Goal: Task Accomplishment & Management: Complete application form

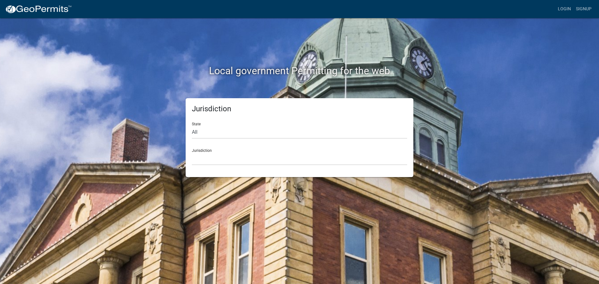
click at [459, 49] on div "Local government Permitting for the web" at bounding box center [300, 58] width 356 height 80
click at [316, 119] on div "State All [US_STATE] [US_STATE] [US_STATE] [US_STATE] [US_STATE] [US_STATE] [US…" at bounding box center [299, 128] width 215 height 22
click at [535, 119] on div "Local government Permitting for the web Jurisdiction State All [US_STATE] [US_S…" at bounding box center [299, 142] width 599 height 284
click at [535, 119] on div "Local government Permitting for the web Jurisdiction State All Colorado Georgia…" at bounding box center [299, 142] width 599 height 284
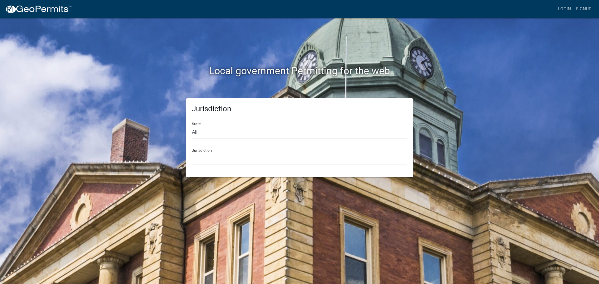
click at [470, 127] on div "Jurisdiction State All Colorado Georgia Indiana Iowa Kansas Minnesota Ohio Sout…" at bounding box center [300, 137] width 356 height 79
click at [471, 126] on div "Jurisdiction State All Colorado Georgia Indiana Iowa Kansas Minnesota Ohio Sout…" at bounding box center [300, 137] width 356 height 79
click at [566, 8] on link "Login" at bounding box center [564, 9] width 18 height 12
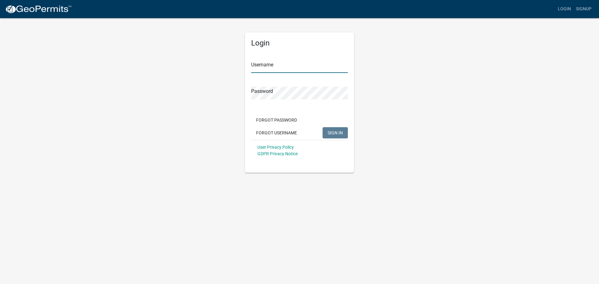
type input "wlighty23"
click at [341, 130] on span "SIGN IN" at bounding box center [335, 132] width 15 height 5
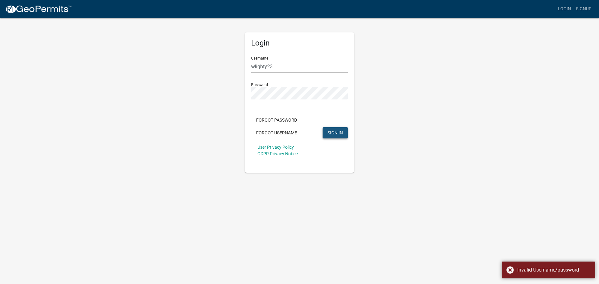
click at [331, 130] on span "SIGN IN" at bounding box center [335, 132] width 15 height 5
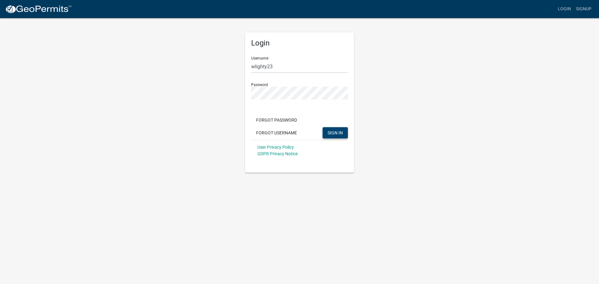
click at [469, 99] on div "Login Username wlighty23 Password Forgot Password Forgot Username SIGN IN User …" at bounding box center [300, 94] width 356 height 155
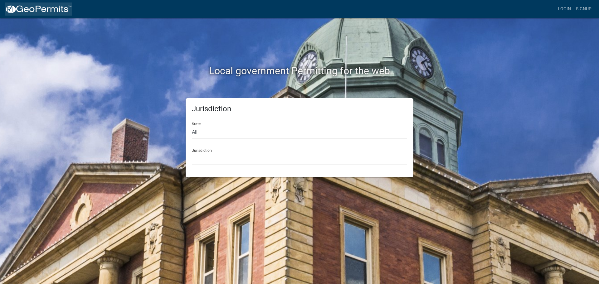
click at [57, 8] on img at bounding box center [38, 9] width 67 height 9
click at [562, 8] on link "Login" at bounding box center [564, 9] width 18 height 12
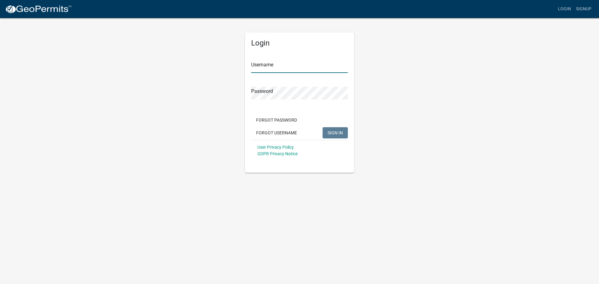
type input "wlighty23"
click at [270, 131] on button "Forgot Username" at bounding box center [276, 132] width 51 height 11
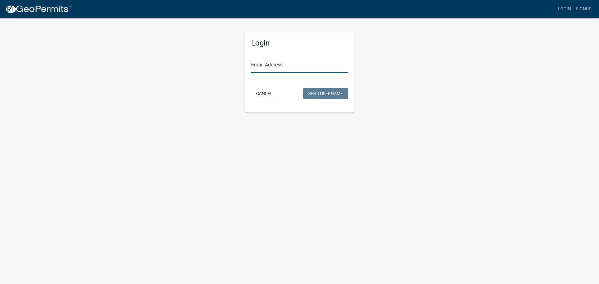
click at [280, 64] on input "Email Address" at bounding box center [299, 66] width 97 height 13
click at [317, 93] on button "Send Username" at bounding box center [325, 93] width 45 height 11
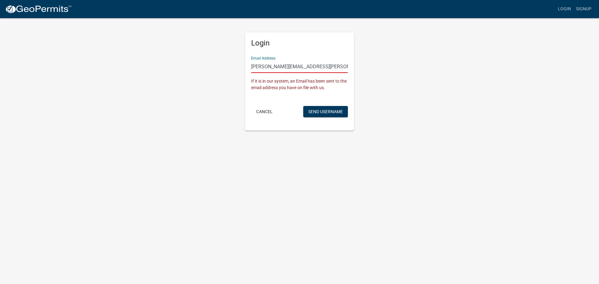
drag, startPoint x: 322, startPoint y: 66, endPoint x: 336, endPoint y: 67, distance: 14.0
click at [336, 67] on input "wayne.leitheiser@co.becker.mn.net" at bounding box center [299, 66] width 97 height 13
click at [319, 111] on button "Send Username" at bounding box center [325, 111] width 45 height 11
drag, startPoint x: 322, startPoint y: 65, endPoint x: 340, endPoint y: 68, distance: 18.6
click at [340, 68] on input "wayne.leitheiser@co.becker.mn.com" at bounding box center [299, 66] width 97 height 13
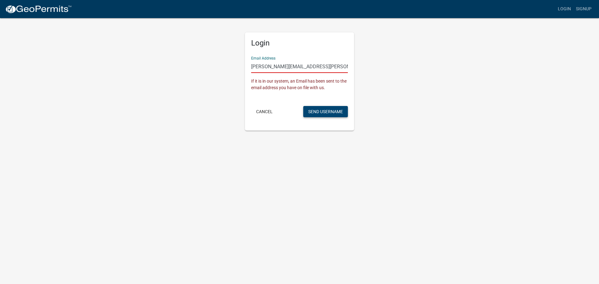
type input "[PERSON_NAME][EMAIL_ADDRESS][PERSON_NAME][DOMAIN_NAME][PERSON_NAME]"
click at [331, 112] on button "Send Username" at bounding box center [325, 111] width 45 height 11
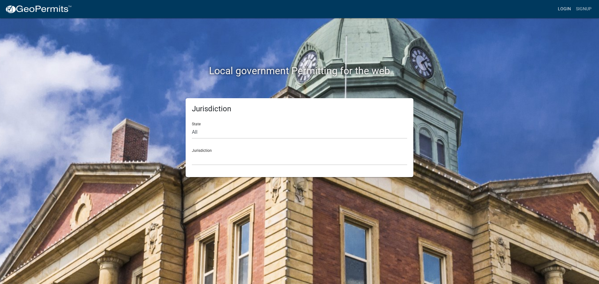
click at [567, 6] on link "Login" at bounding box center [564, 9] width 18 height 12
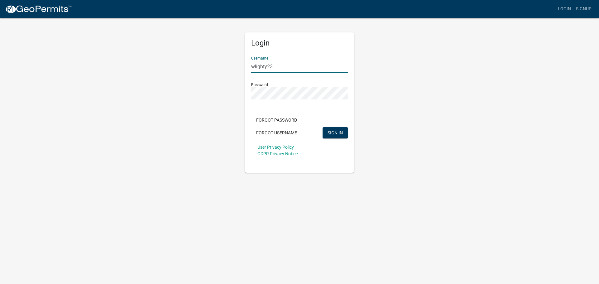
drag, startPoint x: 278, startPoint y: 68, endPoint x: 209, endPoint y: 66, distance: 69.3
click at [209, 66] on div "Login Username wlighty23 Password Forgot Password Forgot Username SIGN IN User …" at bounding box center [300, 94] width 356 height 155
type input "wayne.leitheiser@co.becker.mn.us"
click at [223, 88] on div "Login Username wayne.leitheiser@co.becker.mn.us Password Forgot Password Forgot…" at bounding box center [300, 94] width 356 height 155
click at [434, 87] on div "Login Username wayne.leitheiser@co.becker.mn.us Password Forgot Password Forgot…" at bounding box center [300, 94] width 356 height 155
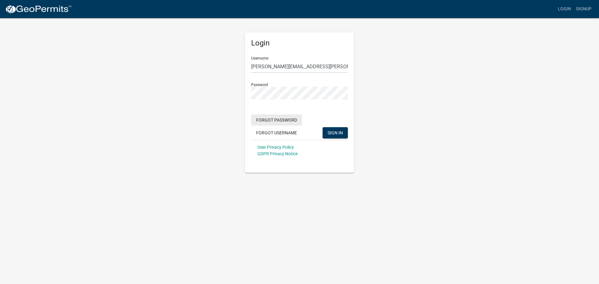
click at [280, 118] on button "Forgot Password" at bounding box center [276, 119] width 51 height 11
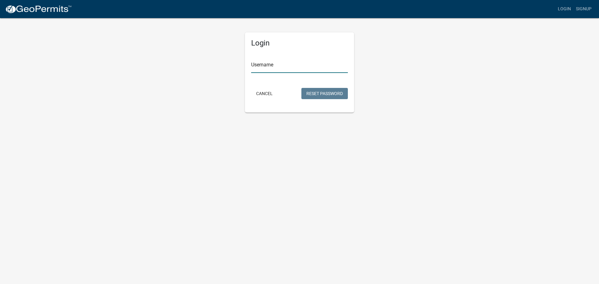
click at [268, 68] on input "Username" at bounding box center [299, 66] width 97 height 13
type input "[PERSON_NAME][EMAIL_ADDRESS][PERSON_NAME][DOMAIN_NAME][PERSON_NAME]"
click at [326, 91] on button "Reset Password" at bounding box center [324, 93] width 46 height 11
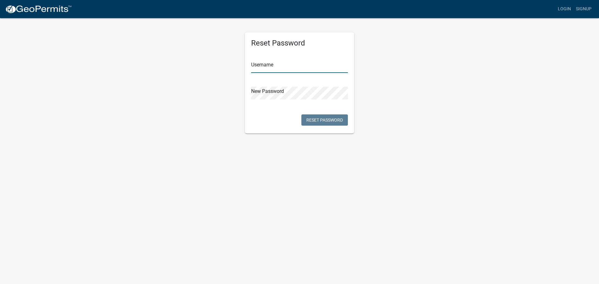
type input "[PERSON_NAME][EMAIL_ADDRESS][PERSON_NAME][DOMAIN_NAME][PERSON_NAME]"
click at [314, 189] on body "Internet Explorer does NOT work with GeoPermits. Get a new browser for more sec…" at bounding box center [299, 142] width 599 height 284
click at [327, 118] on button "Reset Password" at bounding box center [324, 119] width 46 height 11
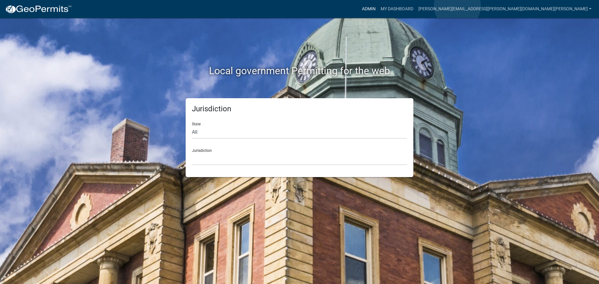
click at [378, 6] on link "Admin" at bounding box center [368, 9] width 19 height 12
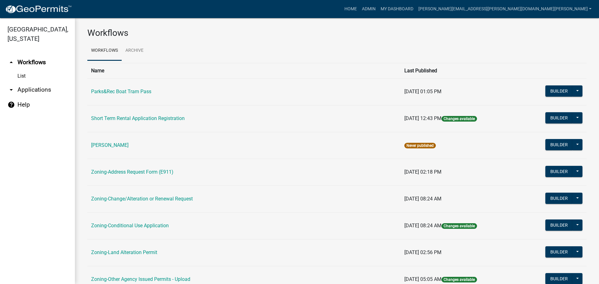
scroll to position [96, 0]
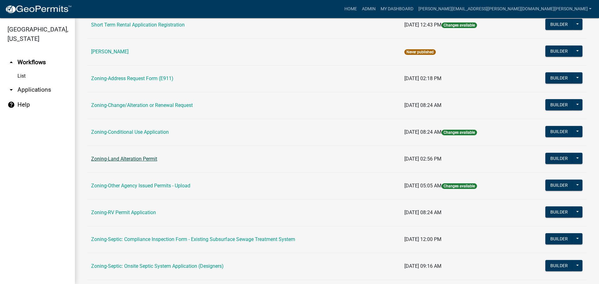
click at [123, 159] on link "Zoning-Land Alteration Permit" at bounding box center [124, 159] width 66 height 6
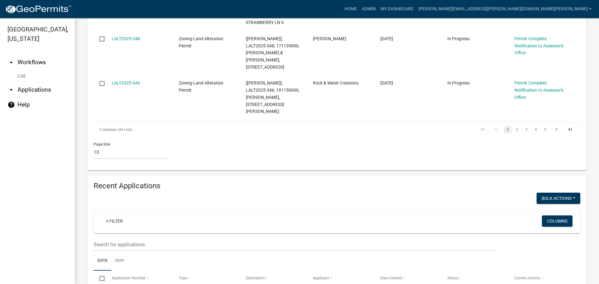
scroll to position [406, 0]
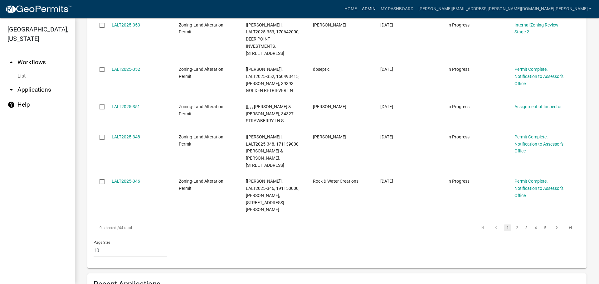
click at [378, 7] on link "Admin" at bounding box center [368, 9] width 19 height 12
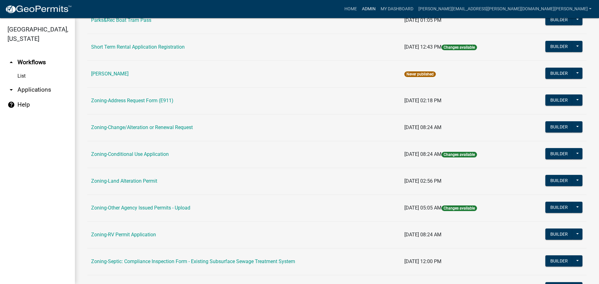
scroll to position [187, 0]
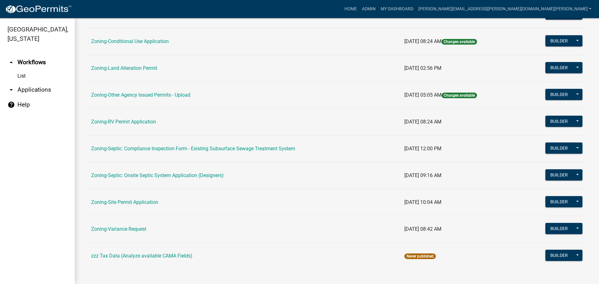
drag, startPoint x: 117, startPoint y: 204, endPoint x: 122, endPoint y: 204, distance: 5.7
click at [117, 204] on link "Zoning-Site Permit Application" at bounding box center [124, 202] width 67 height 6
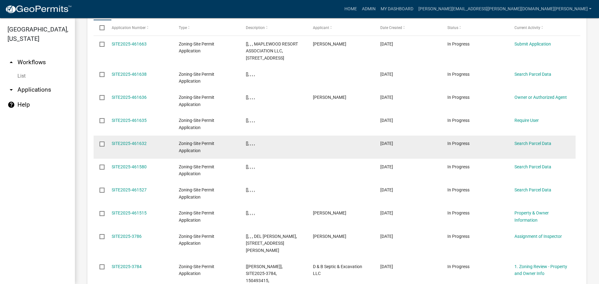
scroll to position [729, 0]
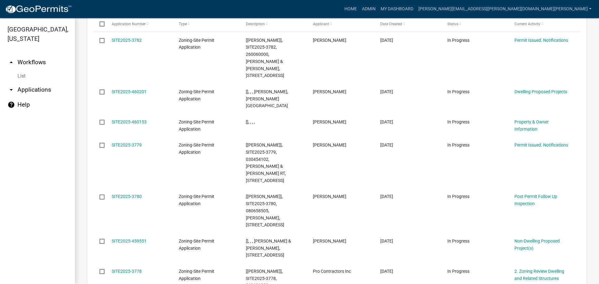
scroll to position [737, 0]
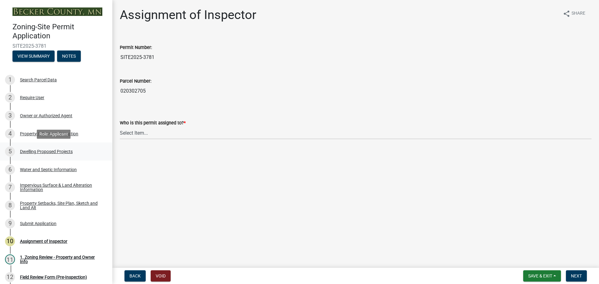
click at [48, 148] on div "5 Dwelling Proposed Projects" at bounding box center [53, 152] width 97 height 10
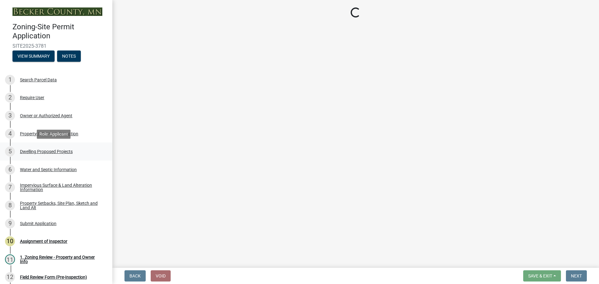
select select "b76c2e3f-c59d-4748-8205-29623accd873"
select select "566f81cc-4b3f-4ecb-9f16-a2b313352c61"
select select "03c1fec4-1fbe-4331-bc18-34e24145556f"
select select "11c1c089-3b44-43c0-9549-3c9eeea2451f"
select select "781a3532-4308-48f8-bcde-e97c9fab42cb"
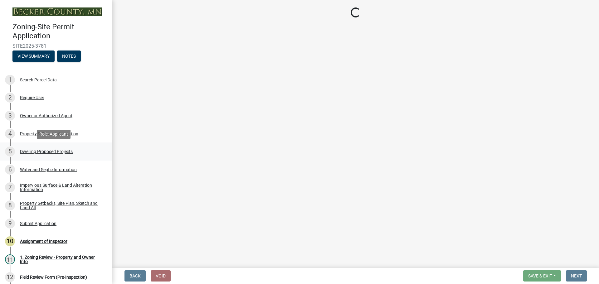
select select "ccffca41-e831-49b7-aa82-b1e91cc22ff5"
select select "ffb5c059-616d-4e71-8b5a-0d232edbecbf"
select select "ab9119d1-7da9-49c4-9fac-8c142204c89d"
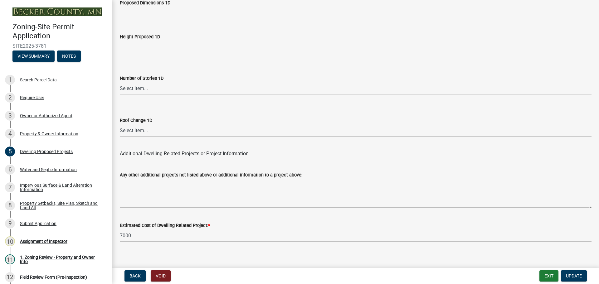
scroll to position [1496, 0]
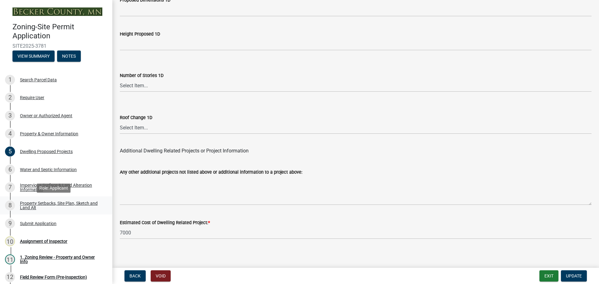
click at [50, 202] on div "Property Setbacks, Site Plan, Sketch and Land Alt" at bounding box center [61, 205] width 82 height 9
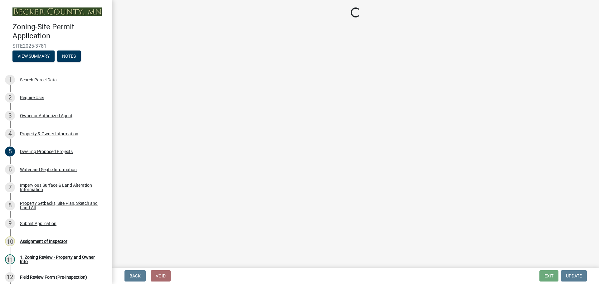
select select "7b13c63f-e699-4112-b373-98fbd28ec536"
select select "75d729af-245c-453b-a9cc-c41847c3eef2"
select select "b56a4575-9846-47cf-8067-c59a4853da22"
select select "12f785fb-c378-4b18-841c-21c73dc99083"
select select "e8ab2dc3-aa3f-46f3-9b4a-37eb25ad84af"
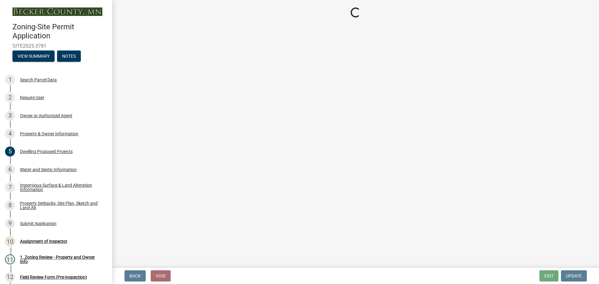
select select "b98836ba-4715-455d-97ab-be9a9df498a8"
select select "c8b8ea71-7088-4e87-a493-7bc88cc2835b"
select select "1c6b2b2e-439c-462d-bb45-b31f31c95a9c"
select select "19d13e65-c93d-443e-910a-7a17299544cc"
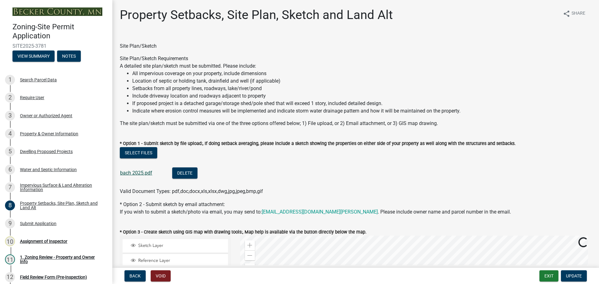
click at [134, 171] on link "bach 2025.pdf" at bounding box center [136, 173] width 32 height 6
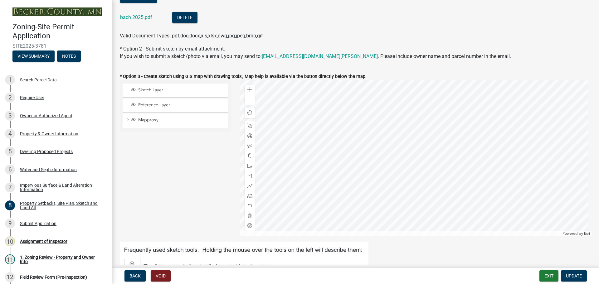
scroll to position [156, 0]
click at [48, 239] on div "Assignment of Inspector" at bounding box center [43, 241] width 47 height 4
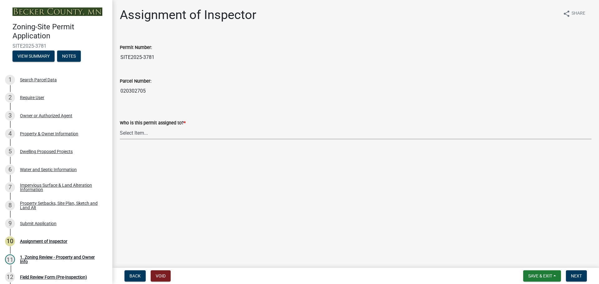
drag, startPoint x: 132, startPoint y: 131, endPoint x: 126, endPoint y: 134, distance: 6.7
click at [132, 131] on select "Select Item... [PERSON_NAME] [PERSON_NAME] [PERSON_NAME] [PERSON_NAME] [PERSON_…" at bounding box center [356, 133] width 472 height 13
click at [120, 127] on select "Select Item... [PERSON_NAME] [PERSON_NAME] [PERSON_NAME] [PERSON_NAME] [PERSON_…" at bounding box center [356, 133] width 472 height 13
select select "ebd8400e-d8d5-49f8-911f-e671eb76408a"
click at [583, 276] on button "Next" at bounding box center [576, 275] width 21 height 11
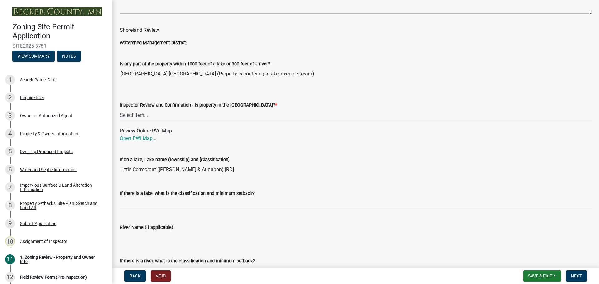
scroll to position [936, 0]
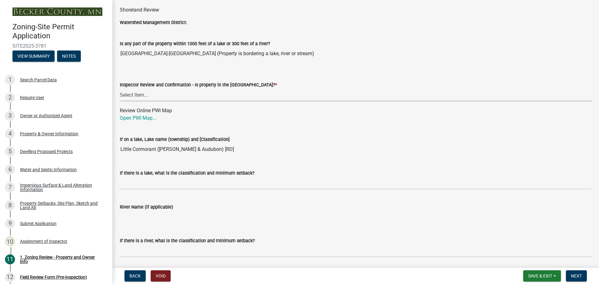
click at [142, 93] on select "Select Item... Within [GEOGRAPHIC_DATA] (SD) Not in [GEOGRAPHIC_DATA] (NOTSL)" at bounding box center [356, 95] width 472 height 13
click at [120, 89] on select "Select Item... Within [GEOGRAPHIC_DATA] (SD) Not in [GEOGRAPHIC_DATA] (NOTSL)" at bounding box center [356, 95] width 472 height 13
select select "de99b201-fb85-4000-88f5-6f49f4ff2101"
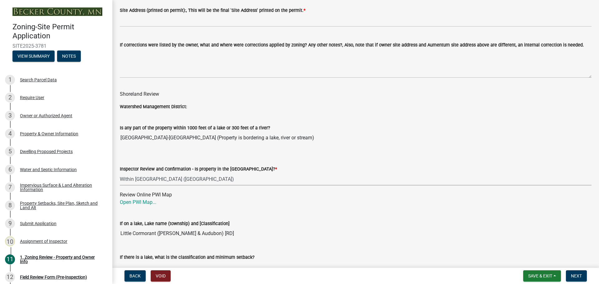
scroll to position [964, 0]
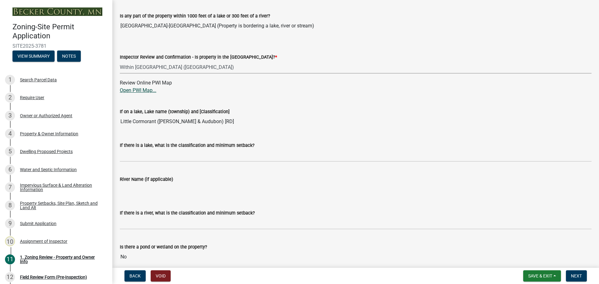
click at [127, 90] on link "Open PWI Map..." at bounding box center [138, 90] width 37 height 6
click at [32, 78] on div "Search Parcel Data" at bounding box center [38, 80] width 37 height 4
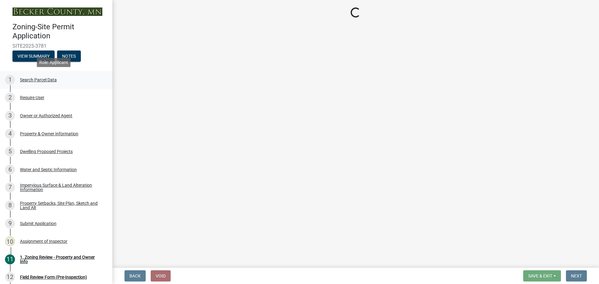
scroll to position [0, 0]
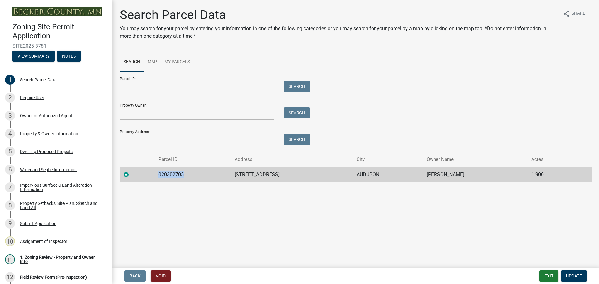
drag, startPoint x: 187, startPoint y: 174, endPoint x: 157, endPoint y: 169, distance: 31.1
click at [157, 169] on td "020302705" at bounding box center [193, 174] width 76 height 15
copy td "020302705"
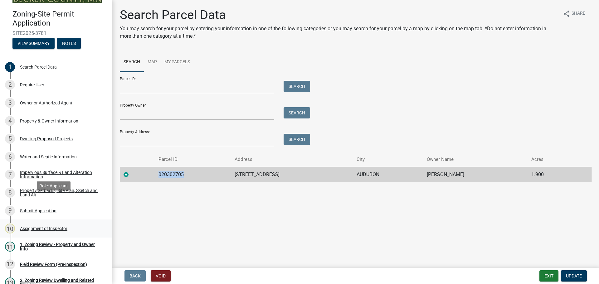
scroll to position [31, 0]
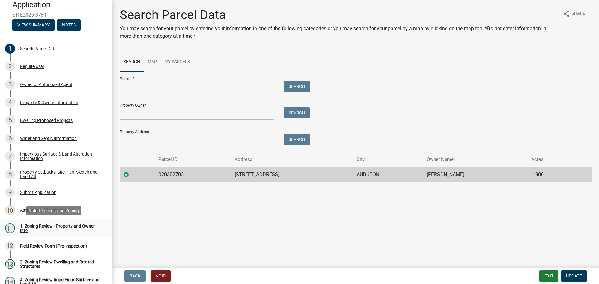
click at [49, 225] on div "1. Zoning Review - Property and Owner Info" at bounding box center [61, 228] width 82 height 9
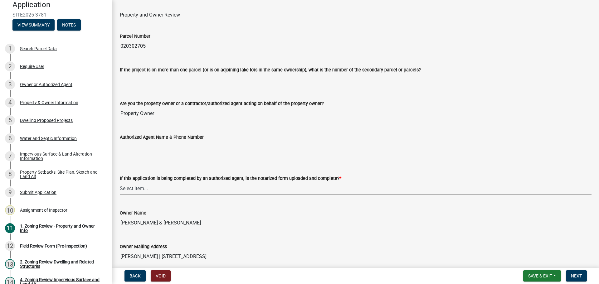
drag, startPoint x: 132, startPoint y: 187, endPoint x: 140, endPoint y: 186, distance: 7.8
click at [132, 187] on select "Select Item... Yes No N/A" at bounding box center [356, 188] width 472 height 13
click at [120, 182] on select "Select Item... Yes No N/A" at bounding box center [356, 188] width 472 height 13
select select "b279cdb4-a9c7-4e65-a8bd-797316f5be14"
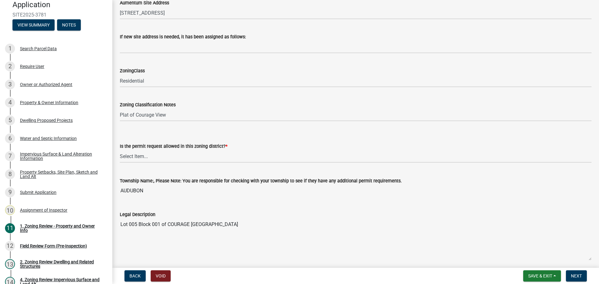
scroll to position [374, 0]
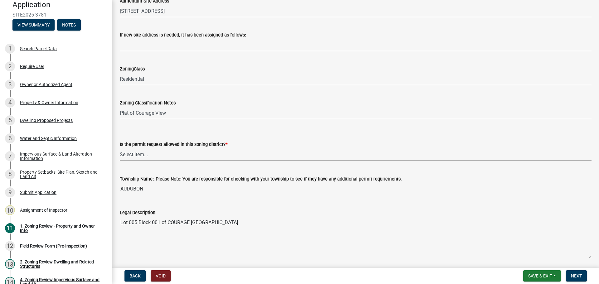
click at [140, 154] on select "Select Item... Yes No" at bounding box center [356, 154] width 472 height 13
click at [120, 148] on select "Select Item... Yes No" at bounding box center [356, 154] width 472 height 13
select select "b4f32c46-6248-4748-b47c-fa4933858724"
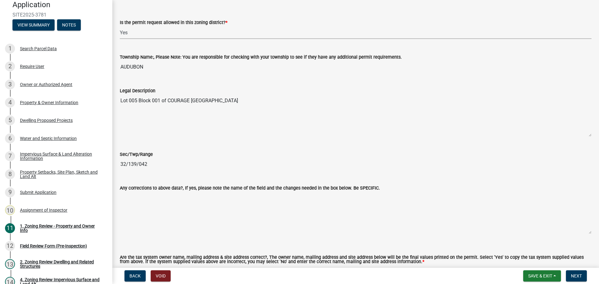
scroll to position [593, 0]
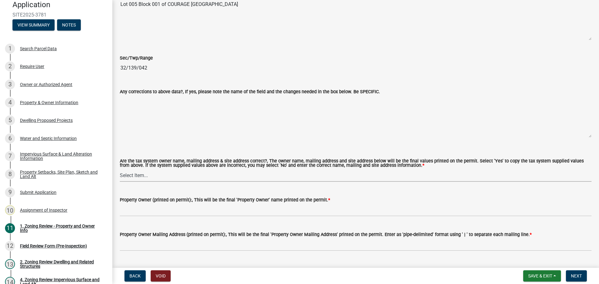
click at [140, 173] on select "Select Item... Yes No" at bounding box center [356, 175] width 472 height 13
click at [120, 169] on select "Select Item... Yes No" at bounding box center [356, 175] width 472 height 13
select select "ab6c2257-4786-48e5-86d0-1194833f57c8"
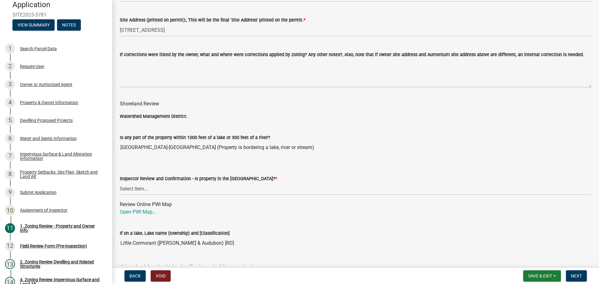
scroll to position [842, 0]
click at [144, 187] on select "Select Item... Within [GEOGRAPHIC_DATA] (SD) Not in [GEOGRAPHIC_DATA] (NOTSL)" at bounding box center [356, 188] width 472 height 13
click at [120, 183] on select "Select Item... Within [GEOGRAPHIC_DATA] (SD) Not in [GEOGRAPHIC_DATA] (NOTSL)" at bounding box center [356, 188] width 472 height 13
select select "de99b201-fb85-4000-88f5-6f49f4ff2101"
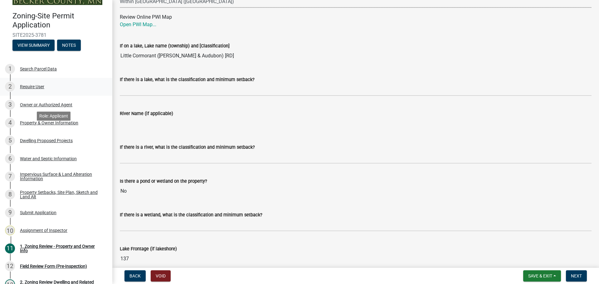
scroll to position [0, 0]
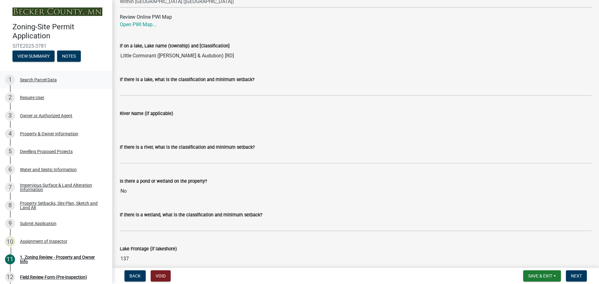
click at [40, 78] on div "Search Parcel Data" at bounding box center [38, 80] width 37 height 4
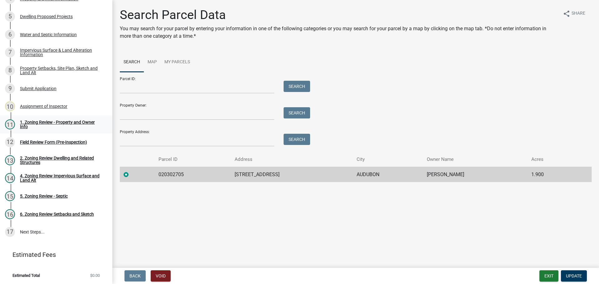
scroll to position [136, 0]
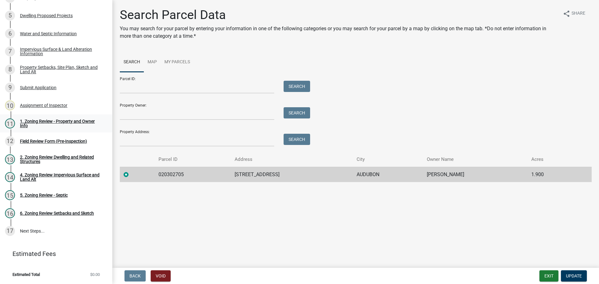
click at [36, 117] on link "11 1. Zoning Review - Property and Owner Info" at bounding box center [56, 123] width 112 height 18
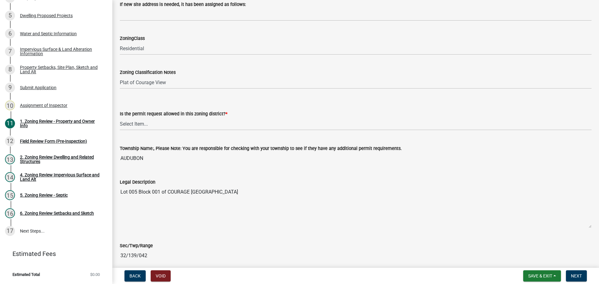
scroll to position [406, 0]
click at [128, 120] on select "Select Item... Yes No" at bounding box center [356, 123] width 472 height 13
click at [120, 117] on select "Select Item... Yes No" at bounding box center [356, 123] width 472 height 13
select select "b4f32c46-6248-4748-b47c-fa4933858724"
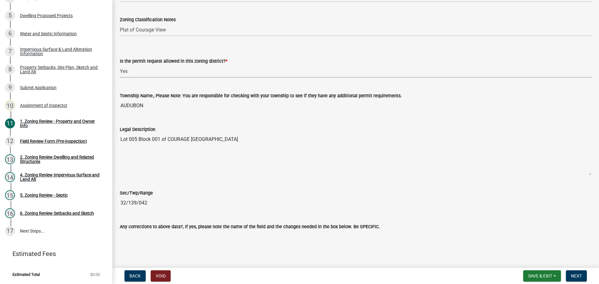
scroll to position [593, 0]
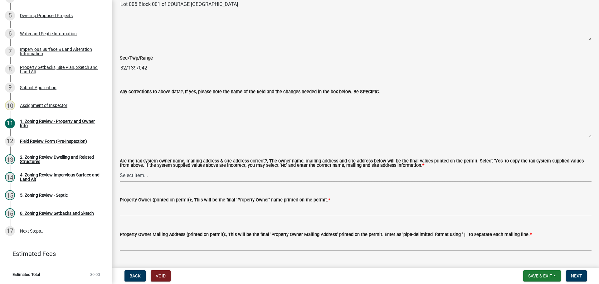
click at [141, 174] on select "Select Item... Yes No" at bounding box center [356, 175] width 472 height 13
click at [120, 169] on select "Select Item... Yes No" at bounding box center [356, 175] width 472 height 13
select select "ab6c2257-4786-48e5-86d0-1194833f57c8"
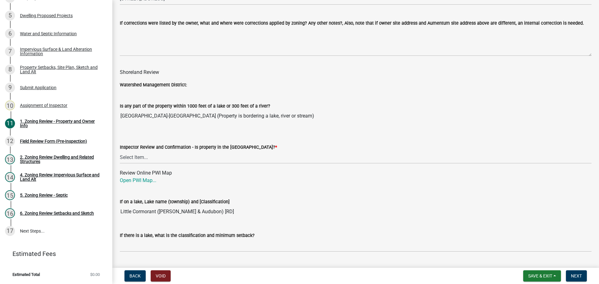
scroll to position [905, 0]
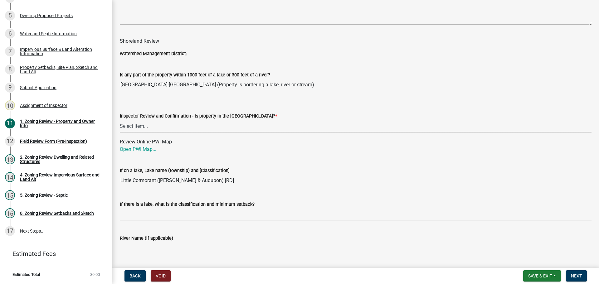
click at [140, 127] on select "Select Item... Within [GEOGRAPHIC_DATA] (SD) Not in [GEOGRAPHIC_DATA] (NOTSL)" at bounding box center [356, 126] width 472 height 13
click at [120, 120] on select "Select Item... Within [GEOGRAPHIC_DATA] (SD) Not in [GEOGRAPHIC_DATA] (NOTSL)" at bounding box center [356, 126] width 472 height 13
select select "de99b201-fb85-4000-88f5-6f49f4ff2101"
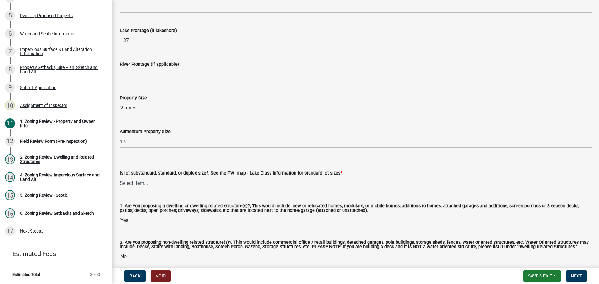
scroll to position [1276, 0]
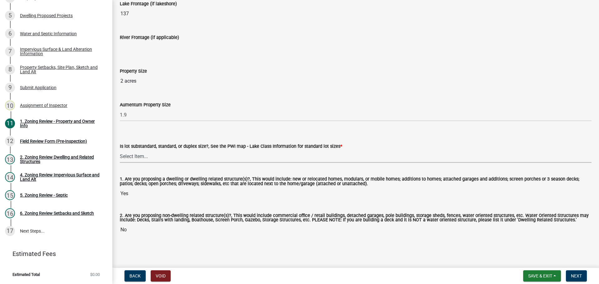
click at [131, 155] on select "Select Item... Non-Riparian and not back lot Substandard Non-Riparian Backlot S…" at bounding box center [356, 156] width 472 height 13
click at [120, 150] on select "Select Item... Non-Riparian and not back lot Substandard Non-Riparian Backlot S…" at bounding box center [356, 156] width 472 height 13
select select "bebe3d63-d6b7-40ee-9a8d-3c7f124c1a67"
click at [576, 271] on button "Next" at bounding box center [576, 275] width 21 height 11
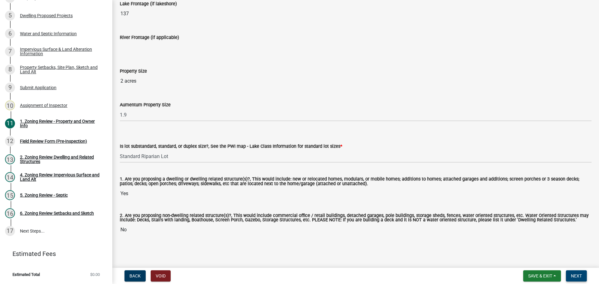
click at [576, 272] on button "Next" at bounding box center [576, 275] width 21 height 11
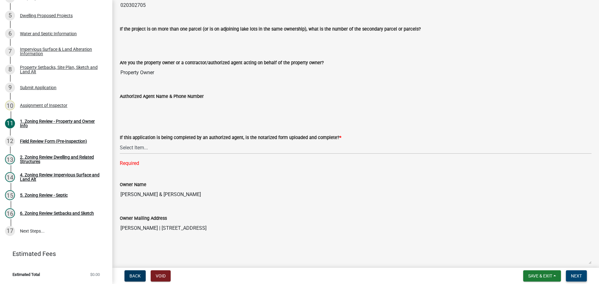
scroll to position [40, 0]
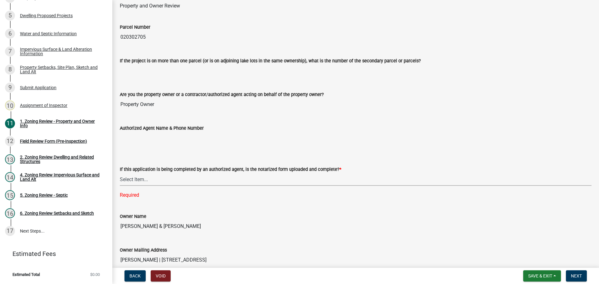
click at [136, 178] on select "Select Item... Yes No N/A" at bounding box center [356, 179] width 472 height 13
click at [120, 173] on select "Select Item... Yes No N/A" at bounding box center [356, 179] width 472 height 13
select select "b279cdb4-a9c7-4e65-a8bd-797316f5be14"
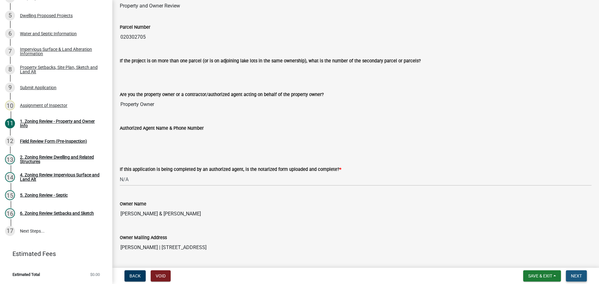
click at [568, 274] on button "Next" at bounding box center [576, 275] width 21 height 11
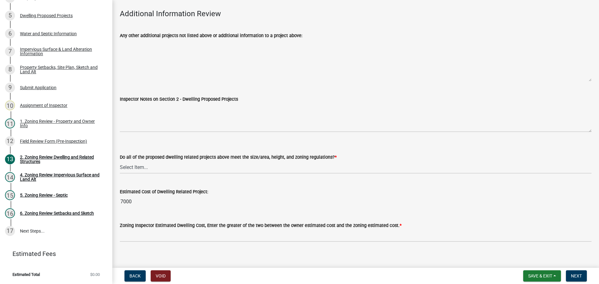
scroll to position [1427, 0]
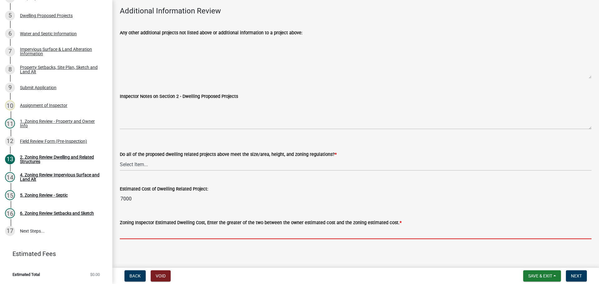
click at [163, 229] on input "text" at bounding box center [356, 232] width 472 height 13
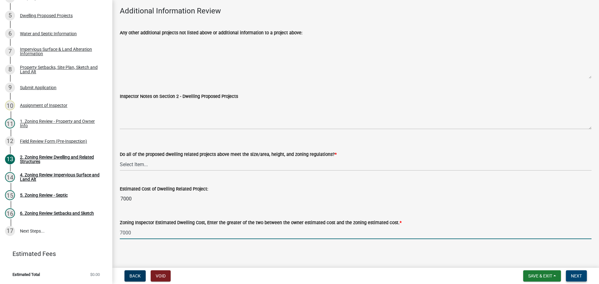
type input "7000"
click at [580, 276] on span "Next" at bounding box center [576, 276] width 11 height 5
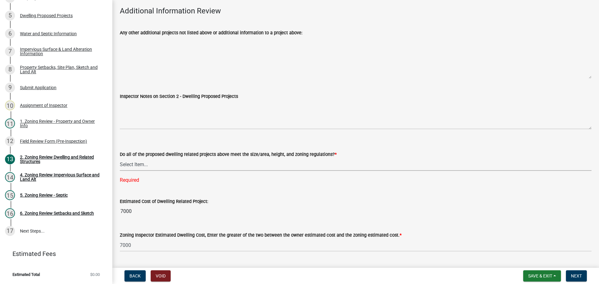
click at [133, 159] on select "Select Item... Yes No" at bounding box center [356, 164] width 472 height 13
click at [120, 158] on select "Select Item... Yes No" at bounding box center [356, 164] width 472 height 13
select select "583413f8-e9f7-4a70-8fe6-066f5b429c7e"
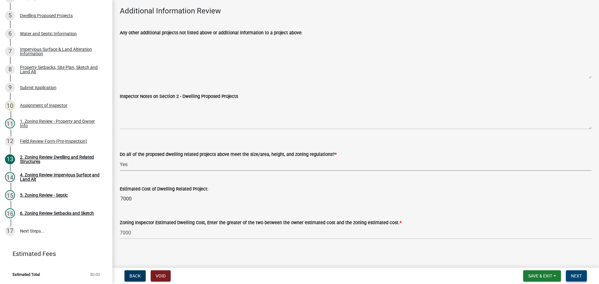
click at [576, 273] on button "Next" at bounding box center [576, 275] width 21 height 11
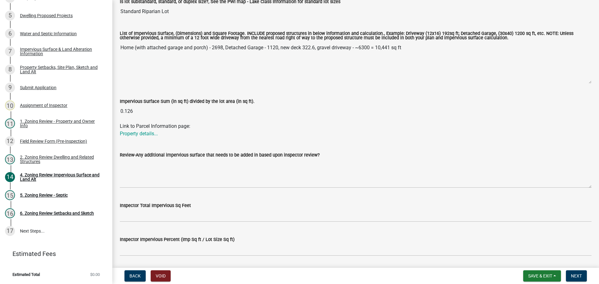
scroll to position [196, 0]
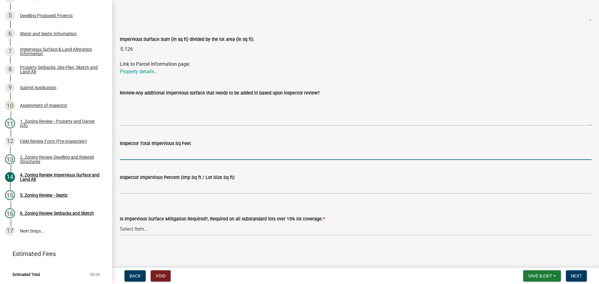
click at [137, 155] on input "Inspector Total Impervious Sq Feet" at bounding box center [356, 153] width 472 height 13
type input "10118"
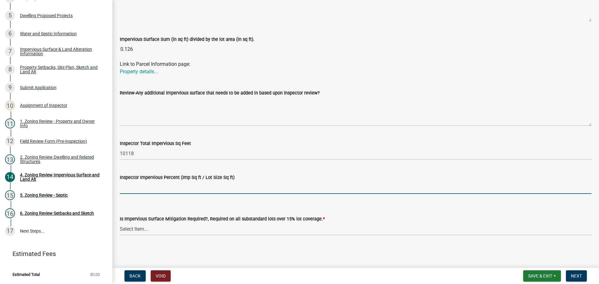
click at [158, 192] on input "Inspector Impervious Percent (Imp Sq ft / Lot Size Sq ft)" at bounding box center [356, 187] width 472 height 13
type input "12.2"
click at [168, 231] on select "Select Item... Yes- Over 15% substandard lot coverage No N/A" at bounding box center [356, 229] width 472 height 13
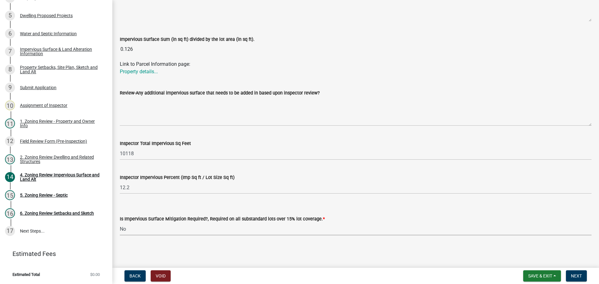
click at [120, 223] on select "Select Item... Yes- Over 15% substandard lot coverage No N/A" at bounding box center [356, 229] width 472 height 13
select select "e01e6f83-540c-4684-94c6-de0fe38ded07"
click at [581, 275] on span "Next" at bounding box center [576, 276] width 11 height 5
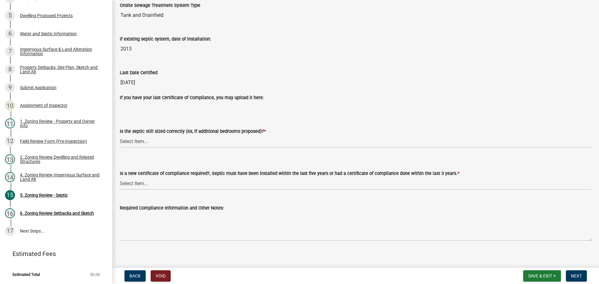
scroll to position [67, 0]
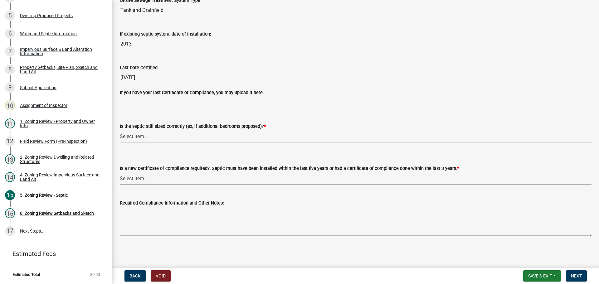
click at [129, 180] on select "Select Item... Yes No" at bounding box center [356, 178] width 472 height 13
click at [120, 172] on select "Select Item... Yes No" at bounding box center [356, 178] width 472 height 13
select select "2fd537d7-74b1-4ff9-a84c-837cf5598f43"
click at [543, 275] on span "Save & Exit" at bounding box center [540, 276] width 24 height 5
click at [519, 244] on button "Save" at bounding box center [536, 244] width 50 height 15
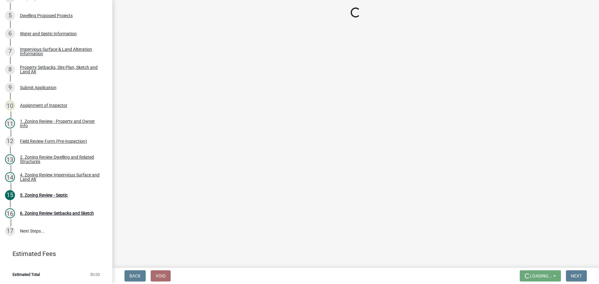
scroll to position [0, 0]
select select "2fd537d7-74b1-4ff9-a84c-837cf5598f43"
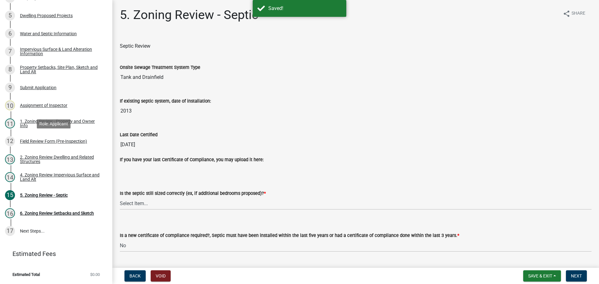
click at [35, 139] on div "Field Review Form (Pre-Inspection)" at bounding box center [53, 141] width 67 height 4
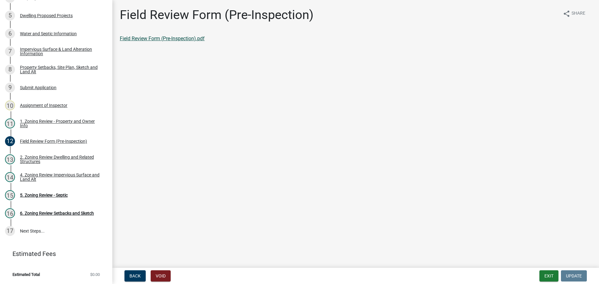
click at [130, 37] on link "Field Review Form (Pre-Inspection).pdf" at bounding box center [162, 39] width 85 height 6
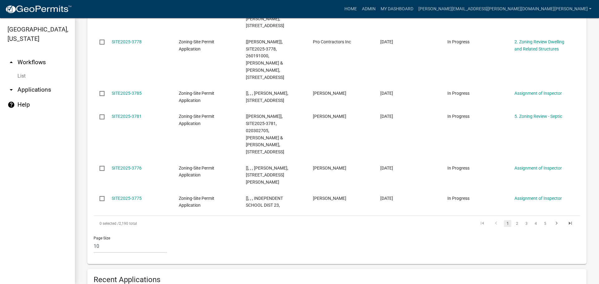
scroll to position [406, 0]
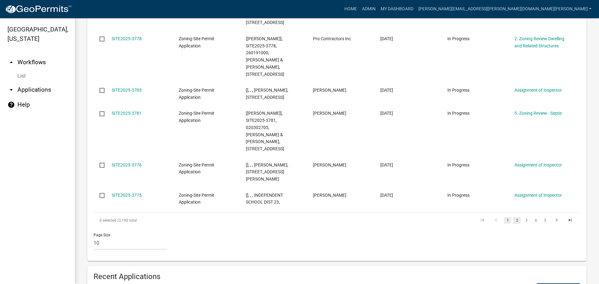
click at [514, 217] on link "2" at bounding box center [516, 220] width 7 height 7
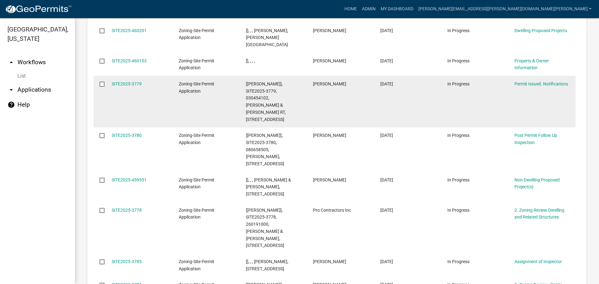
scroll to position [829, 0]
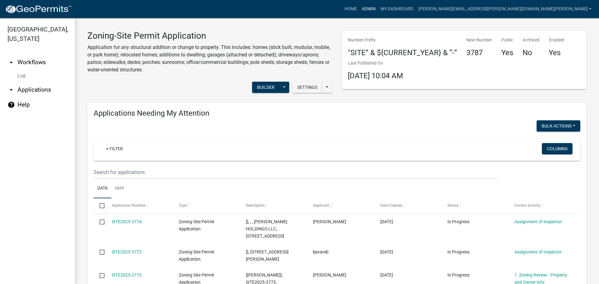
click at [378, 7] on link "Admin" at bounding box center [368, 9] width 19 height 12
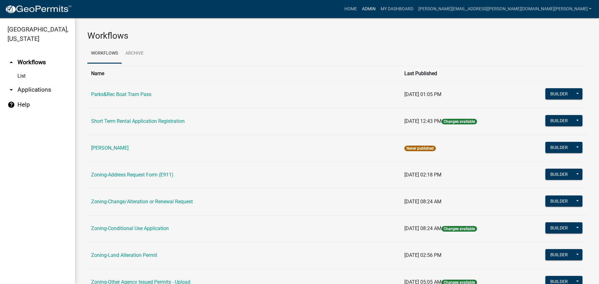
scroll to position [156, 0]
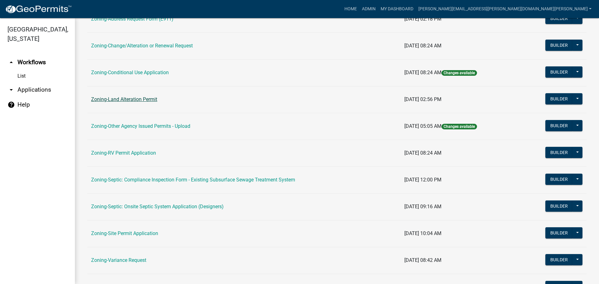
click at [120, 98] on link "Zoning-Land Alteration Permit" at bounding box center [124, 99] width 66 height 6
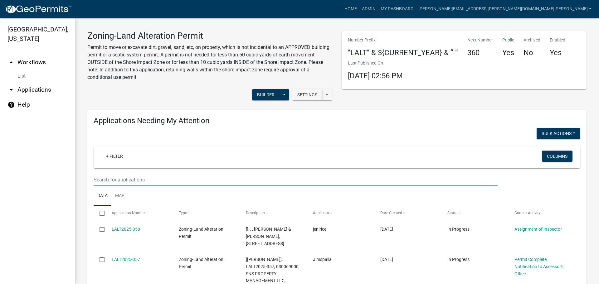
click at [126, 178] on input "text" at bounding box center [296, 179] width 404 height 13
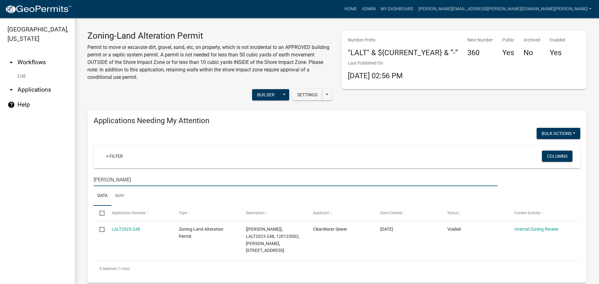
type input "stenerson"
click at [121, 228] on link "LALT2023-248" at bounding box center [126, 229] width 28 height 5
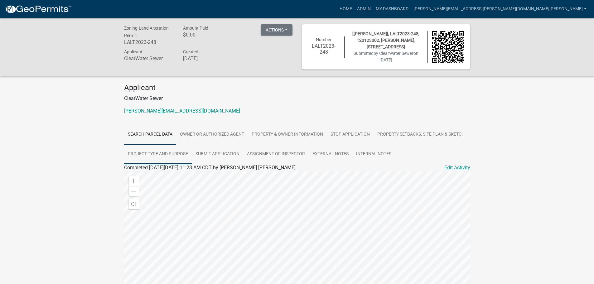
click at [152, 151] on link "Project Type and Purpose" at bounding box center [158, 154] width 68 height 20
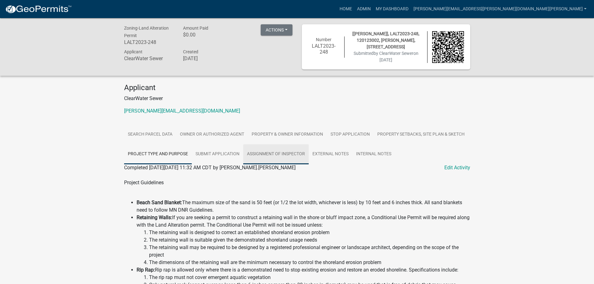
click at [276, 153] on link "Assignment of Inspector" at bounding box center [276, 154] width 66 height 20
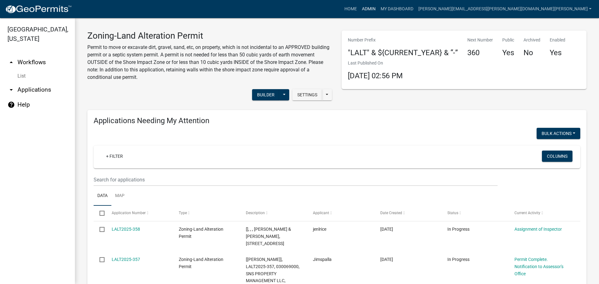
click at [378, 8] on link "Admin" at bounding box center [368, 9] width 19 height 12
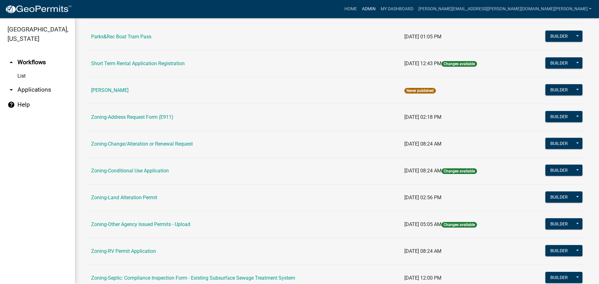
scroll to position [187, 0]
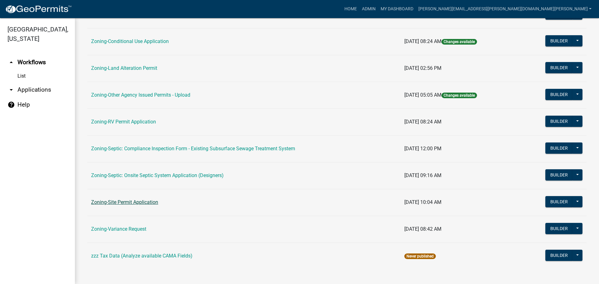
click at [127, 201] on link "Zoning-Site Permit Application" at bounding box center [124, 202] width 67 height 6
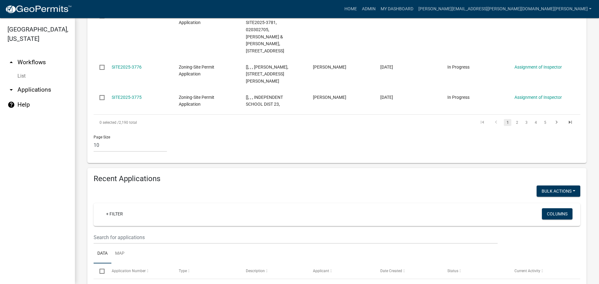
scroll to position [562, 0]
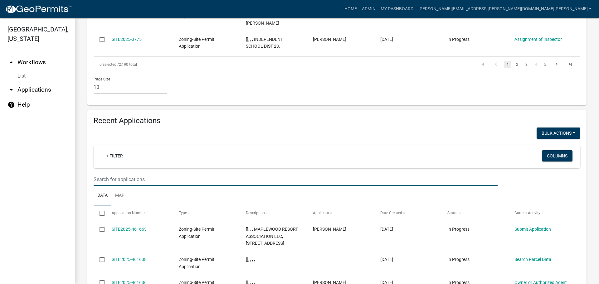
type input "stenerson"
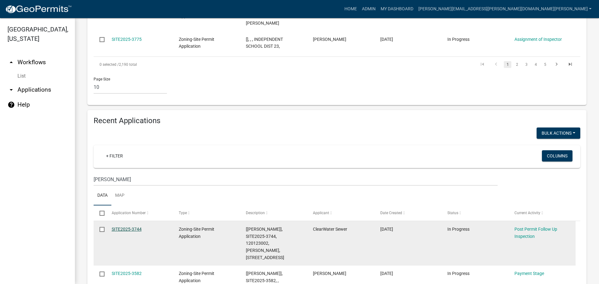
click at [135, 227] on link "SITE2025-3744" at bounding box center [127, 229] width 30 height 5
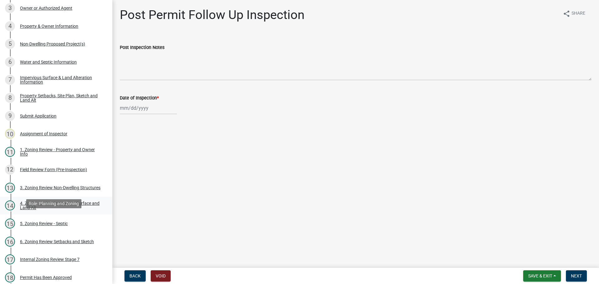
scroll to position [125, 0]
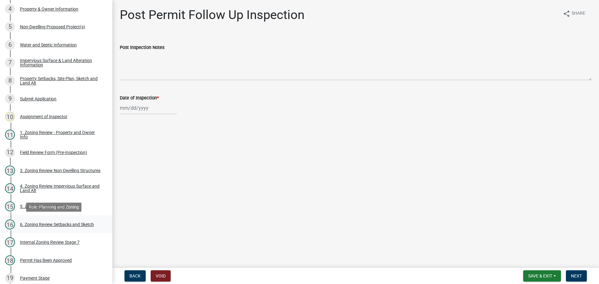
click at [45, 223] on div "6. Zoning Review Setbacks and Sketch" at bounding box center [57, 224] width 74 height 4
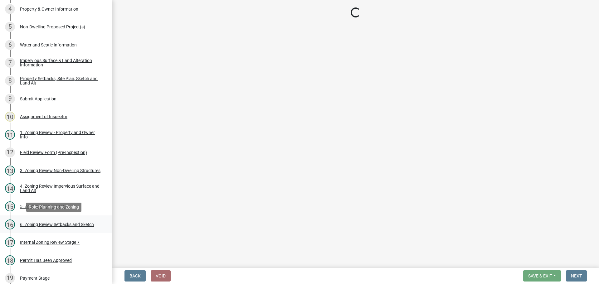
select select "cada6796-d529-4ebb-b6d4-faca8dd705c9"
select select "1355ee8a-8cf1-4796-8594-a9df27e9dfb0"
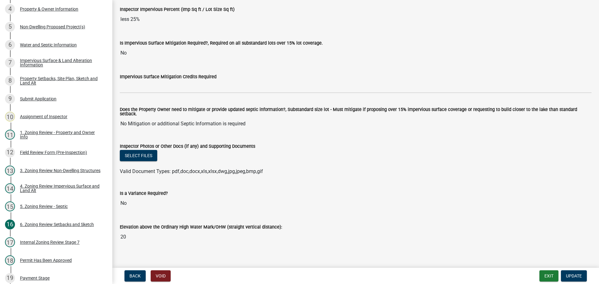
scroll to position [2235, 0]
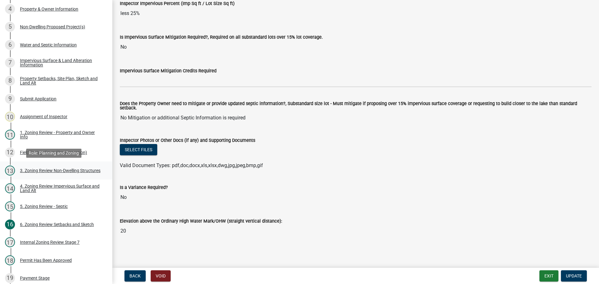
click at [59, 165] on link "13 3. Zoning Review Non-Dwelling Structures" at bounding box center [56, 171] width 112 height 18
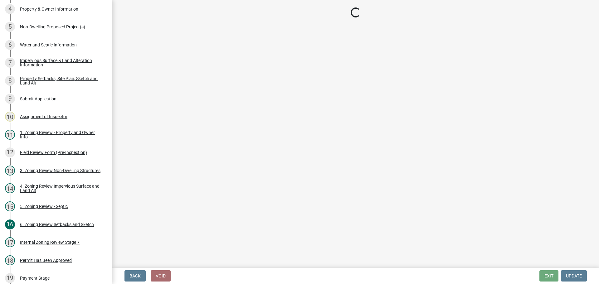
select select "70869821-7738-4560-8d2e-4f353ca78bb3"
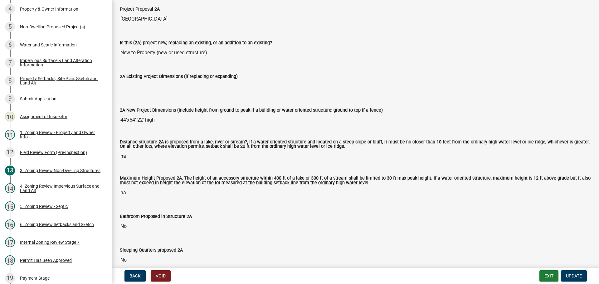
scroll to position [62, 0]
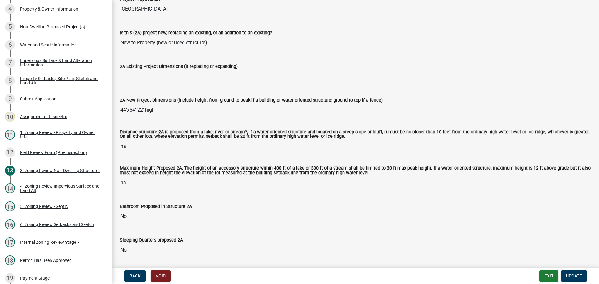
drag, startPoint x: 136, startPoint y: 110, endPoint x: 143, endPoint y: 110, distance: 6.9
click at [143, 110] on input "44'x54' 22' high" at bounding box center [356, 110] width 472 height 12
click at [271, 53] on wm-data-entity-input "Is this (2A) project new, replacing an existing, or an addition to an existing?…" at bounding box center [356, 37] width 472 height 34
drag, startPoint x: 137, startPoint y: 110, endPoint x: 143, endPoint y: 109, distance: 5.7
click at [143, 109] on input "44'x54' 22' high" at bounding box center [356, 110] width 472 height 12
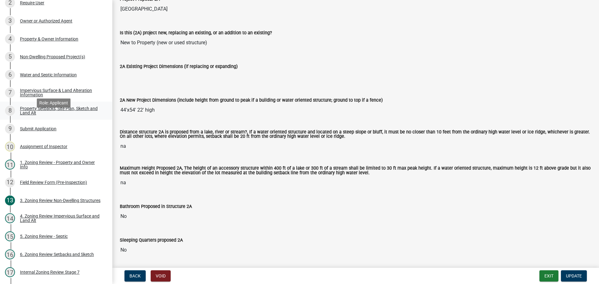
scroll to position [31, 0]
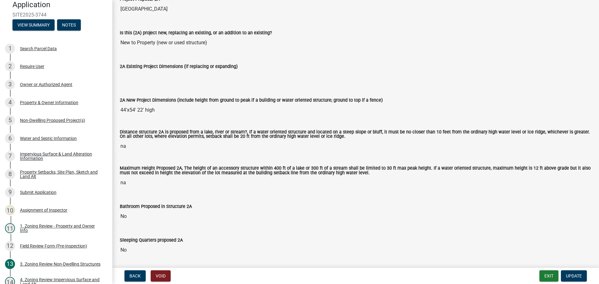
click at [302, 73] on input "2A Existing Project Dimensions (if replacing or expanding)" at bounding box center [356, 76] width 472 height 12
click at [51, 120] on div "Non-Dwelling Proposed Project(s)" at bounding box center [52, 120] width 65 height 4
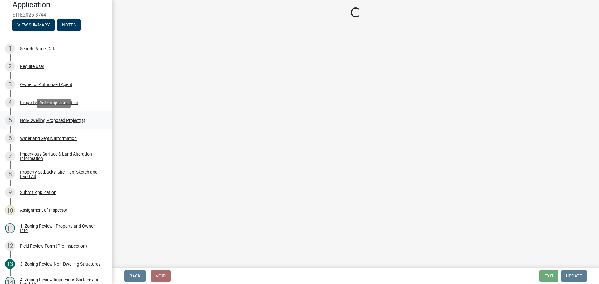
scroll to position [0, 0]
select select "6ced1b54-2913-4dbf-9776-23baa6524e46"
select select "3a2d96d3-fd69-4ed9-bae4-7a5aa03a7e58"
select select "cf118f3b-6469-426f-b247-8aeebfb0198d"
select select "d5258256-81e9-4688-bc84-b01445ee29b6"
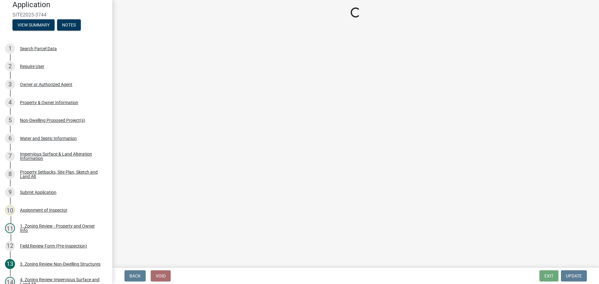
select select "258cbdbc-8629-455d-9fed-6a57bf82144e"
select select "a9a8393f-3c28-47b8-b6d9-84c94641c3fc"
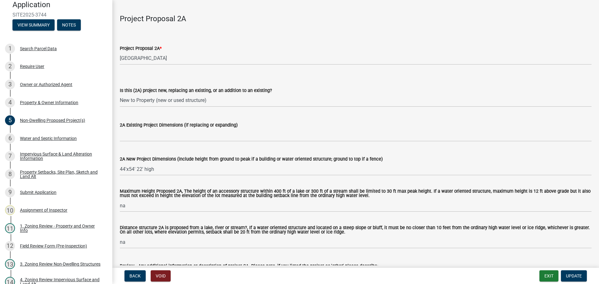
scroll to position [125, 0]
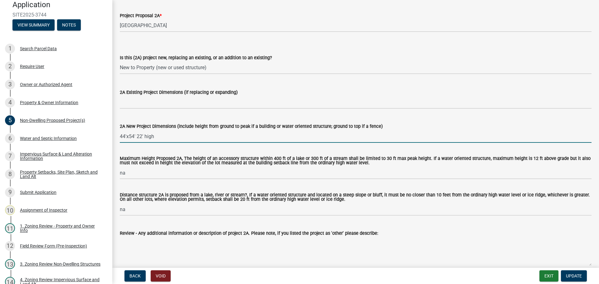
drag, startPoint x: 136, startPoint y: 136, endPoint x: 141, endPoint y: 135, distance: 5.0
click at [141, 135] on input "44'x54' 22' high" at bounding box center [356, 136] width 472 height 13
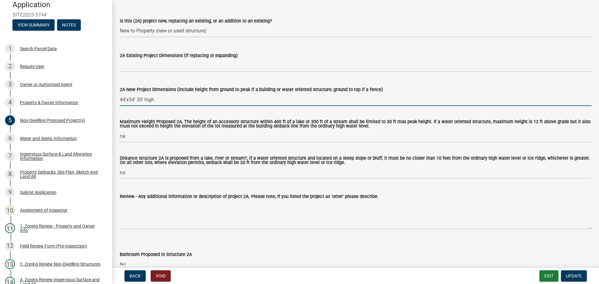
scroll to position [250, 0]
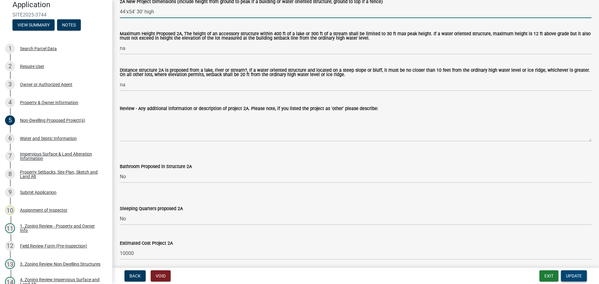
type input "44'x54' 30' high"
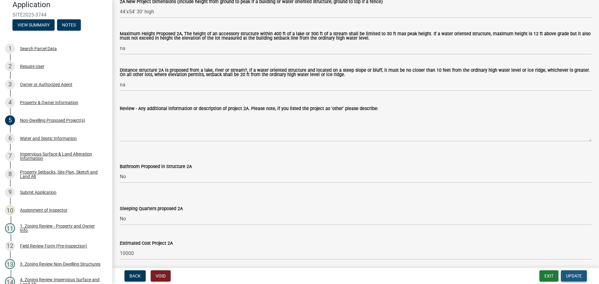
click at [580, 272] on button "Update" at bounding box center [574, 275] width 26 height 11
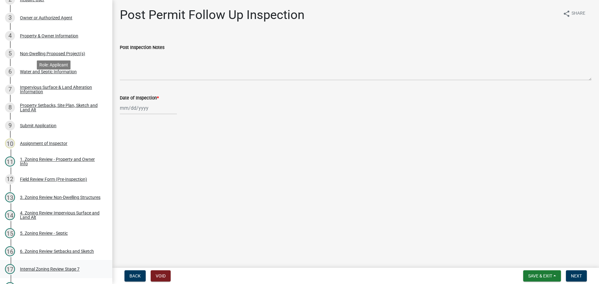
scroll to position [156, 0]
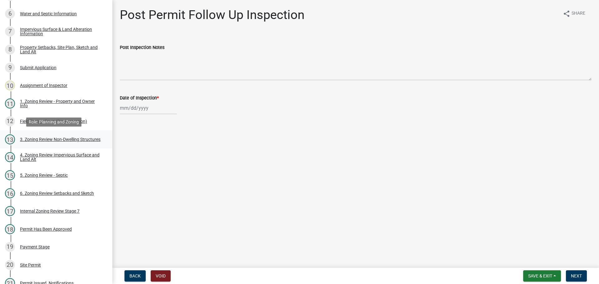
click at [50, 137] on div "3. Zoning Review Non-Dwelling Structures" at bounding box center [60, 139] width 80 height 4
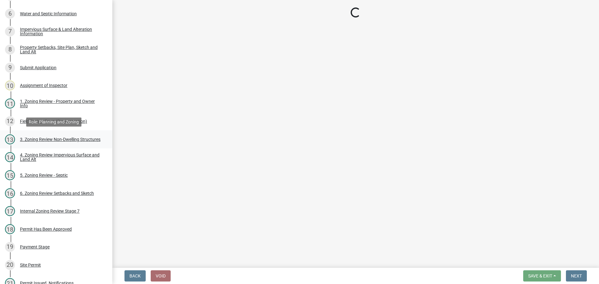
select select "70869821-7738-4560-8d2e-4f353ca78bb3"
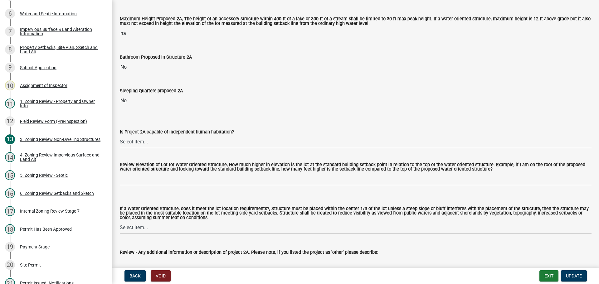
scroll to position [218, 0]
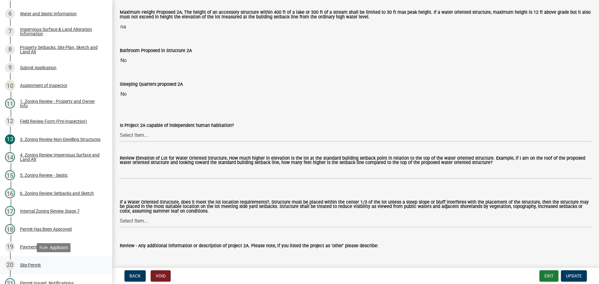
click at [32, 264] on div "Site Permit" at bounding box center [30, 265] width 21 height 4
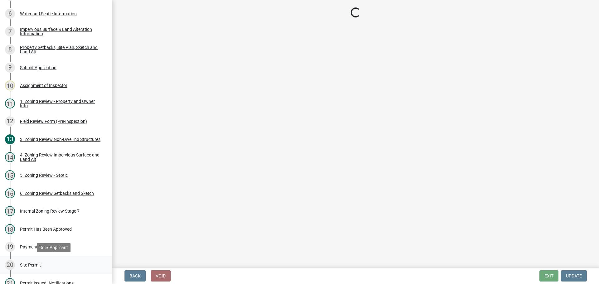
scroll to position [0, 0]
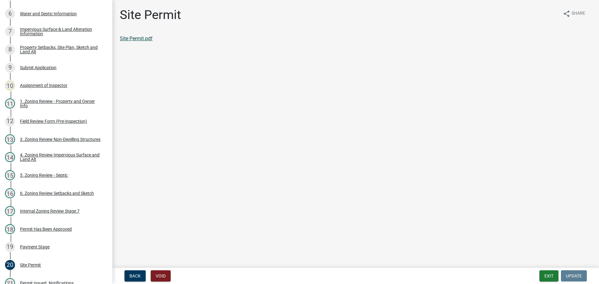
click at [146, 39] on link "Site Permit.pdf" at bounding box center [136, 39] width 33 height 6
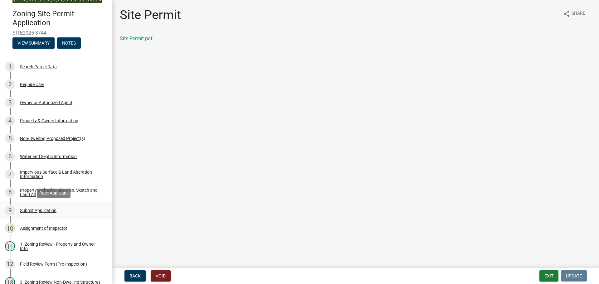
scroll to position [13, 0]
click at [51, 66] on div "Search Parcel Data" at bounding box center [38, 67] width 37 height 4
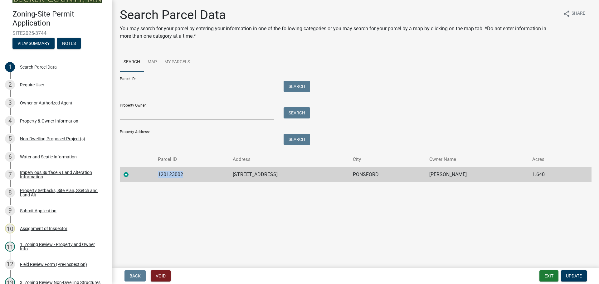
drag, startPoint x: 183, startPoint y: 174, endPoint x: 158, endPoint y: 175, distance: 25.9
click at [158, 175] on td "120123002" at bounding box center [191, 174] width 75 height 15
copy td "120123002"
click at [42, 190] on div "Property Setbacks, Site Plan, Sketch and Land Alt" at bounding box center [61, 192] width 82 height 9
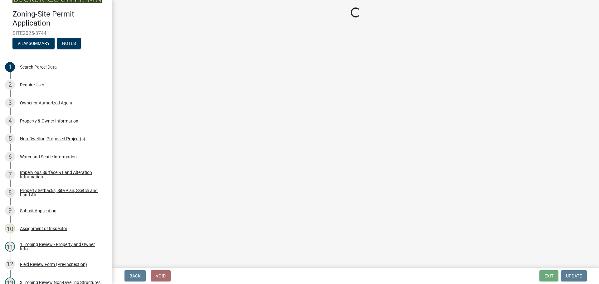
select select "7b13c63f-e699-4112-b373-98fbd28ec536"
select select "6985af9e-5d7a-475f-b5e2-9860e6a4c460"
select select "fd58f24c-a096-4195-863e-b494ea1fd324"
select select "12f785fb-c378-4b18-841c-21c73dc99083"
select select "e8ab2dc3-aa3f-46f3-9b4a-37eb25ad84af"
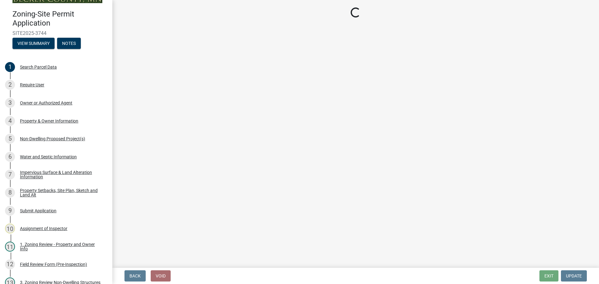
select select "27b2a8b4-abf6-463e-8c0c-7c5d2b4fe26f"
select select "b98836ba-4715-455d-97ab-be9a9df498a8"
select select "288143c3-cc30-40f5-bb2a-2522511345b2"
select select "133211ff-91ce-4a0a-9235-b48a7e2069a0"
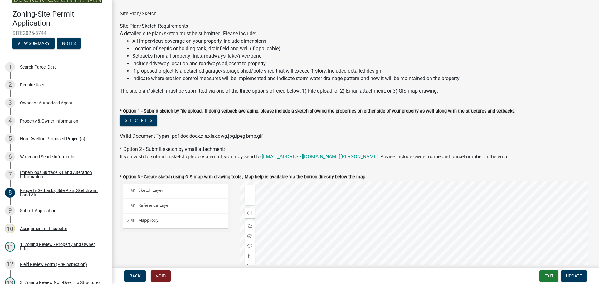
scroll to position [31, 0]
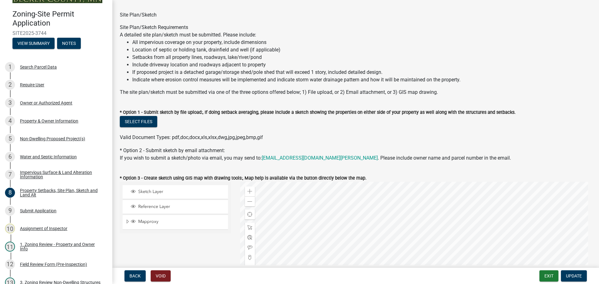
click at [348, 182] on div at bounding box center [416, 260] width 352 height 156
click at [536, 248] on div at bounding box center [416, 260] width 352 height 156
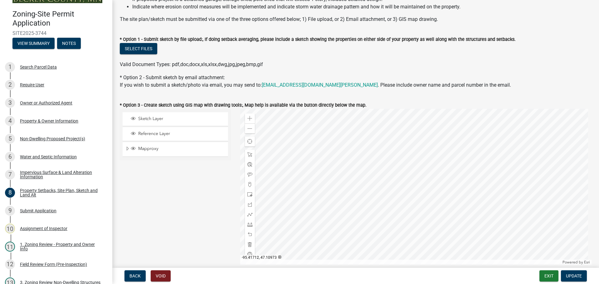
scroll to position [94, 0]
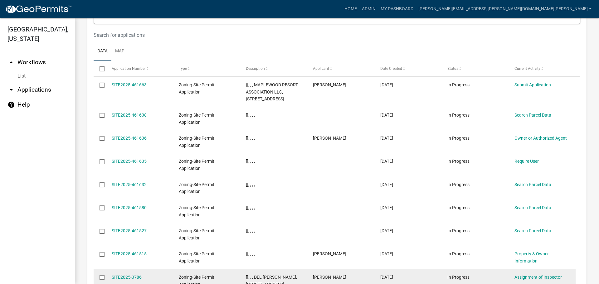
scroll to position [705, 0]
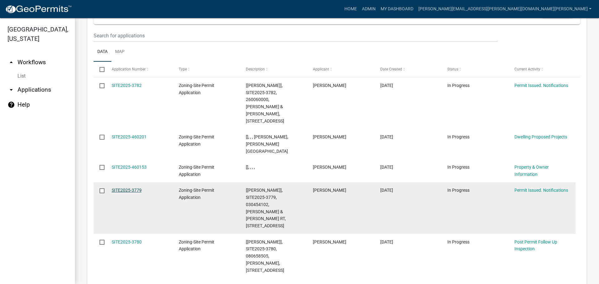
click at [130, 188] on link "SITE2025-3779" at bounding box center [127, 190] width 30 height 5
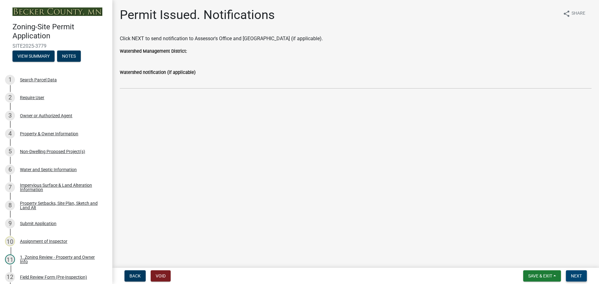
click at [576, 273] on button "Next" at bounding box center [576, 275] width 21 height 11
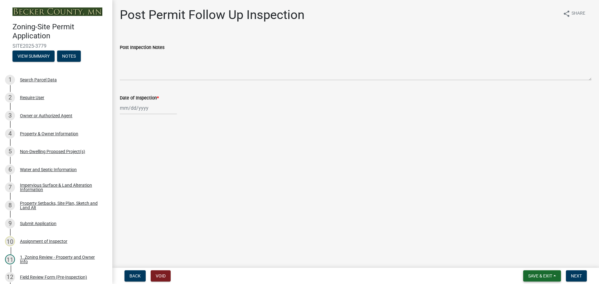
click at [539, 273] on button "Save & Exit" at bounding box center [542, 275] width 38 height 11
click at [531, 261] on button "Save & Exit" at bounding box center [536, 259] width 50 height 15
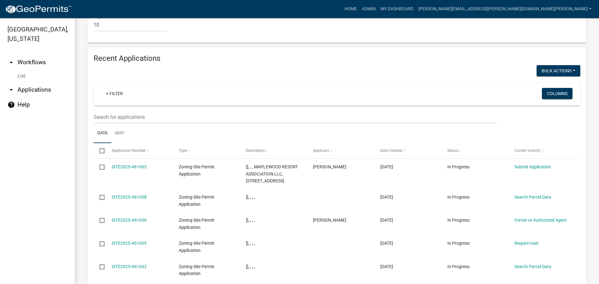
scroll to position [737, 0]
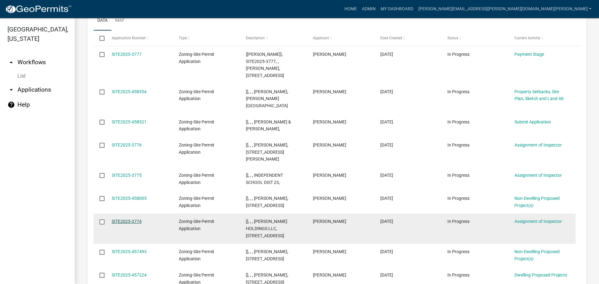
click at [122, 219] on link "SITE2025-3774" at bounding box center [127, 221] width 30 height 5
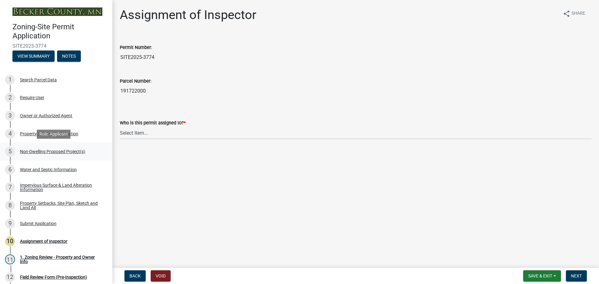
click at [43, 150] on div "Non-Dwelling Proposed Project(s)" at bounding box center [52, 151] width 65 height 4
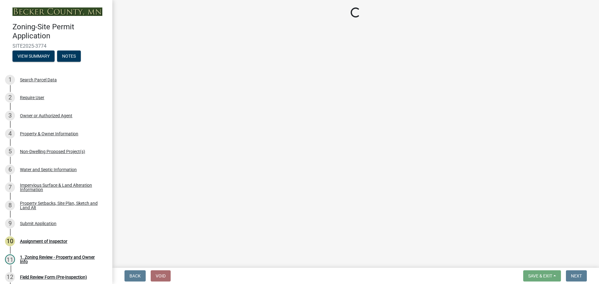
select select "97c48b8f-5b3b-4eb5-baa1-64080d5416e1"
select select "3a2d96d3-fd69-4ed9-bae4-7a5aa03a7e58"
select select "cf118f3b-6469-426f-b247-8aeebfb0198d"
select select "d5258256-81e9-4688-bc84-b01445ee29b6"
select select "258cbdbc-8629-455d-9fed-6a57bf82144e"
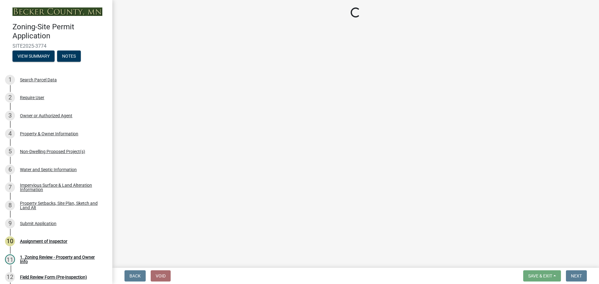
select select "a9a8393f-3c28-47b8-b6d9-84c94641c3fc"
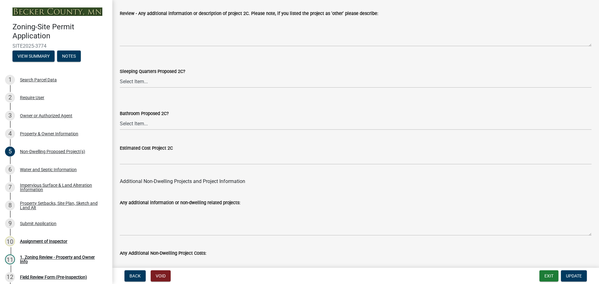
scroll to position [1222, 0]
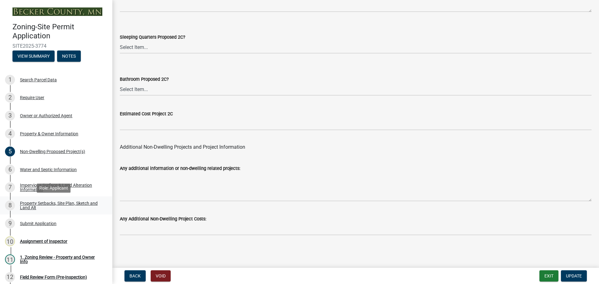
click at [45, 204] on div "Property Setbacks, Site Plan, Sketch and Land Alt" at bounding box center [61, 205] width 82 height 9
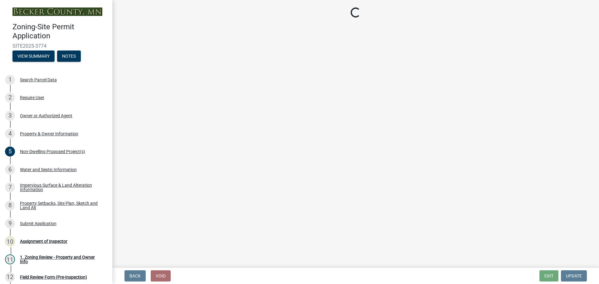
select select "7b13c63f-e699-4112-b373-98fbd28ec536"
select select "35461efb-41be-4e55-94c1-1e11075d5c2c"
select select "b56a4575-9846-47cf-8067-c59a4853da22"
select select "12f785fb-c378-4b18-841c-21c73dc99083"
select select "e8ab2dc3-aa3f-46f3-9b4a-37eb25ad84af"
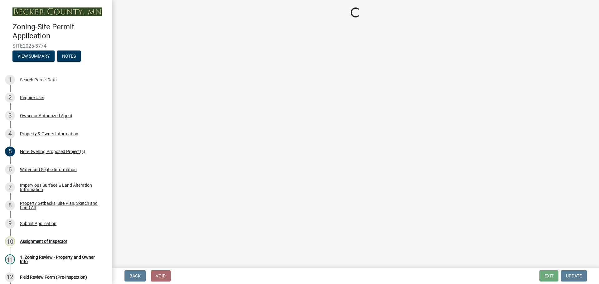
select select "27b2a8b4-abf6-463e-8c0c-7c5d2b4fe26f"
select select "b98836ba-4715-455d-97ab-be9a9df498a8"
select select "d61e3758-d187-40af-a435-5e09c3f3d509"
select select "c8b8ea71-7088-4e87-a493-7bc88cc2835b"
select select "d6c1d38b-8561-4345-845e-72dfbb0578a1"
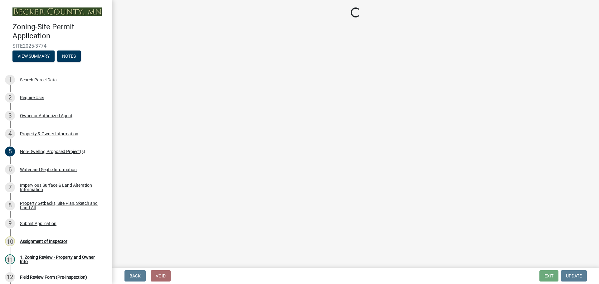
select select "19d13e65-c93d-443e-910a-7a17299544cc"
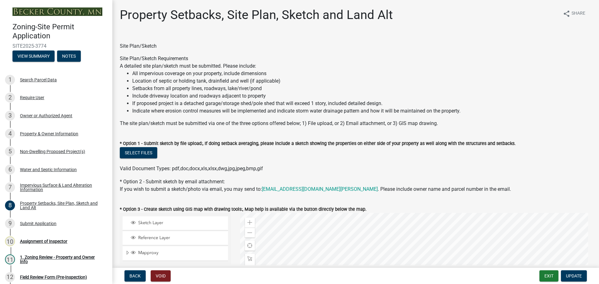
scroll to position [125, 0]
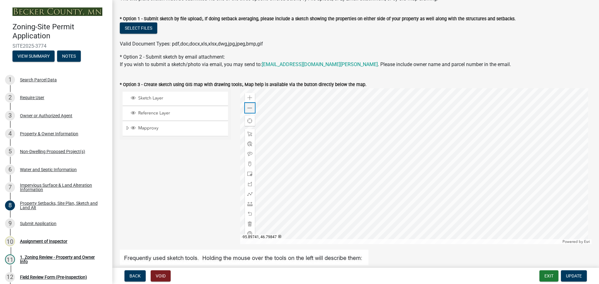
click at [247, 106] on span at bounding box center [249, 108] width 5 height 5
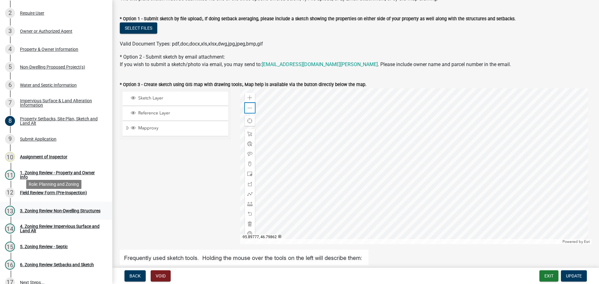
scroll to position [94, 0]
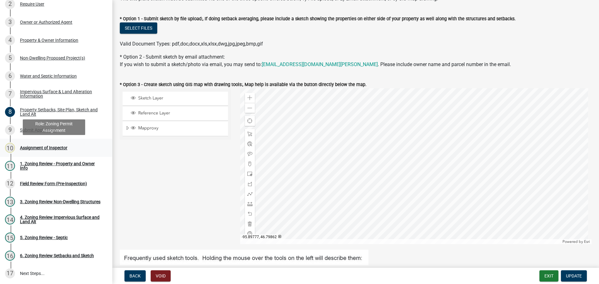
click at [35, 147] on div "Assignment of Inspector" at bounding box center [43, 148] width 47 height 4
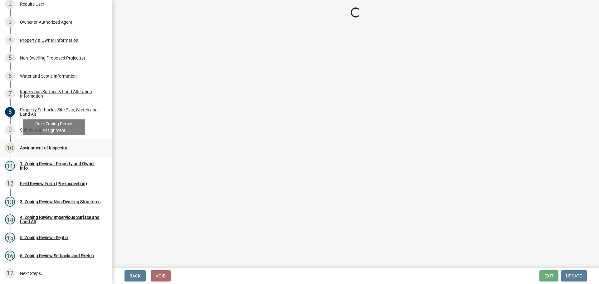
scroll to position [0, 0]
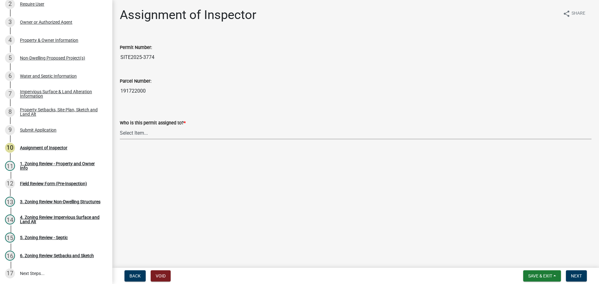
click at [139, 131] on select "Select Item... [PERSON_NAME] [PERSON_NAME] [PERSON_NAME] [PERSON_NAME] [PERSON_…" at bounding box center [356, 133] width 472 height 13
click at [120, 127] on select "Select Item... [PERSON_NAME] [PERSON_NAME] [PERSON_NAME] [PERSON_NAME] [PERSON_…" at bounding box center [356, 133] width 472 height 13
select select "ebd8400e-d8d5-49f8-911f-e671eb76408a"
click at [579, 273] on button "Next" at bounding box center [576, 275] width 21 height 11
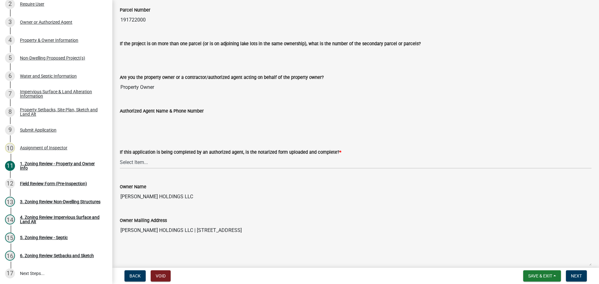
scroll to position [62, 0]
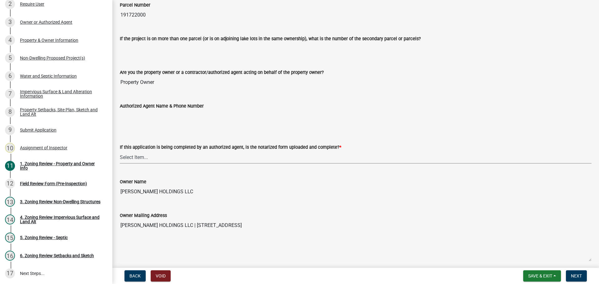
click at [129, 159] on select "Select Item... Yes No N/A" at bounding box center [356, 157] width 472 height 13
click at [120, 151] on select "Select Item... Yes No N/A" at bounding box center [356, 157] width 472 height 13
select select "b279cdb4-a9c7-4e65-a8bd-797316f5be14"
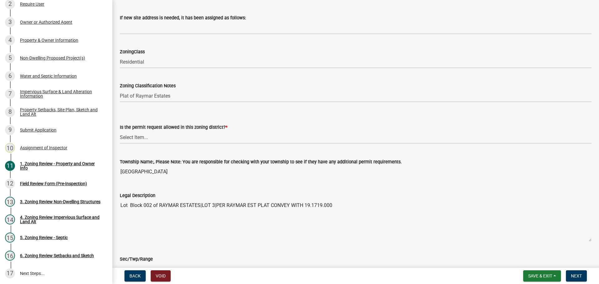
scroll to position [406, 0]
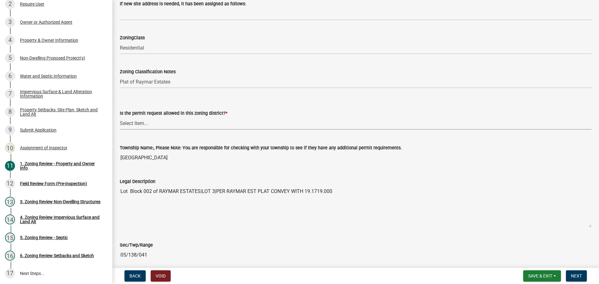
click at [131, 123] on select "Select Item... Yes No" at bounding box center [356, 123] width 472 height 13
click at [120, 117] on select "Select Item... Yes No" at bounding box center [356, 123] width 472 height 13
select select "b4f32c46-6248-4748-b47c-fa4933858724"
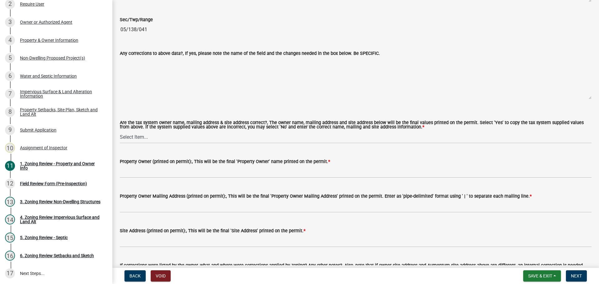
scroll to position [655, 0]
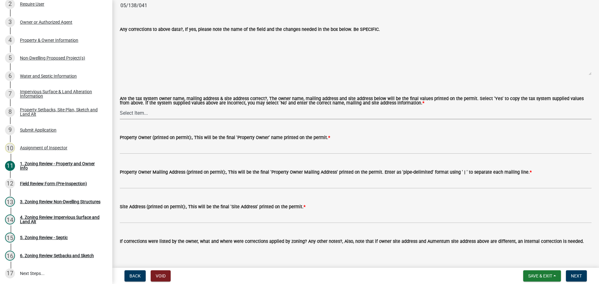
click at [136, 111] on select "Select Item... Yes No" at bounding box center [356, 113] width 472 height 13
click at [120, 107] on select "Select Item... Yes No" at bounding box center [356, 113] width 472 height 13
select select "ab6c2257-4786-48e5-86d0-1194833f57c8"
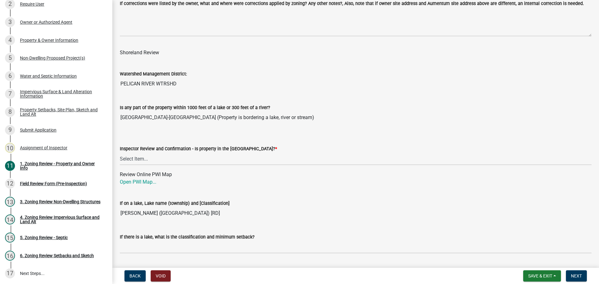
scroll to position [924, 0]
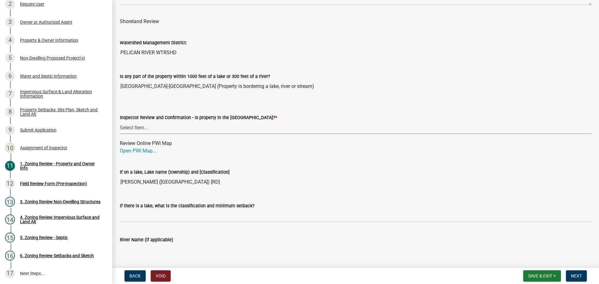
click at [132, 126] on select "Select Item... Within [GEOGRAPHIC_DATA] (SD) Not in [GEOGRAPHIC_DATA] (NOTSL)" at bounding box center [356, 127] width 472 height 13
click at [120, 122] on select "Select Item... Within [GEOGRAPHIC_DATA] (SD) Not in [GEOGRAPHIC_DATA] (NOTSL)" at bounding box center [356, 127] width 472 height 13
select select "de99b201-fb85-4000-88f5-6f49f4ff2101"
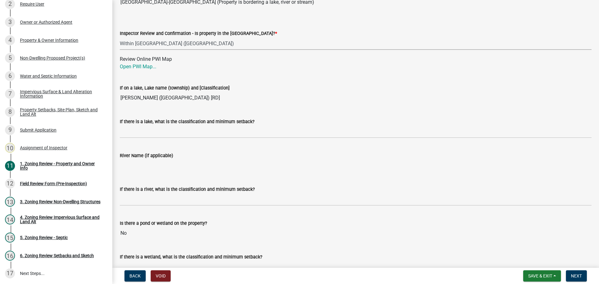
scroll to position [1018, 0]
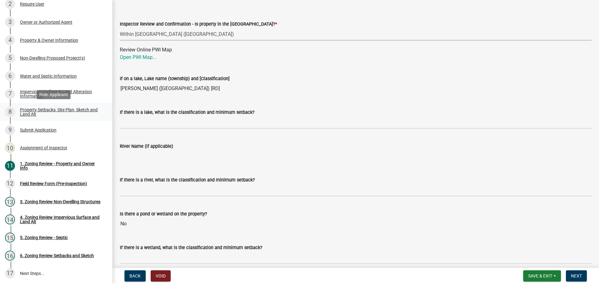
click at [39, 110] on div "Property Setbacks, Site Plan, Sketch and Land Alt" at bounding box center [61, 112] width 82 height 9
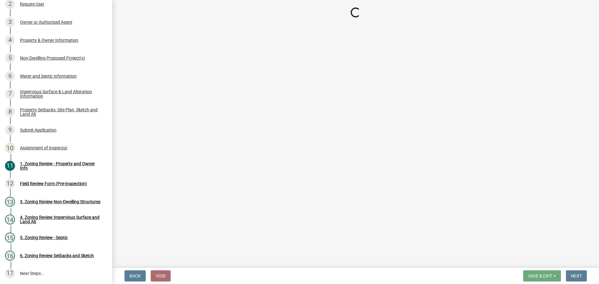
select select "7b13c63f-e699-4112-b373-98fbd28ec536"
select select "35461efb-41be-4e55-94c1-1e11075d5c2c"
select select "b56a4575-9846-47cf-8067-c59a4853da22"
select select "12f785fb-c378-4b18-841c-21c73dc99083"
select select "e8ab2dc3-aa3f-46f3-9b4a-37eb25ad84af"
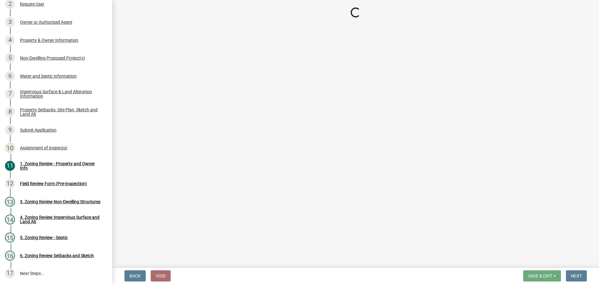
select select "27b2a8b4-abf6-463e-8c0c-7c5d2b4fe26f"
select select "b98836ba-4715-455d-97ab-be9a9df498a8"
select select "d61e3758-d187-40af-a435-5e09c3f3d509"
select select "c8b8ea71-7088-4e87-a493-7bc88cc2835b"
select select "d6c1d38b-8561-4345-845e-72dfbb0578a1"
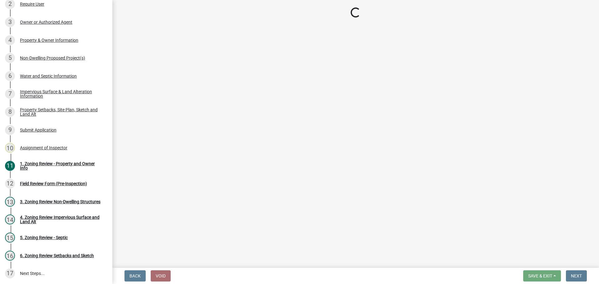
select select "19d13e65-c93d-443e-910a-7a17299544cc"
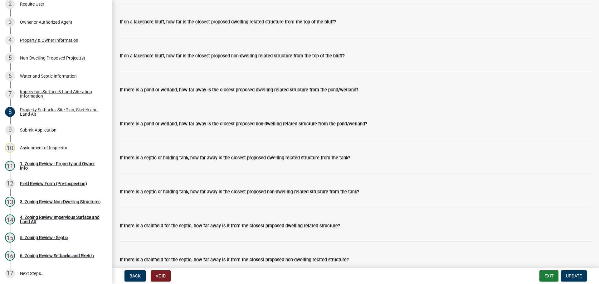
scroll to position [1429, 0]
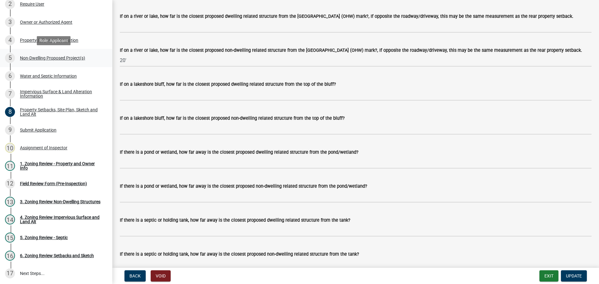
click at [38, 57] on div "Non-Dwelling Proposed Project(s)" at bounding box center [52, 58] width 65 height 4
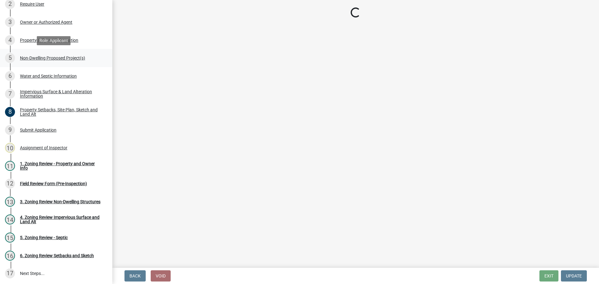
scroll to position [0, 0]
select select "97c48b8f-5b3b-4eb5-baa1-64080d5416e1"
select select "3a2d96d3-fd69-4ed9-bae4-7a5aa03a7e58"
select select "cf118f3b-6469-426f-b247-8aeebfb0198d"
select select "d5258256-81e9-4688-bc84-b01445ee29b6"
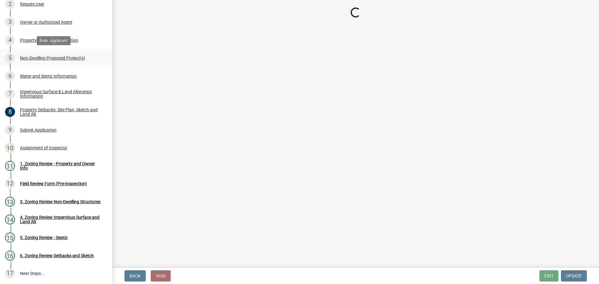
select select "258cbdbc-8629-455d-9fed-6a57bf82144e"
select select "a9a8393f-3c28-47b8-b6d9-84c94641c3fc"
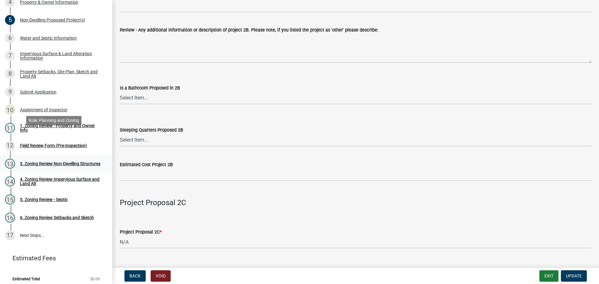
scroll to position [136, 0]
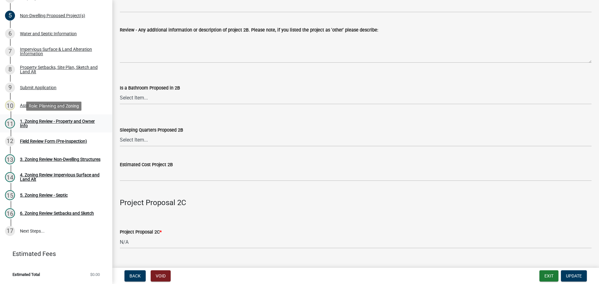
click at [62, 121] on div "1. Zoning Review - Property and Owner Info" at bounding box center [61, 123] width 82 height 9
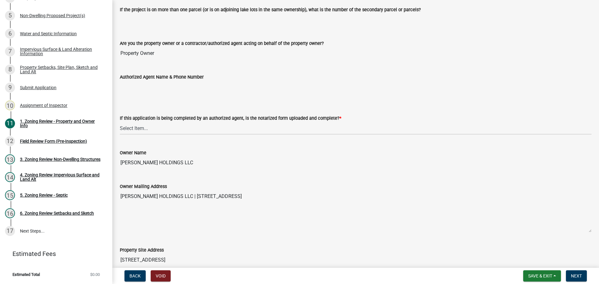
scroll to position [94, 0]
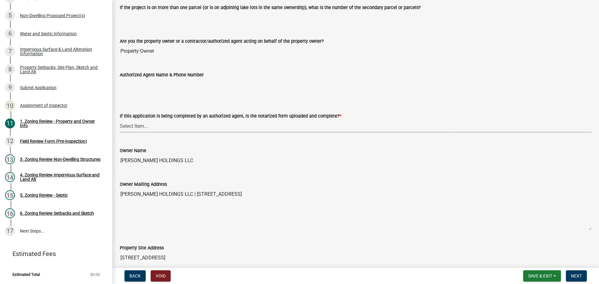
click at [135, 129] on select "Select Item... Yes No N/A" at bounding box center [356, 126] width 472 height 13
click at [120, 120] on select "Select Item... Yes No N/A" at bounding box center [356, 126] width 472 height 13
select select "b279cdb4-a9c7-4e65-a8bd-797316f5be14"
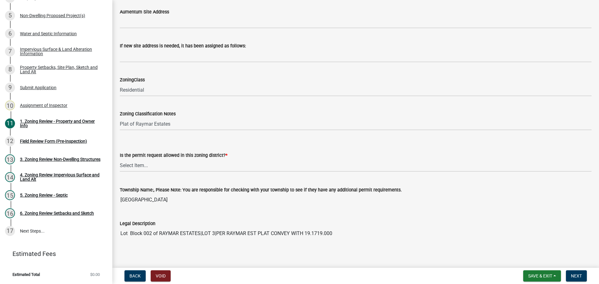
scroll to position [374, 0]
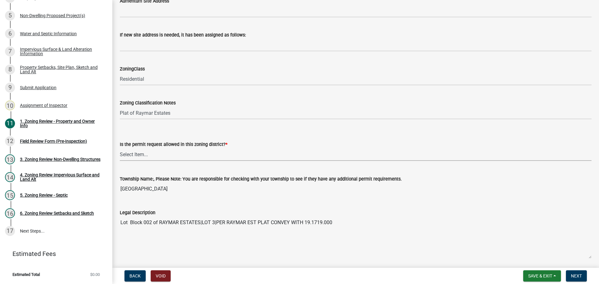
click at [126, 154] on select "Select Item... Yes No" at bounding box center [356, 154] width 472 height 13
click at [120, 148] on select "Select Item... Yes No" at bounding box center [356, 154] width 472 height 13
select select "b4f32c46-6248-4748-b47c-fa4933858724"
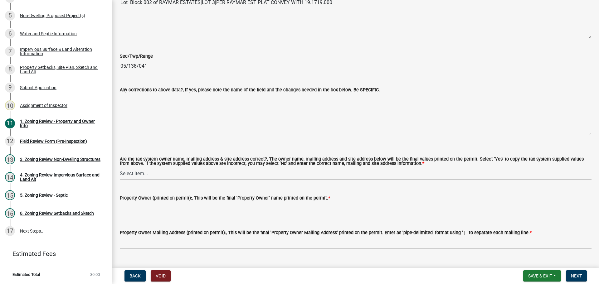
scroll to position [593, 0]
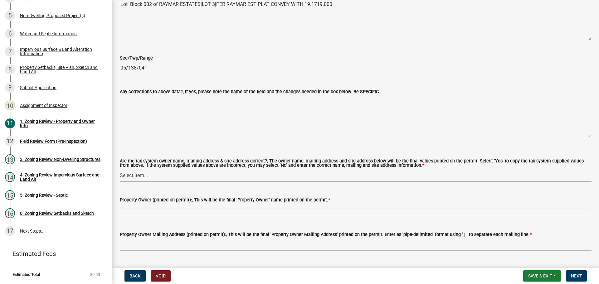
drag, startPoint x: 145, startPoint y: 173, endPoint x: 149, endPoint y: 170, distance: 5.3
click at [145, 173] on select "Select Item... Yes No" at bounding box center [356, 175] width 472 height 13
click at [120, 169] on select "Select Item... Yes No" at bounding box center [356, 175] width 472 height 13
select select "ab6c2257-4786-48e5-86d0-1194833f57c8"
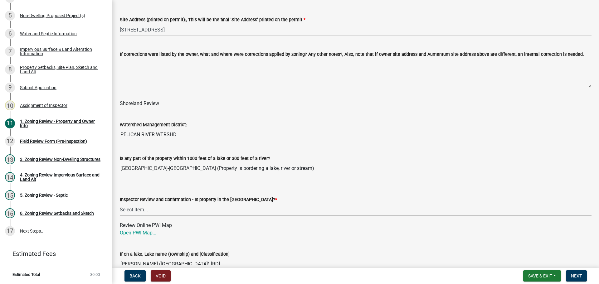
scroll to position [936, 0]
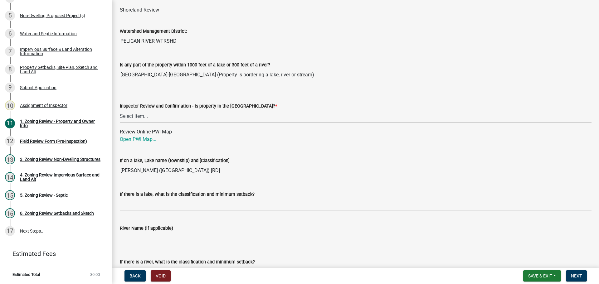
click at [125, 113] on select "Select Item... Within [GEOGRAPHIC_DATA] (SD) Not in [GEOGRAPHIC_DATA] (NOTSL)" at bounding box center [356, 116] width 472 height 13
click at [120, 110] on select "Select Item... Within [GEOGRAPHIC_DATA] (SD) Not in [GEOGRAPHIC_DATA] (NOTSL)" at bounding box center [356, 116] width 472 height 13
select select "de99b201-fb85-4000-88f5-6f49f4ff2101"
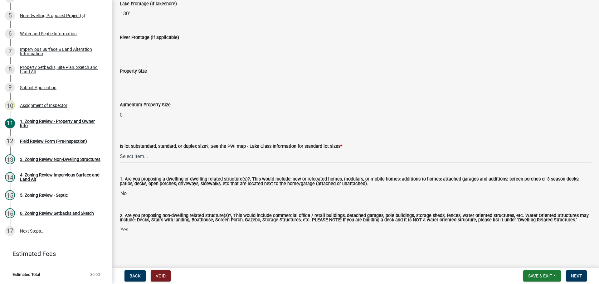
scroll to position [1297, 0]
click at [136, 156] on select "Select Item... Non-Riparian and not back lot Substandard Non-Riparian Backlot S…" at bounding box center [356, 156] width 472 height 13
click at [120, 150] on select "Select Item... Non-Riparian and not back lot Substandard Non-Riparian Backlot S…" at bounding box center [356, 156] width 472 height 13
select select "8127fafe-56e8-4ce3-b1f8-70ab85aed4eb"
click at [575, 276] on span "Next" at bounding box center [576, 276] width 11 height 5
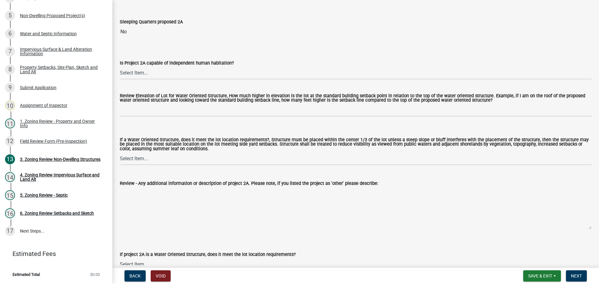
scroll to position [312, 0]
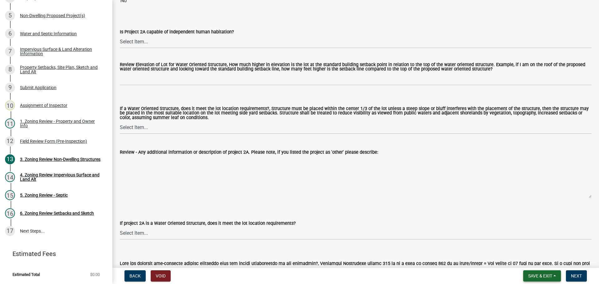
click at [535, 274] on span "Save & Exit" at bounding box center [540, 276] width 24 height 5
click at [532, 245] on button "Save" at bounding box center [536, 244] width 50 height 15
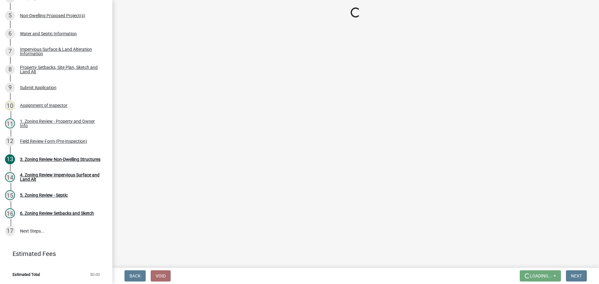
scroll to position [0, 0]
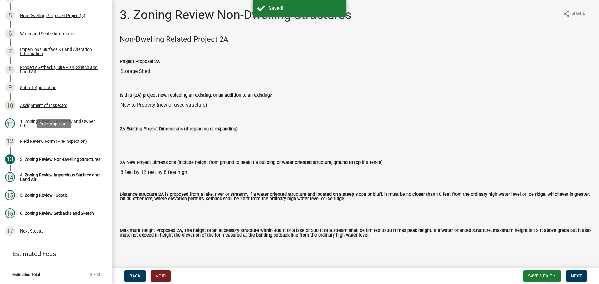
click at [45, 139] on div "Field Review Form (Pre-Inspection)" at bounding box center [53, 141] width 67 height 4
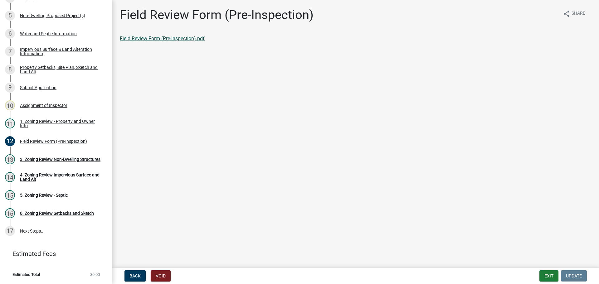
click at [147, 38] on link "Field Review Form (Pre-Inspection).pdf" at bounding box center [162, 39] width 85 height 6
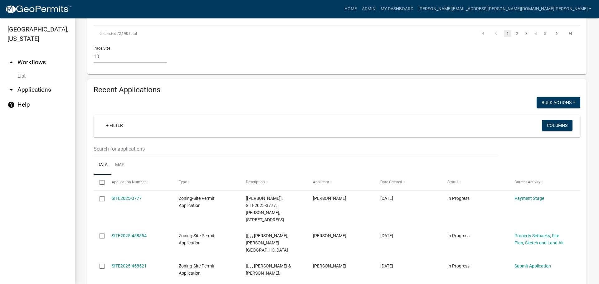
scroll to position [593, 0]
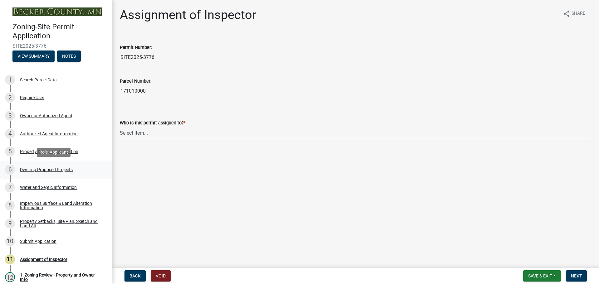
click at [42, 168] on div "Dwelling Proposed Projects" at bounding box center [46, 170] width 53 height 4
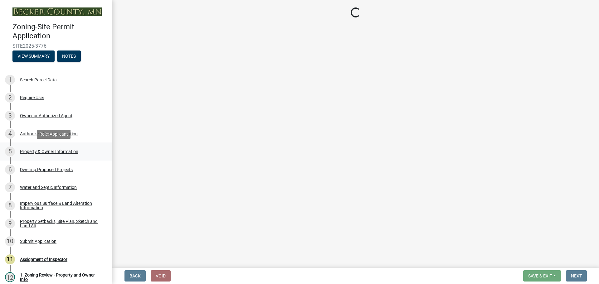
select select "a5b58647-72e6-4a45-9816-4b1990647a33"
select select "2dc577ba-aef6-4196-bc52-35577603d189"
select select "11c1c089-3b44-43c0-9549-3c9eeea2451f"
select select "cbc699c5-a6de-4f3d-a533-ae678b946106"
select select "ab9119d1-7da9-49c4-9fac-8c142204c89d"
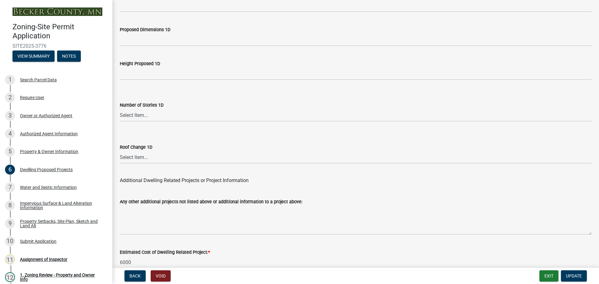
scroll to position [1496, 0]
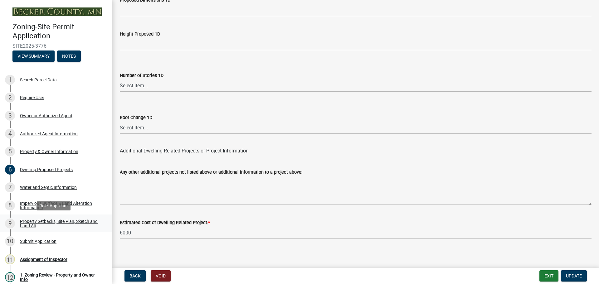
click at [53, 221] on div "Property Setbacks, Site Plan, Sketch and Land Alt" at bounding box center [61, 223] width 82 height 9
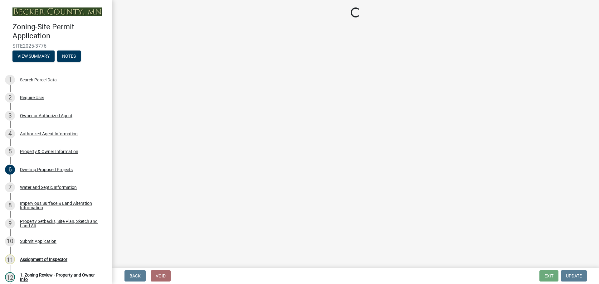
select select "7b13c63f-e699-4112-b373-98fbd28ec536"
select select "d831abd6-69dc-4cfd-a389-e0e69ee6df9d"
select select "b56a4575-9846-47cf-8067-c59a4853da22"
select select "12f785fb-c378-4b18-841c-21c73dc99083"
select select "5c3bc124-316a-4e31-81ed-fa9247a28fef"
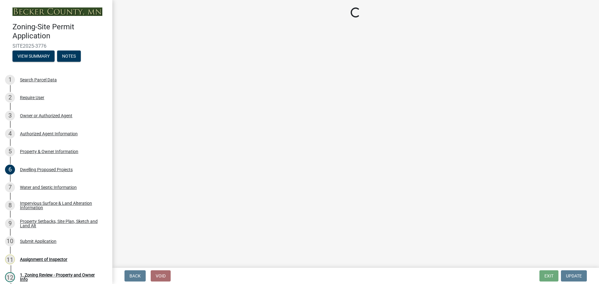
select select "aa6c7ffd-a452-4f17-af46-2abaeaed4180"
select select "5ad4ab64-b44e-481c-9000-9e5907aa74e1"
select select "3ef6ed64-418f-4dfa-9020-48b6b52c6910"
select select "c8b8ea71-7088-4e87-a493-7bc88cc2835b"
select select "1418c7e3-4054-4b00-84b5-d09b9560f30a"
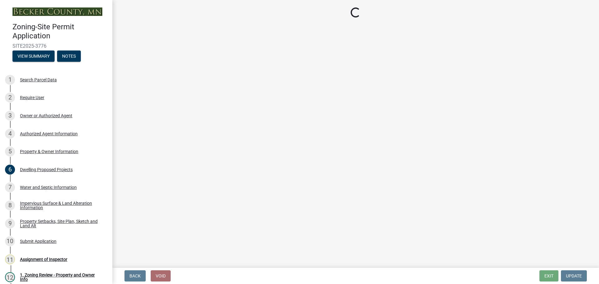
select select "19d13e65-c93d-443e-910a-7a17299544cc"
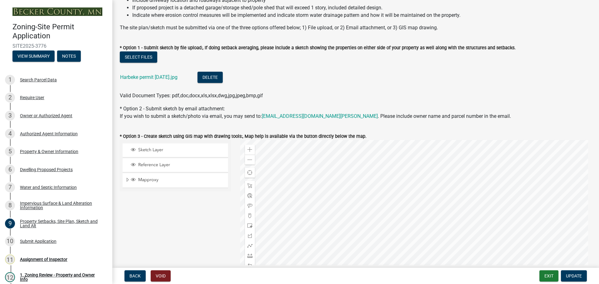
scroll to position [94, 0]
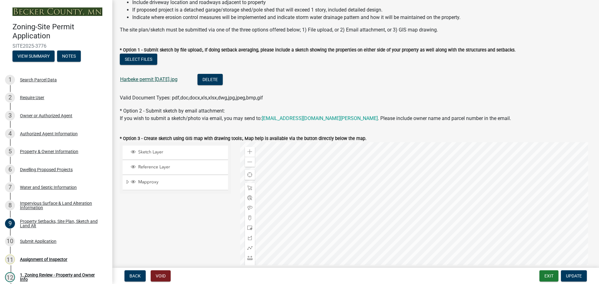
click at [148, 77] on link "Harbeke permit August 1.jpg" at bounding box center [148, 79] width 57 height 6
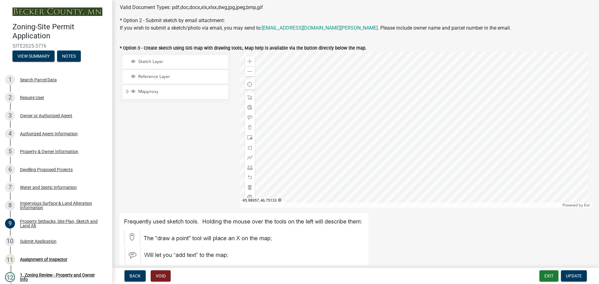
scroll to position [187, 0]
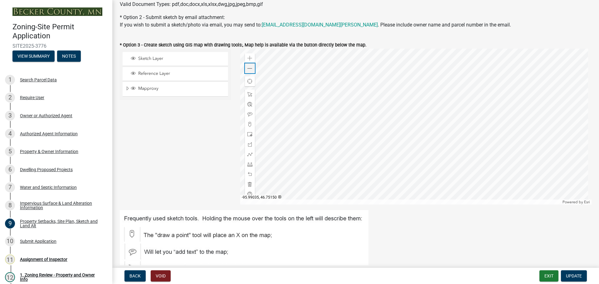
click at [253, 66] on div "Zoom out" at bounding box center [250, 68] width 10 height 10
click at [247, 66] on span at bounding box center [249, 68] width 5 height 5
click at [31, 78] on div "Search Parcel Data" at bounding box center [38, 80] width 37 height 4
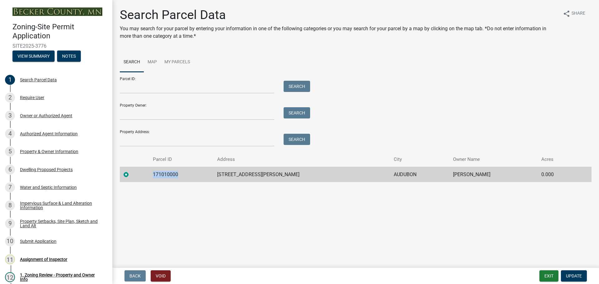
drag, startPoint x: 181, startPoint y: 173, endPoint x: 155, endPoint y: 175, distance: 26.3
click at [155, 175] on td "171010000" at bounding box center [181, 174] width 64 height 15
copy td "171010000"
click at [26, 78] on div "Search Parcel Data" at bounding box center [38, 80] width 37 height 4
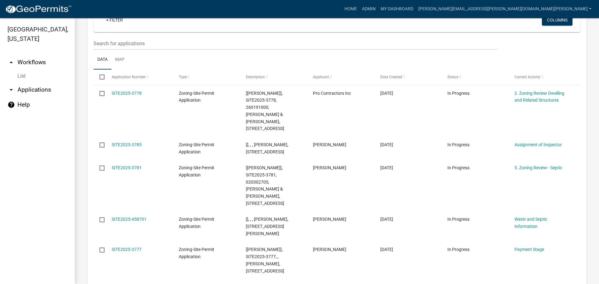
scroll to position [772, 0]
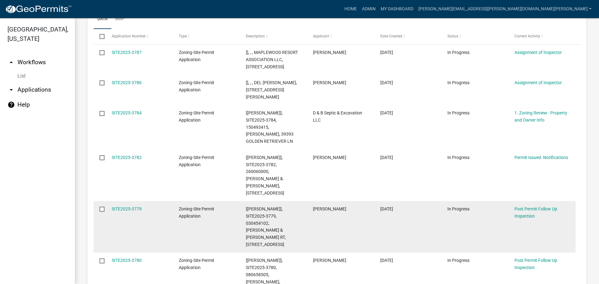
scroll to position [168, 0]
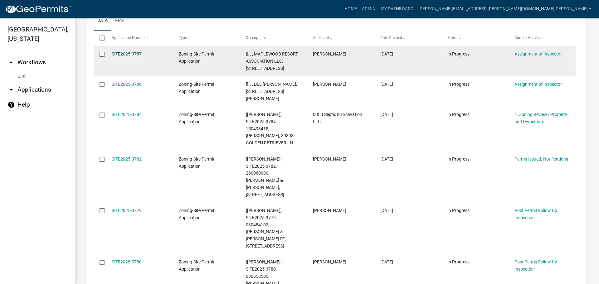
click at [123, 52] on link "SITE2025-3787" at bounding box center [127, 53] width 30 height 5
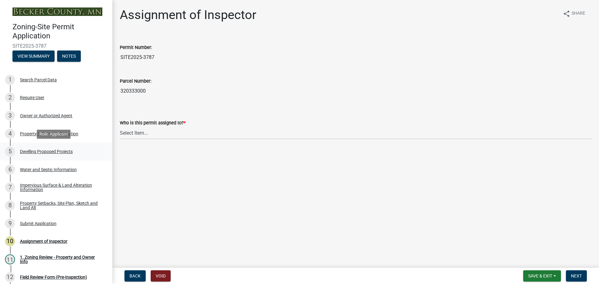
click at [47, 150] on div "Dwelling Proposed Projects" at bounding box center [46, 151] width 53 height 4
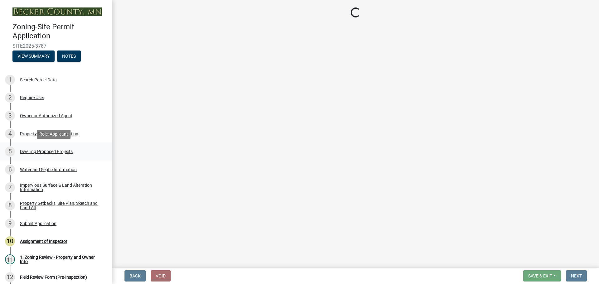
select select "b76c2e3f-c59d-4748-8205-29623accd873"
select select "566f81cc-4b3f-4ecb-9f16-a2b313352c61"
select select "59a6fdaa-56b6-4bcd-87b7-d867a7d784e6"
select select "c627ad9d-8c0c-44bb-ac13-36eb4b08977a"
select select "ec0fa807-6504-41c2-891d-dbc427189cde"
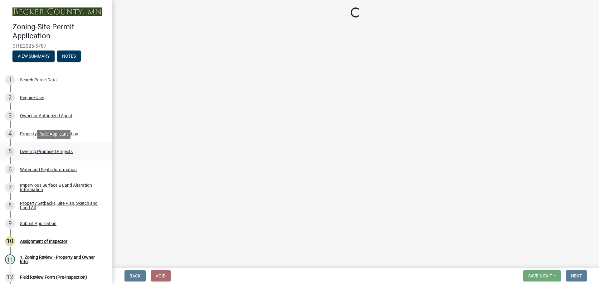
select select "5a3ddd1e-2d3b-44b4-950c-cbdcbc00514f"
select select "b63d75fc-5f3c-4949-bc5e-b7a1b42903a6"
select select "11c1c089-3b44-43c0-9549-3c9eeea2451f"
select select "2e03241d-230f-40d2-98f3-18448dc0850c"
select select "ccffca41-e831-49b7-aa82-b1e91cc22ff5"
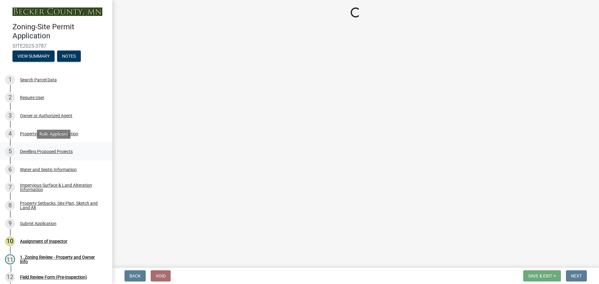
select select "107cbe59-677b-44f2-96fc-816b282ebb79"
select select "ab9119d1-7da9-49c4-9fac-8c142204c89d"
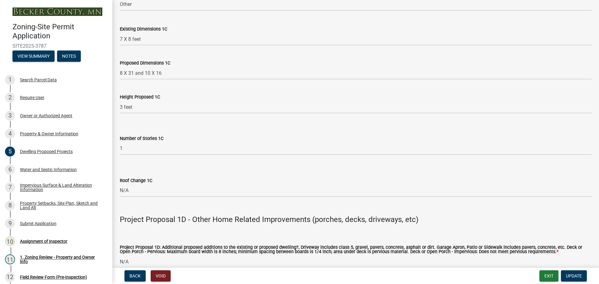
scroll to position [1122, 0]
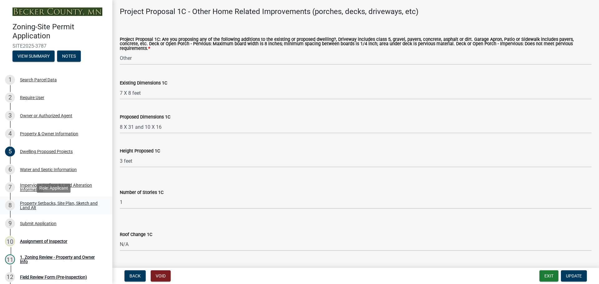
click at [56, 201] on div "Property Setbacks, Site Plan, Sketch and Land Alt" at bounding box center [61, 205] width 82 height 9
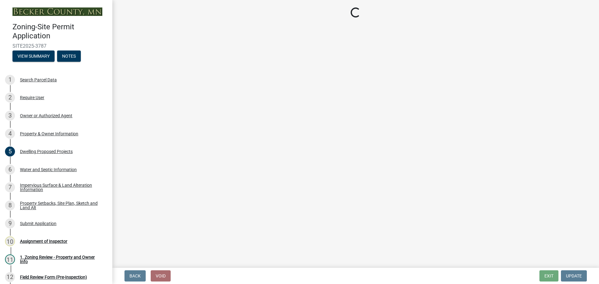
scroll to position [0, 0]
select select "7b13c63f-e699-4112-b373-98fbd28ec536"
select select "9b388376-b10c-4de6-b8d4-6d04174a4f81"
select select "b56a4575-9846-47cf-8067-c59a4853da22"
select select "12f785fb-c378-4b18-841c-21c73dc99083"
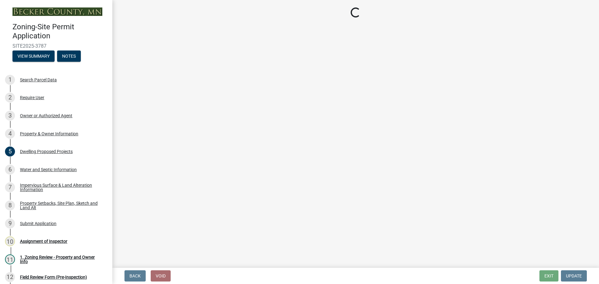
select select "e8ab2dc3-aa3f-46f3-9b4a-37eb25ad84af"
select select "27b2a8b4-abf6-463e-8c0c-7c5d2b4fe26f"
select select "b98836ba-4715-455d-97ab-be9a9df498a8"
select select "d61e3758-d187-40af-a435-5e09c3f3d509"
select select "c8b8ea71-7088-4e87-a493-7bc88cc2835b"
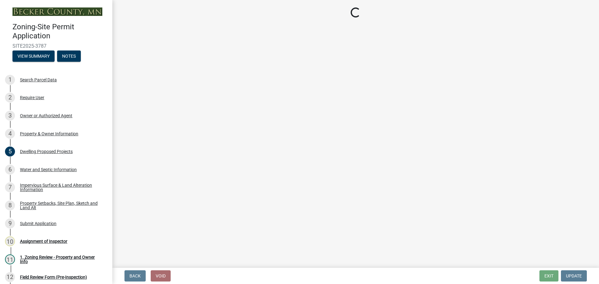
select select "1418c7e3-4054-4b00-84b5-d09b9560f30a"
select select "19d13e65-c93d-443e-910a-7a17299544cc"
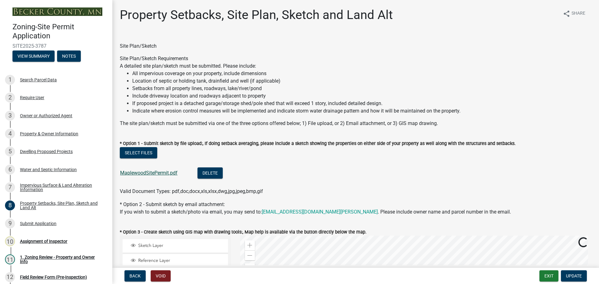
click at [134, 170] on link "MaplewoodSitePermit.pdf" at bounding box center [148, 173] width 57 height 6
click at [49, 240] on div "Assignment of Inspector" at bounding box center [43, 241] width 47 height 4
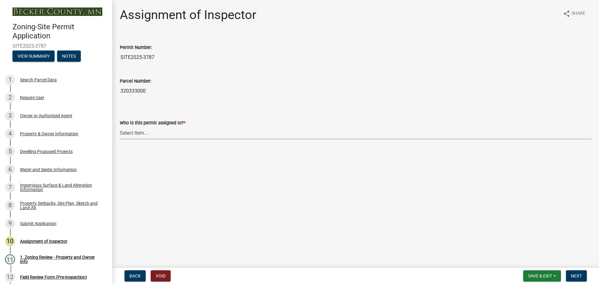
click at [141, 131] on select "Select Item... [PERSON_NAME] [PERSON_NAME] [PERSON_NAME] [PERSON_NAME] [PERSON_…" at bounding box center [356, 133] width 472 height 13
click at [120, 127] on select "Select Item... [PERSON_NAME] [PERSON_NAME] [PERSON_NAME] [PERSON_NAME] [PERSON_…" at bounding box center [356, 133] width 472 height 13
select select "ebd8400e-d8d5-49f8-911f-e671eb76408a"
click at [573, 272] on button "Next" at bounding box center [576, 275] width 21 height 11
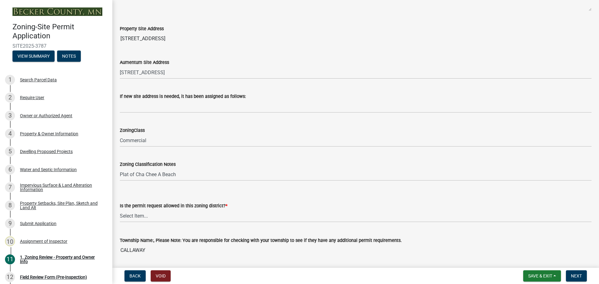
scroll to position [218, 0]
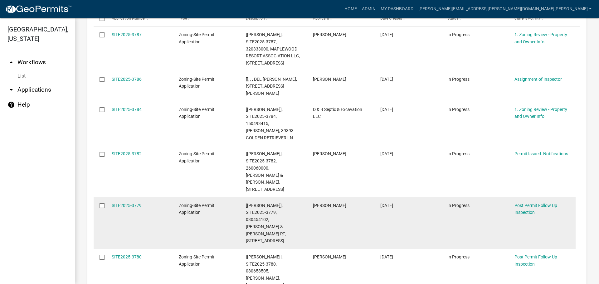
scroll to position [125, 0]
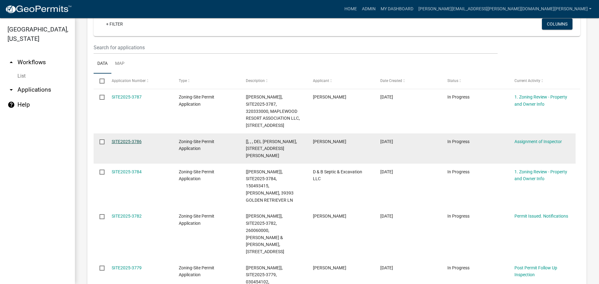
click at [131, 139] on link "SITE2025-3786" at bounding box center [127, 141] width 30 height 5
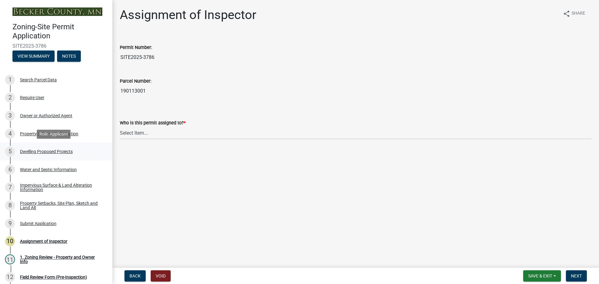
click at [56, 150] on div "Dwelling Proposed Projects" at bounding box center [46, 151] width 53 height 4
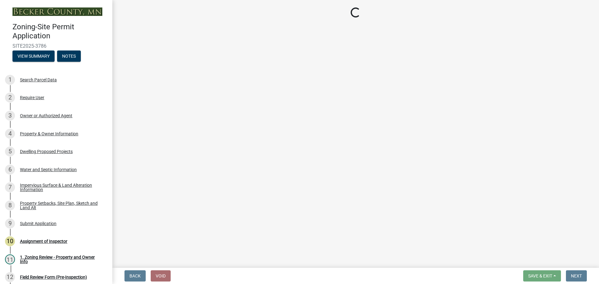
select select "5b8abcc6-67f7-49fb-8f25-c295ccc2b339"
select select "566f81cc-4b3f-4ecb-9f16-a2b313352c61"
select select "f4ae0446-41fa-4afd-99aa-409617c58827"
select select "4f5e2784-8c40-49a3-b0e9-8f1a3cbab4f4"
select select "a045e8de-0125-48b5-a52c-0705e3235ca5"
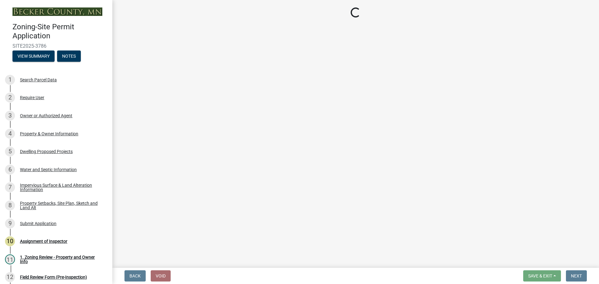
select select "5a3ddd1e-2d3b-44b4-950c-cbdcbc00514f"
select select "c6a0a915-8859-4117-97a8-42e675f9bace"
select select "11c1c089-3b44-43c0-9549-3c9eeea2451f"
select select "8786fdd2-7f96-462d-8069-e958fae6b9a0"
select select "256d326d-7a65-4b43-bb27-2952fbe4c534"
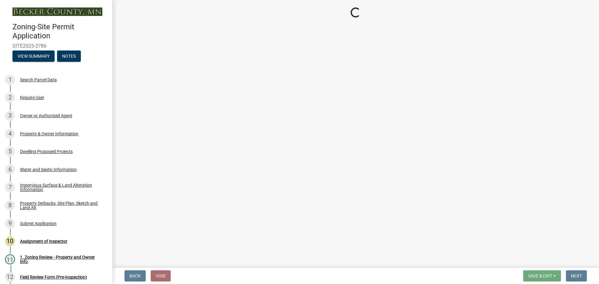
select select "75cb6c0c-1bab-4101-a7ce-eb87cbd598c1"
select select "0ceb8b90-6e92-4b1f-be25-acba4c819eff"
select select "8e4dc0e1-7dfa-4afc-85b9-5ad40795f204"
select select "107cbe59-677b-44f2-96fc-816b282ebb79"
select select "ab9119d1-7da9-49c4-9fac-8c142204c89d"
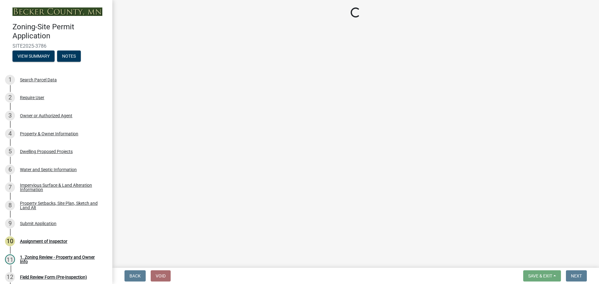
select select "7f420323-49a9-4fd0-9441-05b3dc777552"
select select "ec305202-ae01-487b-b5e4-3a5aacc1e384"
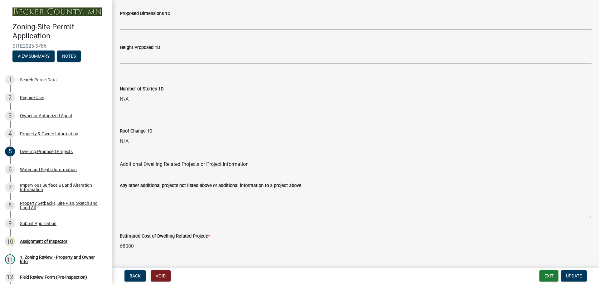
scroll to position [1496, 0]
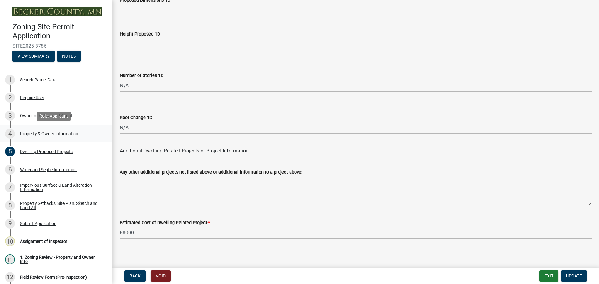
click at [46, 132] on div "Property & Owner Information" at bounding box center [49, 134] width 58 height 4
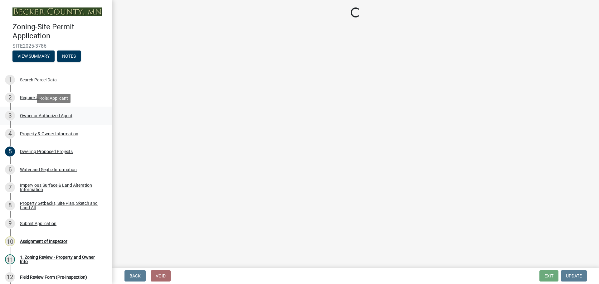
select select "a752e4d6-14bd-4f0f-bfe8-5b67ead45659"
select select "4439e411-f9ac-4451-8e9c-dcab1ac02f4d"
select select "f87eba17-8ed9-4ad8-aefc-fe36a3f3544b"
select select "393a978c-6bd5-4cb2-a6a0-db6feb8732b8"
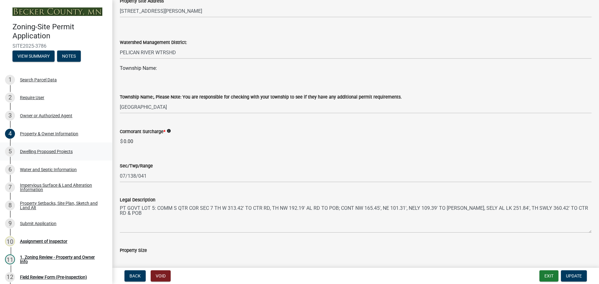
scroll to position [281, 0]
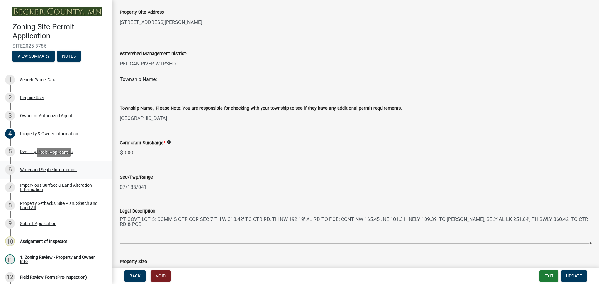
click at [49, 168] on div "Water and Septic Information" at bounding box center [48, 170] width 57 height 4
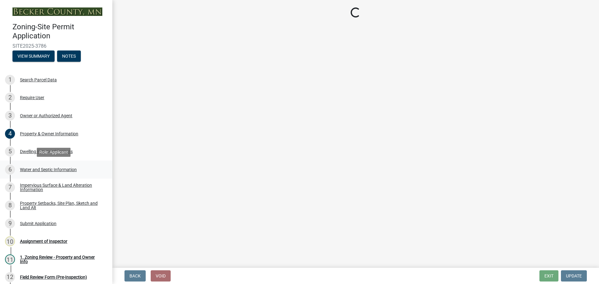
scroll to position [0, 0]
select select "295c6ba3-00c2-4229-aea3-8b4be6316de8"
select select "bb0103e2-6f27-4335-a860-183be8d3b6e1"
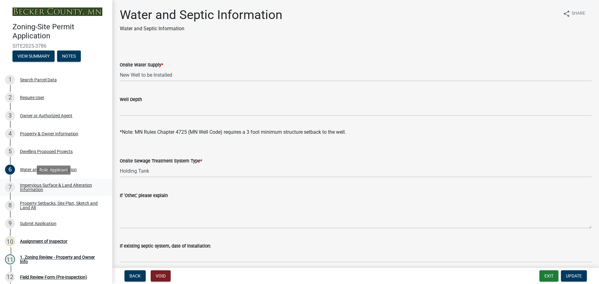
click at [43, 184] on div "Impervious Surface & Land Alteration Information" at bounding box center [61, 187] width 82 height 9
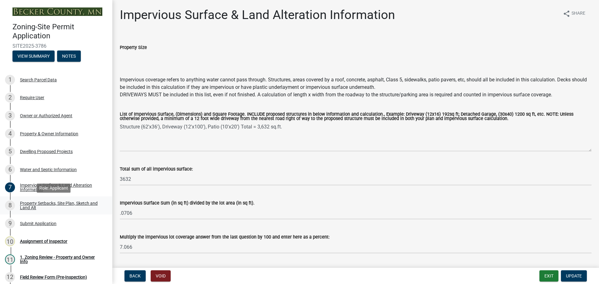
click at [66, 201] on div "8 Property Setbacks, Site Plan, Sketch and Land Alt" at bounding box center [53, 206] width 97 height 10
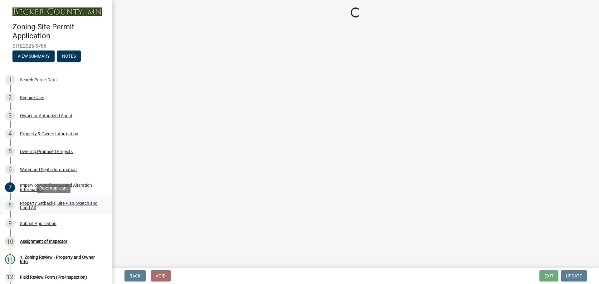
select select "7b13c63f-e699-4112-b373-98fbd28ec536"
select select "1df91383-df1d-46ea-aa05-23d5c29bd1bf"
select select "b56a4575-9846-47cf-8067-c59a4853da22"
select select "12f785fb-c378-4b18-841c-21c73dc99083"
select select "e8ab2dc3-aa3f-46f3-9b4a-37eb25ad84af"
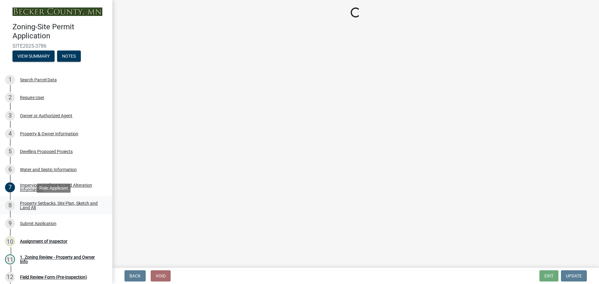
select select "27b2a8b4-abf6-463e-8c0c-7c5d2b4fe26f"
select select "5ad4ab64-b44e-481c-9000-9e5907aa74e1"
select select "a96800da-4e88-4c62-b1ff-2cd17f9e3346"
select select "c8b8ea71-7088-4e87-a493-7bc88cc2835b"
select select "1418c7e3-4054-4b00-84b5-d09b9560f30a"
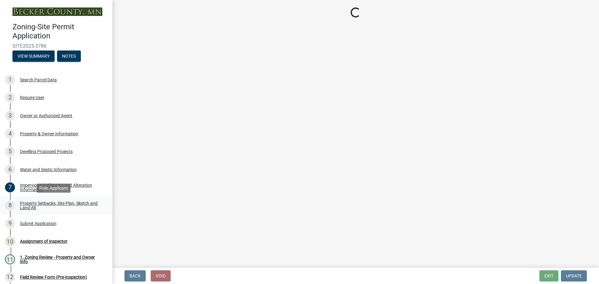
select select "19d13e65-c93d-443e-910a-7a17299544cc"
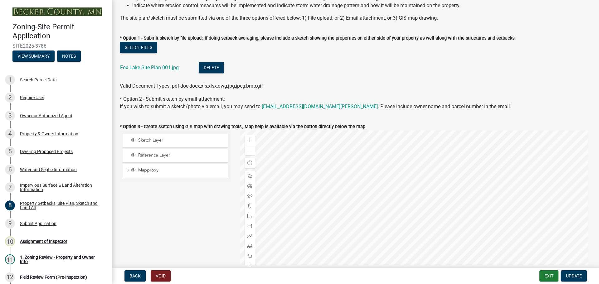
scroll to position [94, 0]
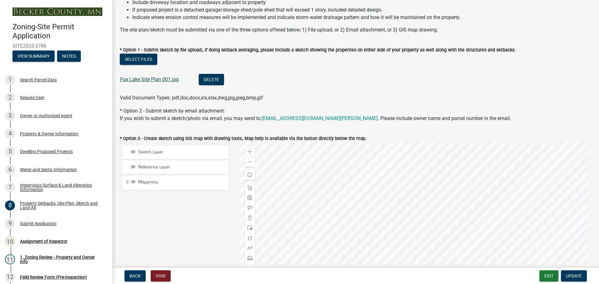
click at [155, 77] on link "Fox Lake Site Plan 001.jpg" at bounding box center [149, 79] width 59 height 6
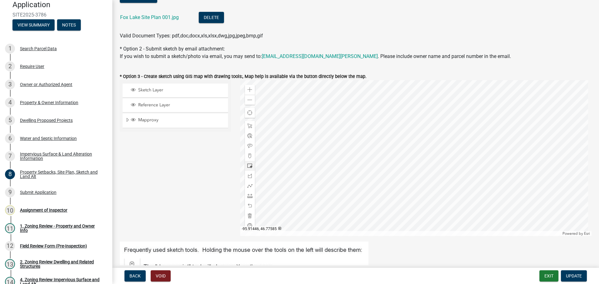
scroll to position [156, 0]
click at [147, 16] on link "Fox Lake Site Plan 001.jpg" at bounding box center [149, 17] width 59 height 6
click at [48, 210] on div "Assignment of Inspector" at bounding box center [43, 210] width 47 height 4
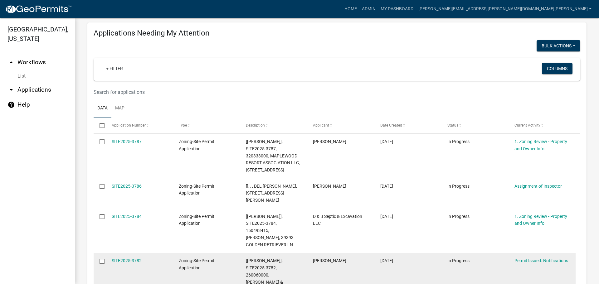
scroll to position [94, 0]
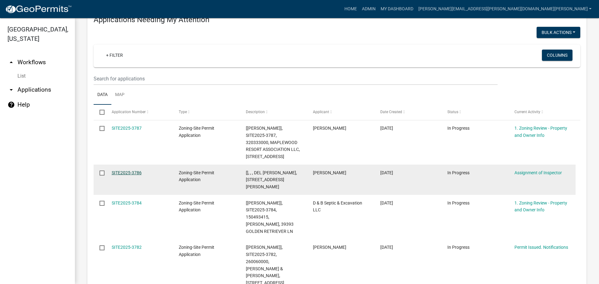
click at [125, 173] on link "SITE2025-3786" at bounding box center [127, 172] width 30 height 5
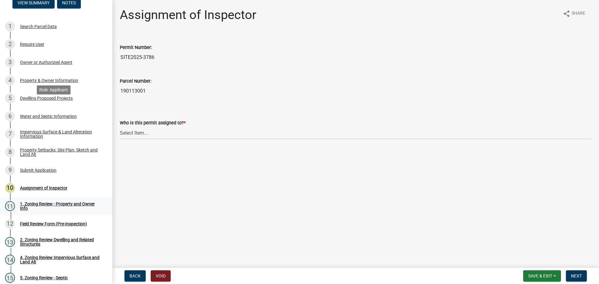
scroll to position [62, 0]
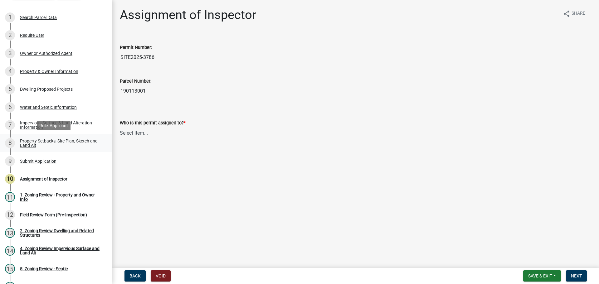
click at [55, 140] on div "Property Setbacks, Site Plan, Sketch and Land Alt" at bounding box center [61, 143] width 82 height 9
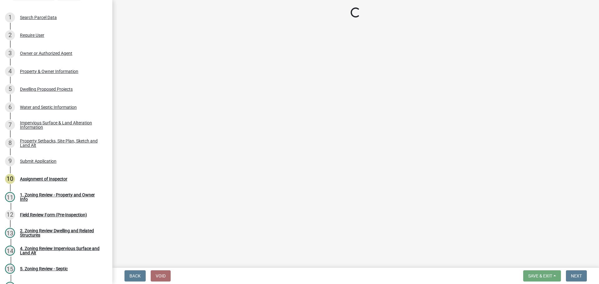
select select "7b13c63f-e699-4112-b373-98fbd28ec536"
select select "1df91383-df1d-46ea-aa05-23d5c29bd1bf"
select select "b56a4575-9846-47cf-8067-c59a4853da22"
select select "12f785fb-c378-4b18-841c-21c73dc99083"
select select "e8ab2dc3-aa3f-46f3-9b4a-37eb25ad84af"
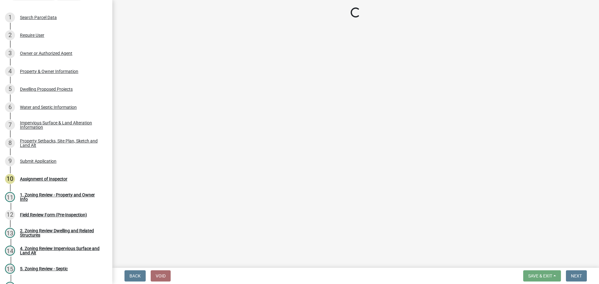
select select "27b2a8b4-abf6-463e-8c0c-7c5d2b4fe26f"
select select "5ad4ab64-b44e-481c-9000-9e5907aa74e1"
select select "a96800da-4e88-4c62-b1ff-2cd17f9e3346"
select select "c8b8ea71-7088-4e87-a493-7bc88cc2835b"
select select "1418c7e3-4054-4b00-84b5-d09b9560f30a"
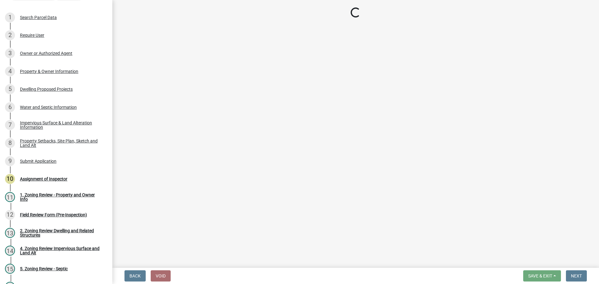
select select "19d13e65-c93d-443e-910a-7a17299544cc"
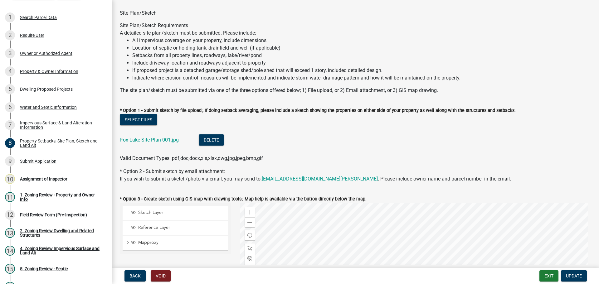
scroll to position [31, 0]
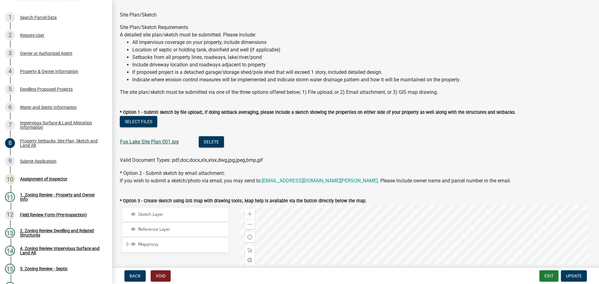
click at [146, 142] on link "Fox Lake Site Plan 001.jpg" at bounding box center [149, 142] width 59 height 6
click at [29, 89] on div "Dwelling Proposed Projects" at bounding box center [46, 89] width 53 height 4
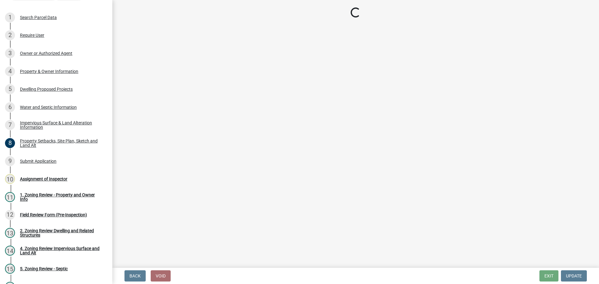
select select "5b8abcc6-67f7-49fb-8f25-c295ccc2b339"
select select "566f81cc-4b3f-4ecb-9f16-a2b313352c61"
select select "f4ae0446-41fa-4afd-99aa-409617c58827"
select select "4f5e2784-8c40-49a3-b0e9-8f1a3cbab4f4"
select select "a045e8de-0125-48b5-a52c-0705e3235ca5"
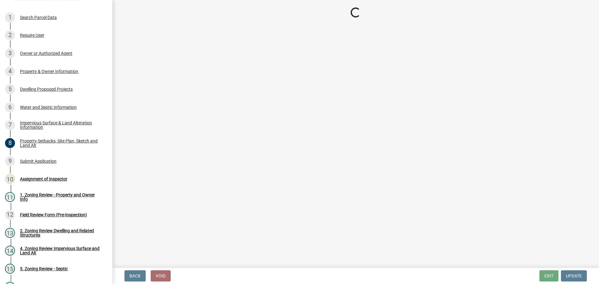
select select "5a3ddd1e-2d3b-44b4-950c-cbdcbc00514f"
select select "c6a0a915-8859-4117-97a8-42e675f9bace"
select select "11c1c089-3b44-43c0-9549-3c9eeea2451f"
select select "8786fdd2-7f96-462d-8069-e958fae6b9a0"
select select "256d326d-7a65-4b43-bb27-2952fbe4c534"
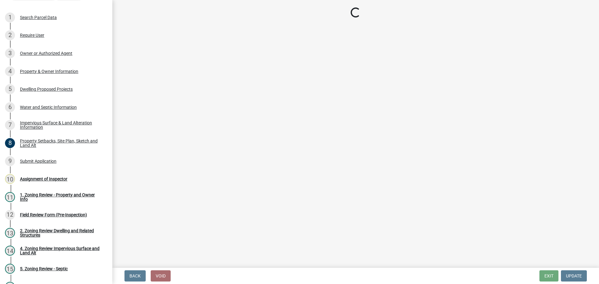
select select "75cb6c0c-1bab-4101-a7ce-eb87cbd598c1"
select select "0ceb8b90-6e92-4b1f-be25-acba4c819eff"
select select "8e4dc0e1-7dfa-4afc-85b9-5ad40795f204"
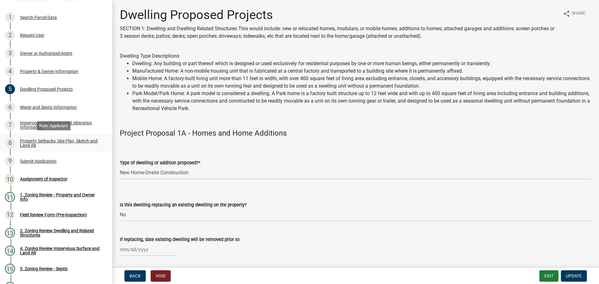
click at [75, 139] on div "Property Setbacks, Site Plan, Sketch and Land Alt" at bounding box center [61, 143] width 82 height 9
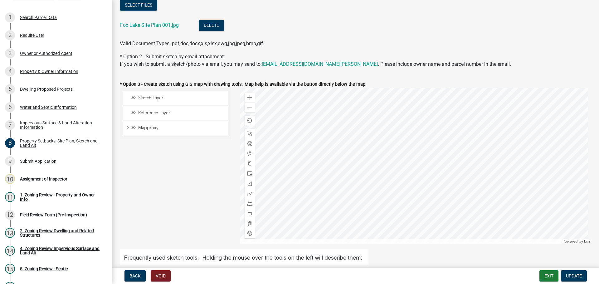
scroll to position [156, 0]
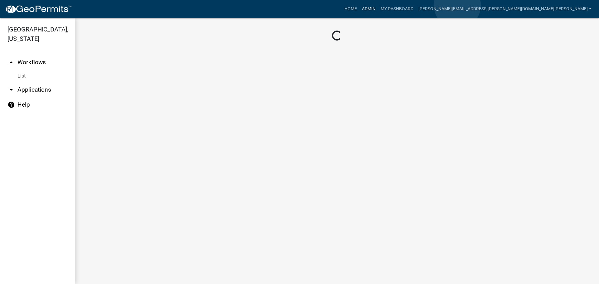
click at [378, 5] on link "Admin" at bounding box center [368, 9] width 19 height 12
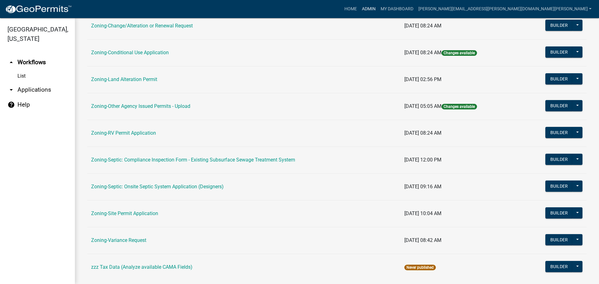
scroll to position [187, 0]
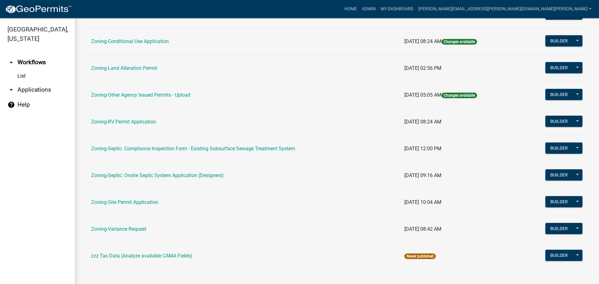
click at [110, 197] on td "Zoning-Site Permit Application" at bounding box center [243, 202] width 313 height 27
click at [110, 202] on link "Zoning-Site Permit Application" at bounding box center [124, 202] width 67 height 6
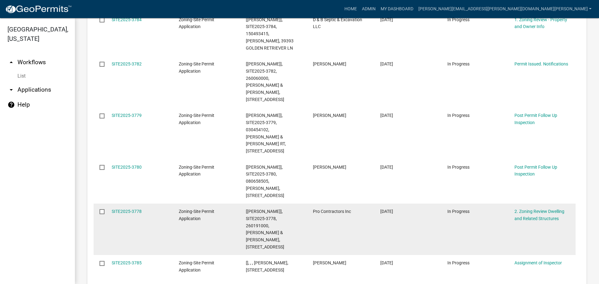
scroll to position [281, 0]
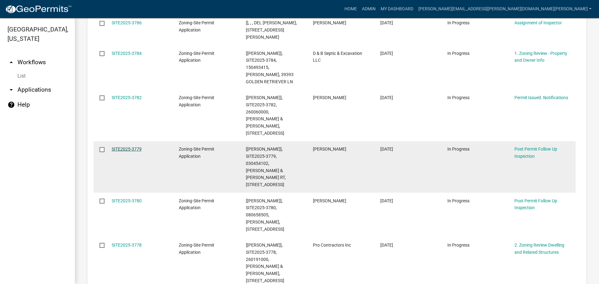
click at [125, 147] on link "SITE2025-3779" at bounding box center [127, 149] width 30 height 5
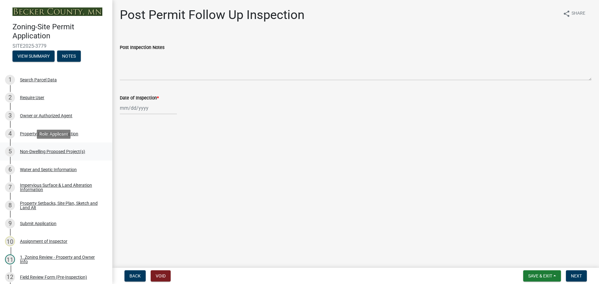
click at [50, 149] on div "Non-Dwelling Proposed Project(s)" at bounding box center [52, 151] width 65 height 4
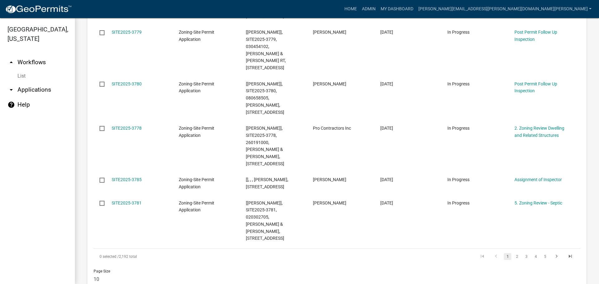
scroll to position [406, 0]
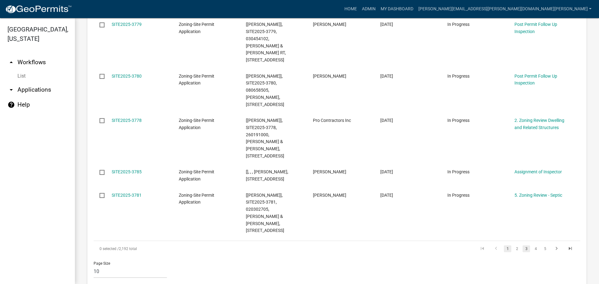
click at [523, 246] on link "3" at bounding box center [526, 249] width 7 height 7
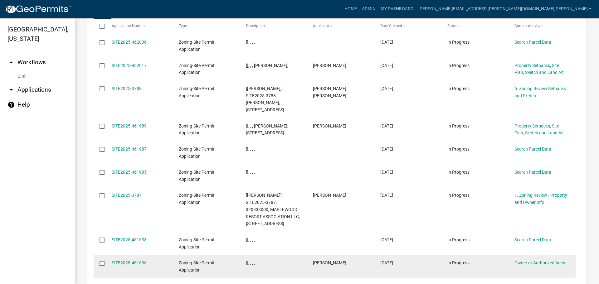
scroll to position [765, 0]
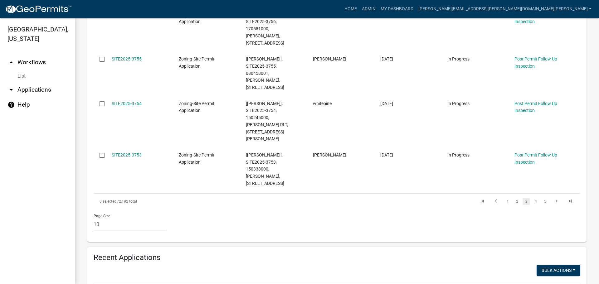
scroll to position [412, 0]
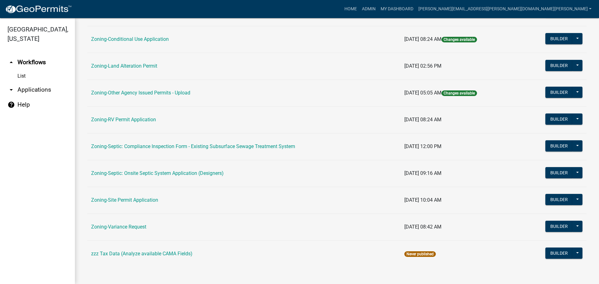
scroll to position [190, 0]
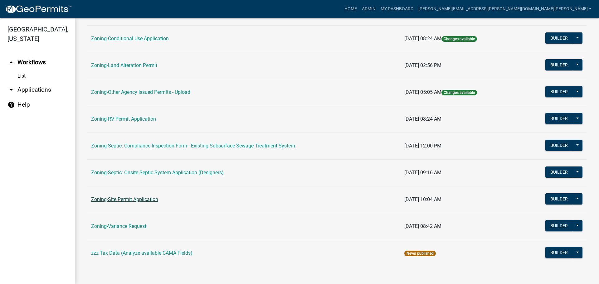
click at [136, 197] on link "Zoning-Site Permit Application" at bounding box center [124, 200] width 67 height 6
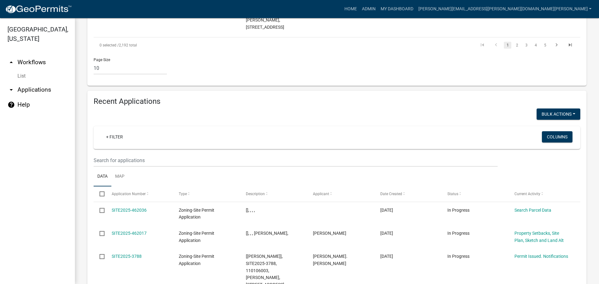
scroll to position [554, 0]
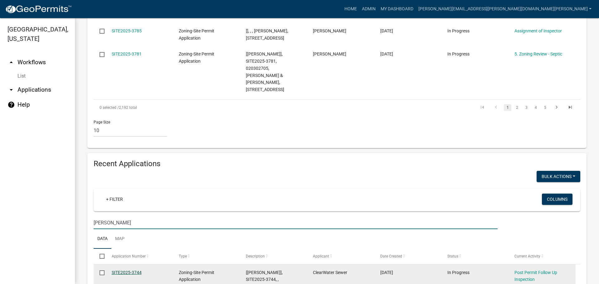
drag, startPoint x: 131, startPoint y: 187, endPoint x: 128, endPoint y: 188, distance: 3.8
click at [131, 270] on link "SITE2025-3744" at bounding box center [127, 272] width 30 height 5
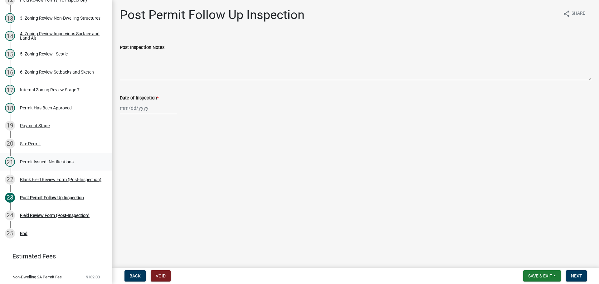
scroll to position [294, 0]
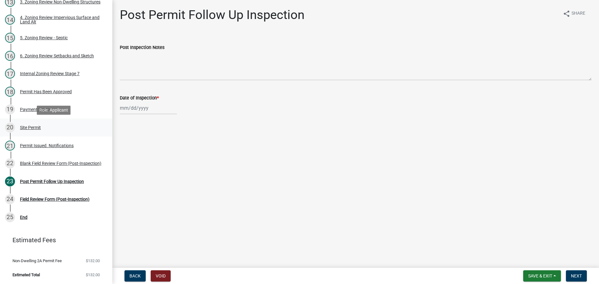
click at [26, 127] on div "Site Permit" at bounding box center [30, 127] width 21 height 4
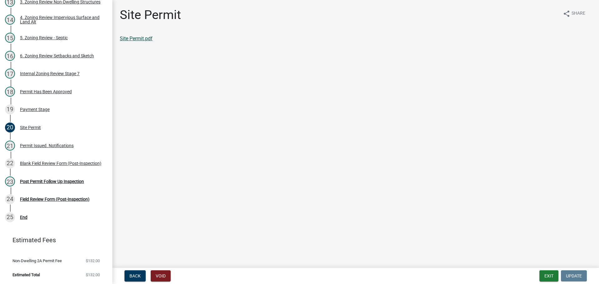
click at [133, 39] on link "Site Permit.pdf" at bounding box center [136, 39] width 33 height 6
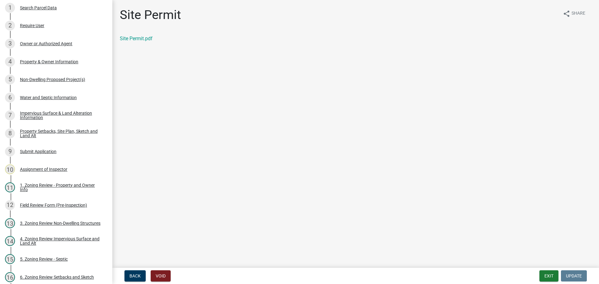
scroll to position [0, 0]
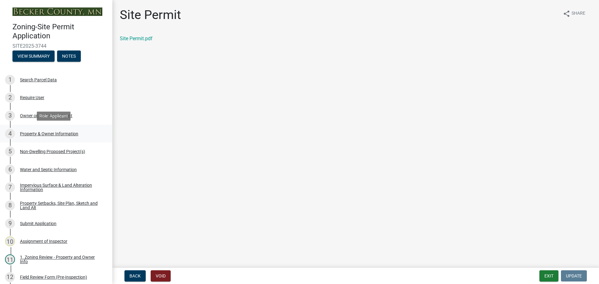
click at [42, 130] on div "4 Property & Owner Information" at bounding box center [53, 134] width 97 height 10
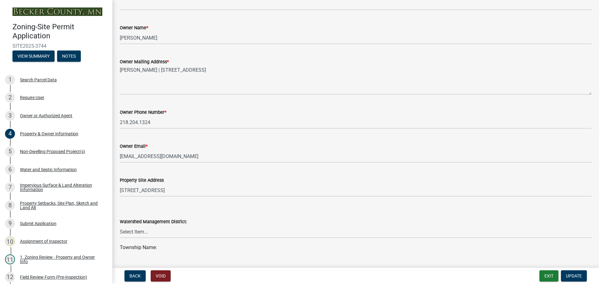
scroll to position [125, 0]
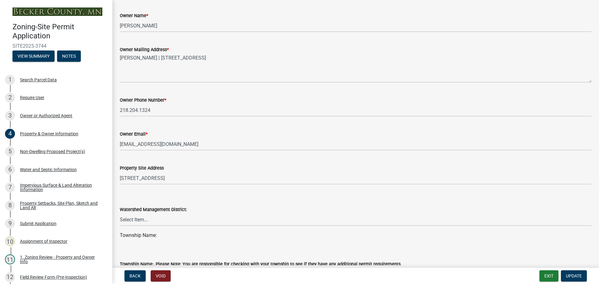
drag, startPoint x: 119, startPoint y: 142, endPoint x: 173, endPoint y: 145, distance: 54.4
click at [173, 145] on div "Owner Email * Stevestenerson1969@gmail.com" at bounding box center [355, 136] width 481 height 29
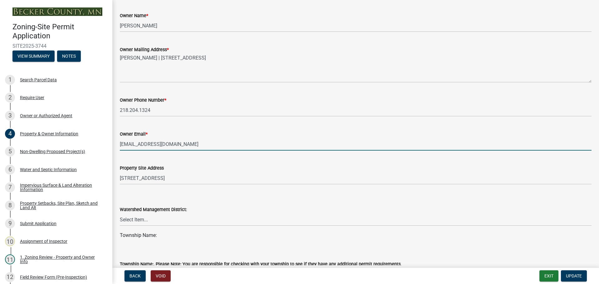
drag, startPoint x: 198, startPoint y: 145, endPoint x: 119, endPoint y: 144, distance: 78.3
click at [119, 144] on div "Owner Email * Stevestenerson1969@gmail.com" at bounding box center [355, 136] width 481 height 29
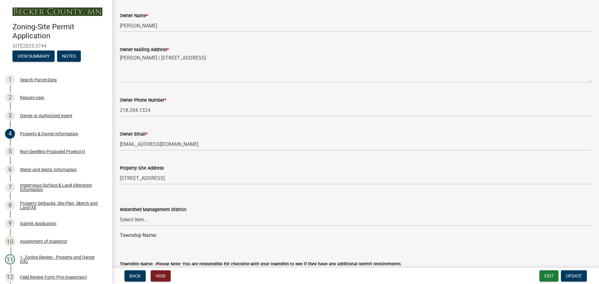
drag, startPoint x: 119, startPoint y: 144, endPoint x: 204, endPoint y: 134, distance: 84.8
click at [204, 134] on div "Owner Email *" at bounding box center [356, 133] width 472 height 7
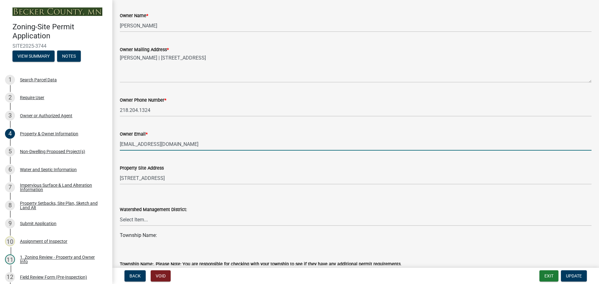
drag, startPoint x: 197, startPoint y: 145, endPoint x: 120, endPoint y: 145, distance: 77.4
click at [120, 145] on input "Stevestenerson1969@gmail.com" at bounding box center [356, 144] width 472 height 13
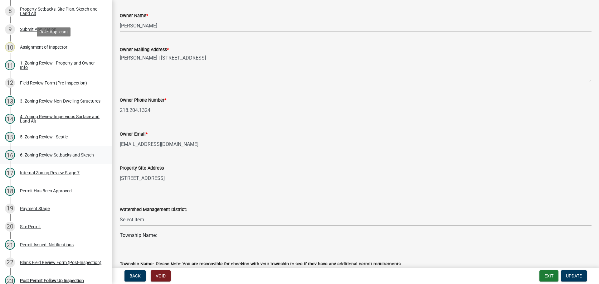
scroll to position [250, 0]
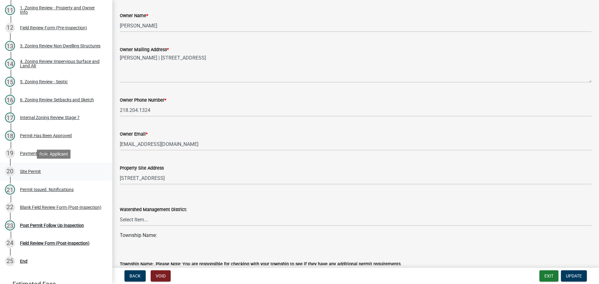
click at [38, 170] on div "Site Permit" at bounding box center [30, 171] width 21 height 4
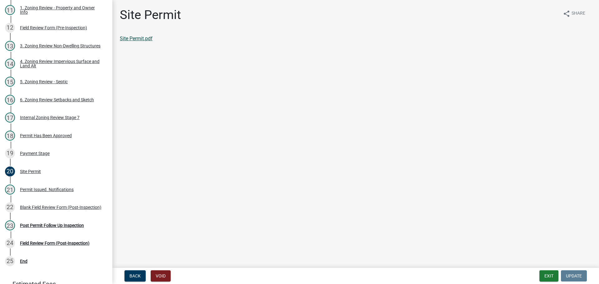
click at [140, 38] on link "Site Permit.pdf" at bounding box center [136, 39] width 33 height 6
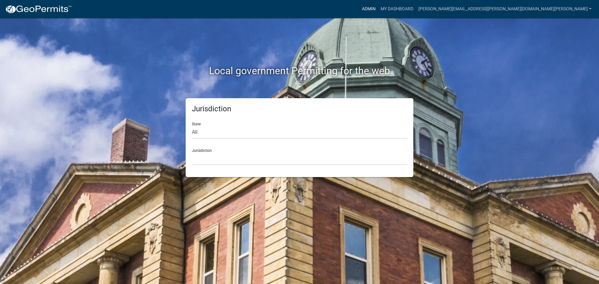
click at [378, 7] on link "Admin" at bounding box center [368, 9] width 19 height 12
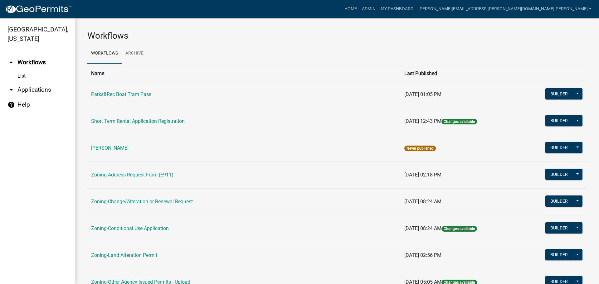
click at [149, 255] on link "Zoning-Land Alteration Permit" at bounding box center [124, 255] width 66 height 6
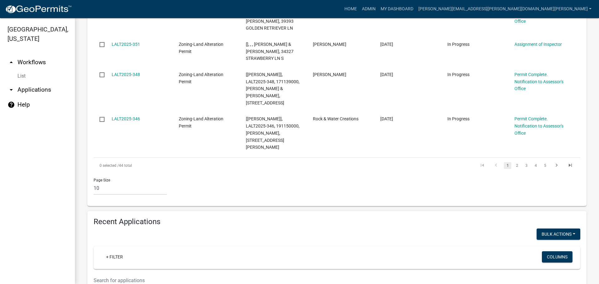
scroll to position [624, 0]
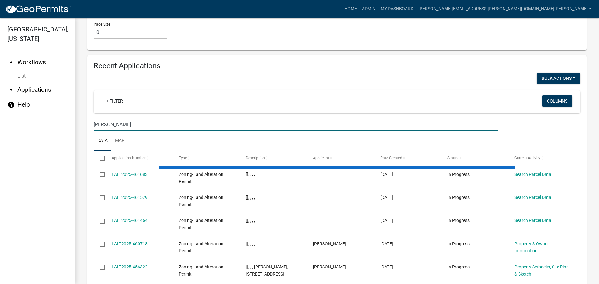
type input "[PERSON_NAME]"
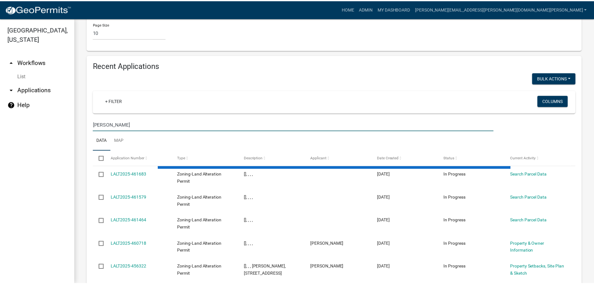
scroll to position [617, 0]
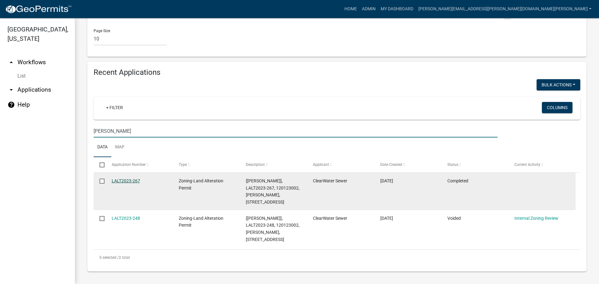
click at [134, 180] on link "LALT2023-267" at bounding box center [126, 180] width 28 height 5
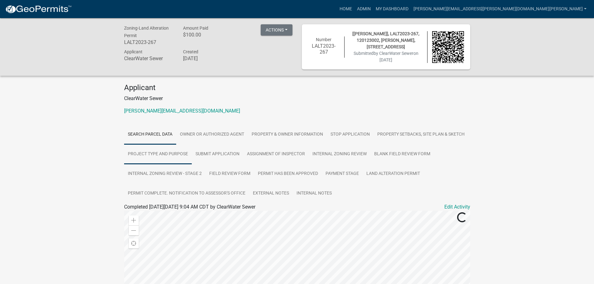
click at [154, 153] on link "Project Type and Purpose" at bounding box center [158, 154] width 68 height 20
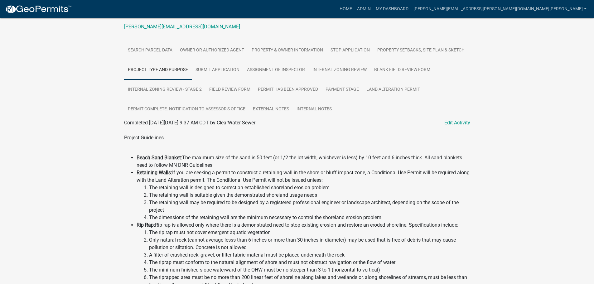
scroll to position [94, 0]
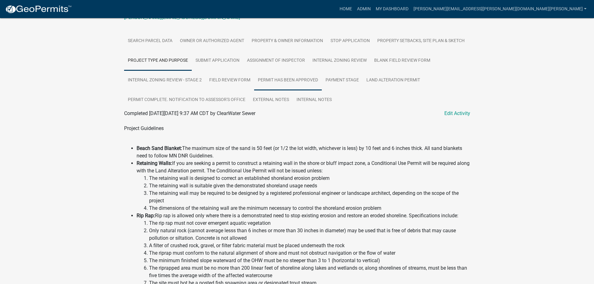
click at [291, 78] on link "Permit Has Been Approved" at bounding box center [288, 81] width 68 height 20
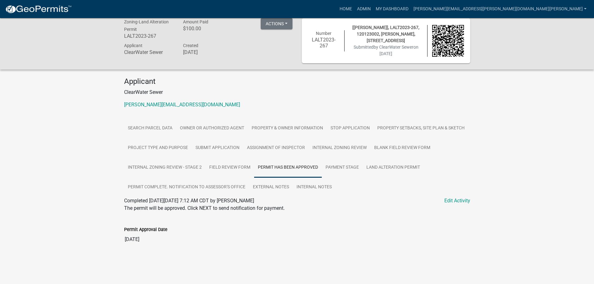
scroll to position [0, 0]
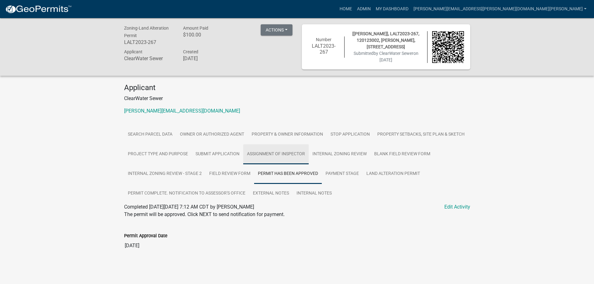
click at [270, 151] on link "Assignment of Inspector" at bounding box center [276, 154] width 66 height 20
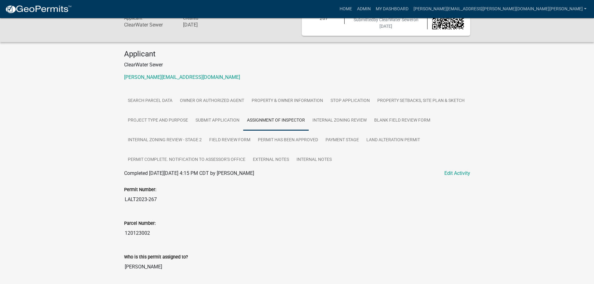
scroll to position [23, 0]
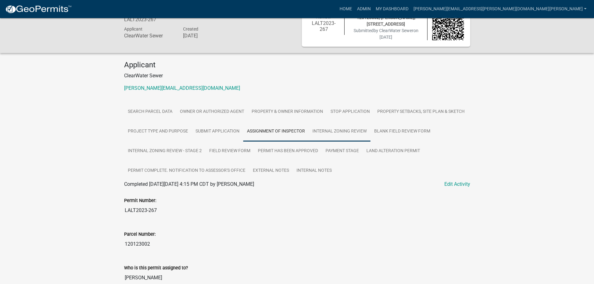
click at [335, 132] on link "Internal Zoning Review" at bounding box center [340, 132] width 62 height 20
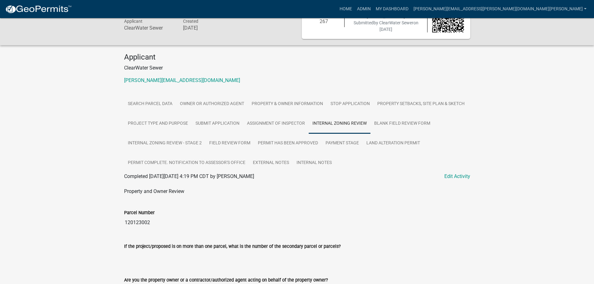
scroll to position [94, 0]
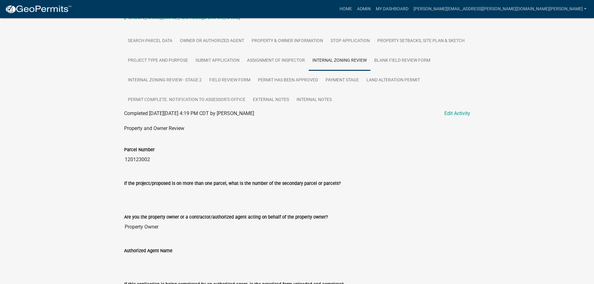
drag, startPoint x: 156, startPoint y: 159, endPoint x: 122, endPoint y: 160, distance: 33.7
click at [122, 160] on div "Parcel Number 120123002" at bounding box center [297, 154] width 356 height 34
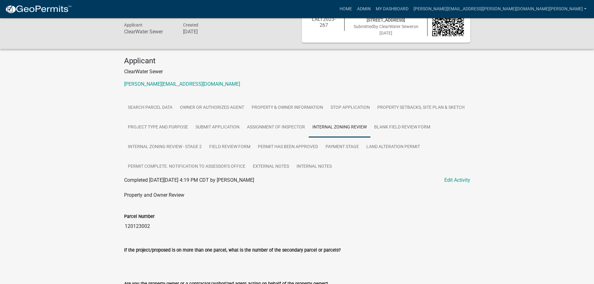
scroll to position [0, 0]
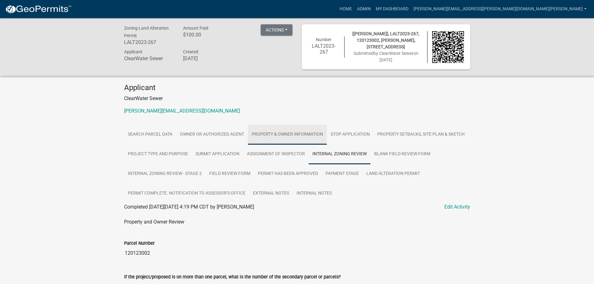
click at [282, 131] on link "Property & Owner Information" at bounding box center [287, 135] width 79 height 20
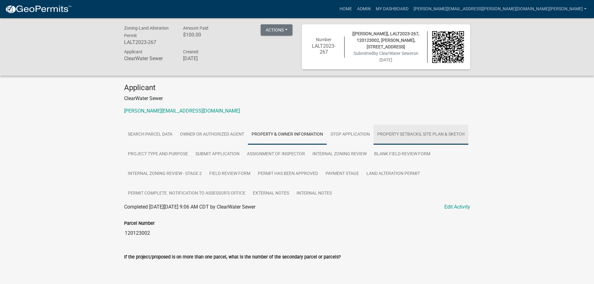
click at [425, 132] on link "Property Setbacks, Site Plan & Sketch" at bounding box center [421, 135] width 95 height 20
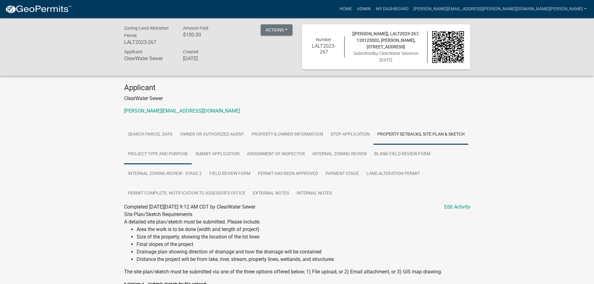
click at [168, 153] on link "Project Type and Purpose" at bounding box center [158, 154] width 68 height 20
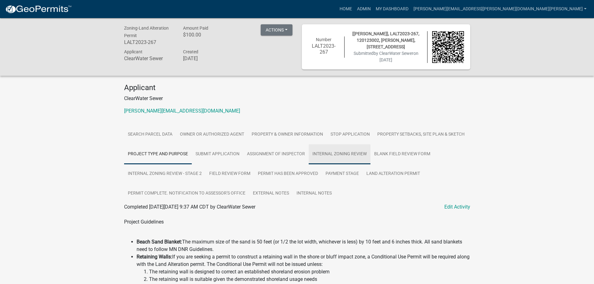
click at [330, 150] on link "Internal Zoning Review" at bounding box center [340, 154] width 62 height 20
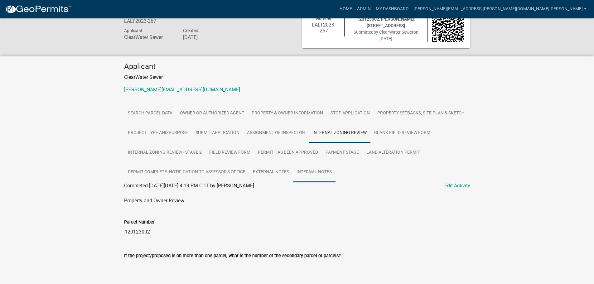
scroll to position [31, 0]
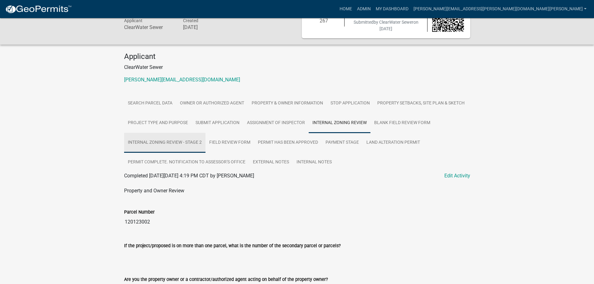
click at [168, 140] on link "Internal Zoning Review - Stage 2" at bounding box center [164, 143] width 81 height 20
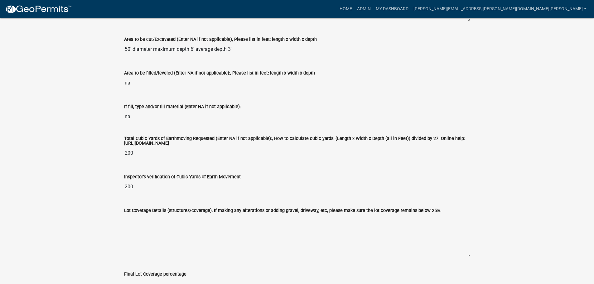
scroll to position [1015, 0]
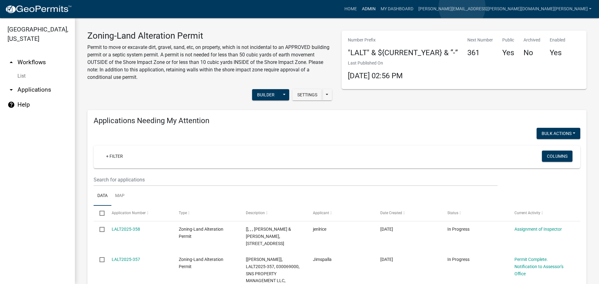
click at [378, 7] on link "Admin" at bounding box center [368, 9] width 19 height 12
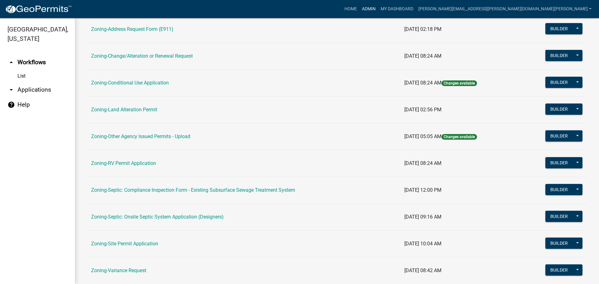
scroll to position [190, 0]
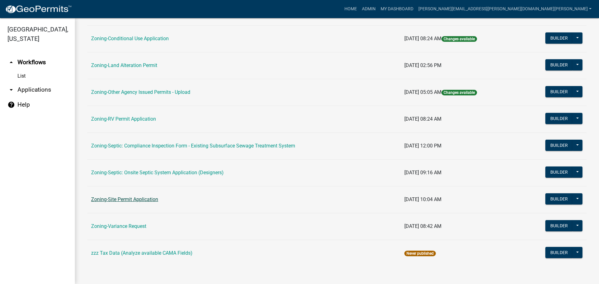
click at [123, 199] on link "Zoning-Site Permit Application" at bounding box center [124, 200] width 67 height 6
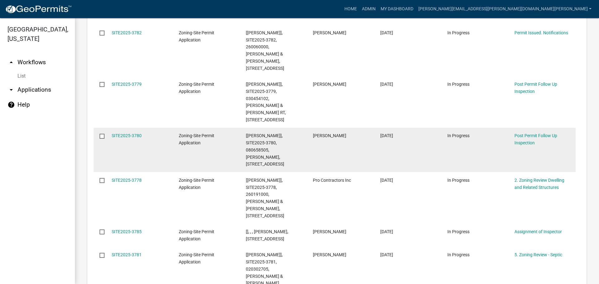
scroll to position [437, 0]
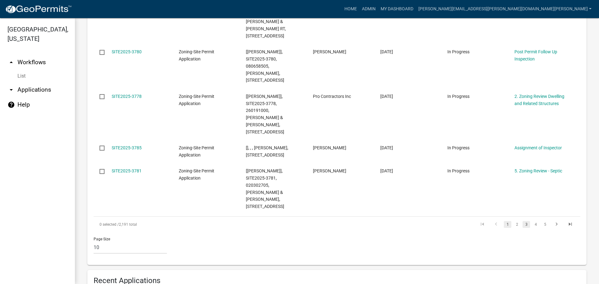
click at [523, 221] on link "3" at bounding box center [526, 224] width 7 height 7
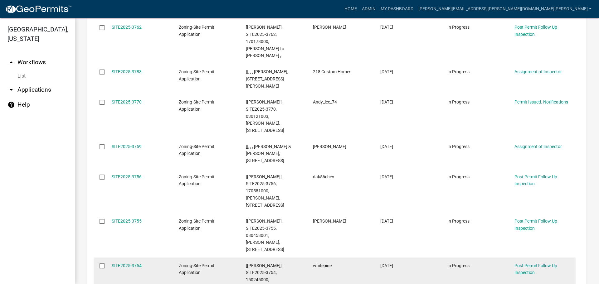
scroll to position [183, 0]
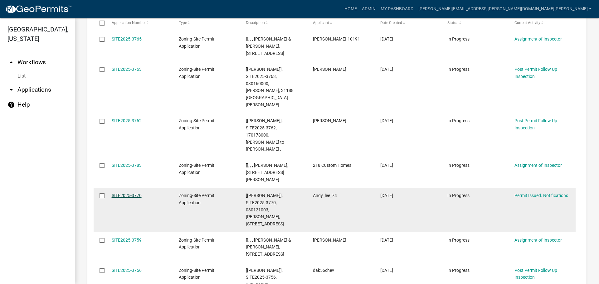
click at [133, 193] on link "SITE2025-3770" at bounding box center [127, 195] width 30 height 5
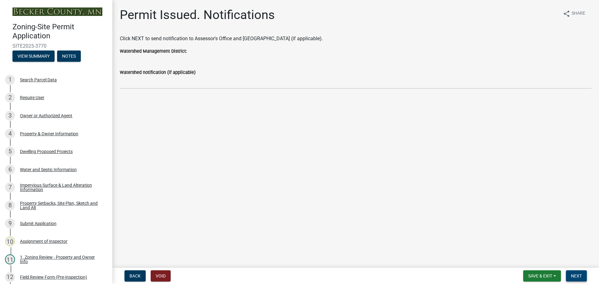
click at [575, 275] on span "Next" at bounding box center [576, 276] width 11 height 5
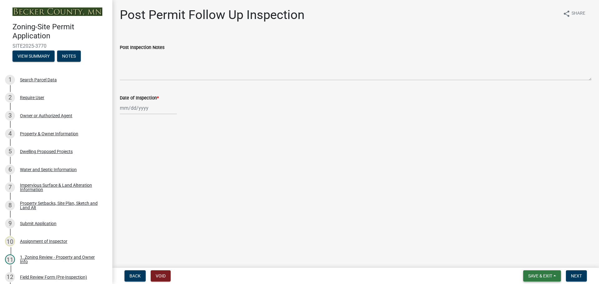
click at [552, 271] on button "Save & Exit" at bounding box center [542, 275] width 38 height 11
click at [525, 244] on button "Save" at bounding box center [536, 244] width 50 height 15
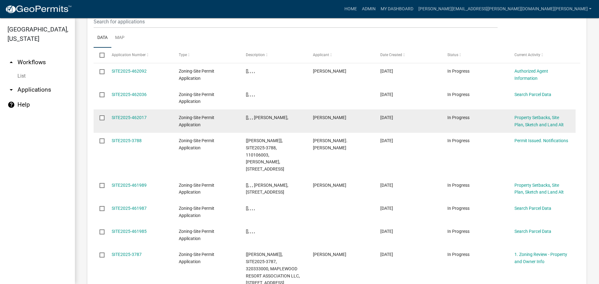
scroll to position [765, 0]
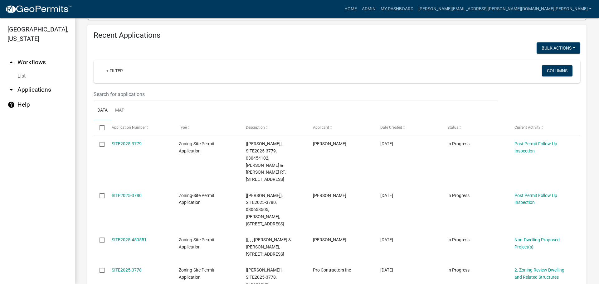
scroll to position [651, 0]
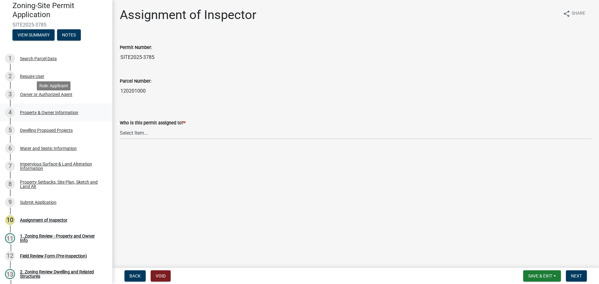
scroll to position [31, 0]
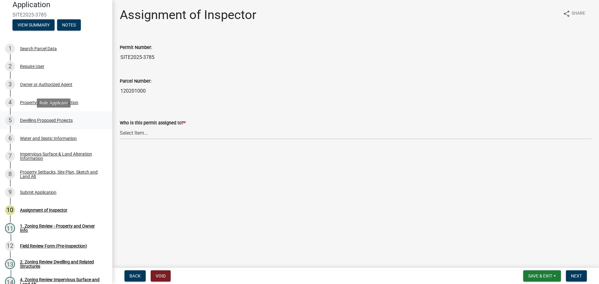
click at [54, 120] on div "Dwelling Proposed Projects" at bounding box center [46, 120] width 53 height 4
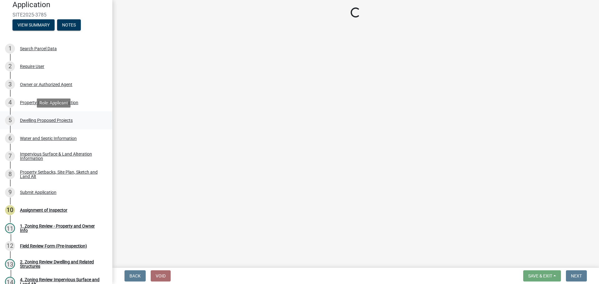
select select "5b8abcc6-67f7-49fb-8f25-c295ccc2b339"
select select "e13aacd2-5b16-46a8-9c16-26b3d7b1c810"
select select "744d8552-d7ef-4cf1-b465-42901748f06c"
select select "638dddef-31f4-4d73-b0b5-0ffc7b344434"
select select "0c863e3c-258e-4b1d-9985-47500660ce44"
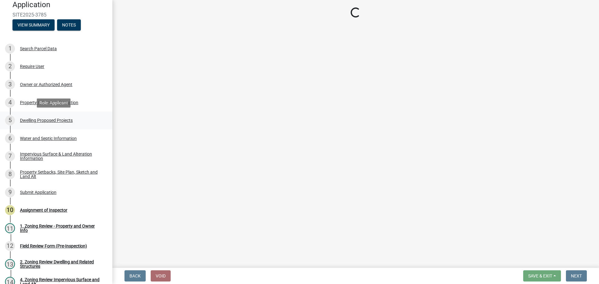
select select "59dc9cee-723e-448c-a454-fe3238b55aba"
select select "1cc45182-8160-4464-8930-8908804d880e"
select select "ab9119d1-7da9-49c4-9fac-8c142204c89d"
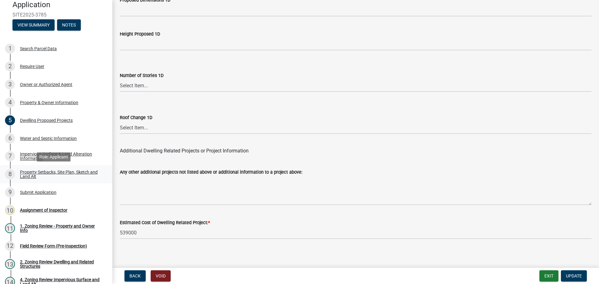
click at [61, 170] on div "Property Setbacks, Site Plan, Sketch and Land Alt" at bounding box center [61, 174] width 82 height 9
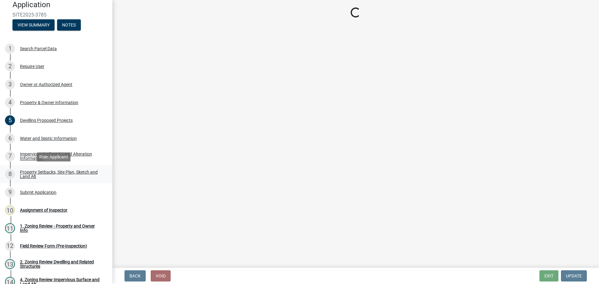
scroll to position [0, 0]
select select "7b13c63f-e699-4112-b373-98fbd28ec536"
select select "6985af9e-5d7a-475f-b5e2-9860e6a4c460"
select select "fd58f24c-a096-4195-863e-b494ea1fd324"
select select "12f785fb-c378-4b18-841c-21c73dc99083"
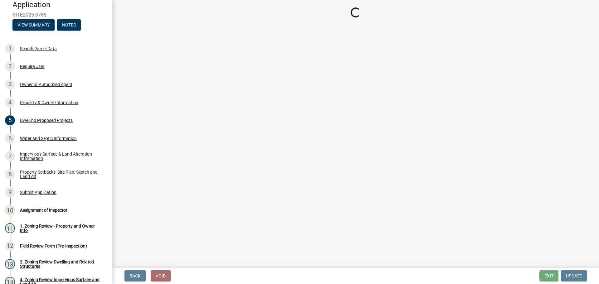
select select "e8ab2dc3-aa3f-46f3-9b4a-37eb25ad84af"
select select "5ad4ab64-b44e-481c-9000-9e5907aa74e1"
select select "e019de12-4845-45f2-ad10-5fb76eee0e55"
select select "c8b8ea71-7088-4e87-a493-7bc88cc2835b"
select select "133211ff-91ce-4a0a-9235-b48a7e2069a0"
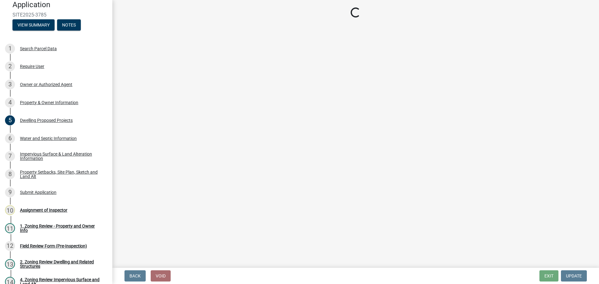
select select "19d13e65-c93d-443e-910a-7a17299544cc"
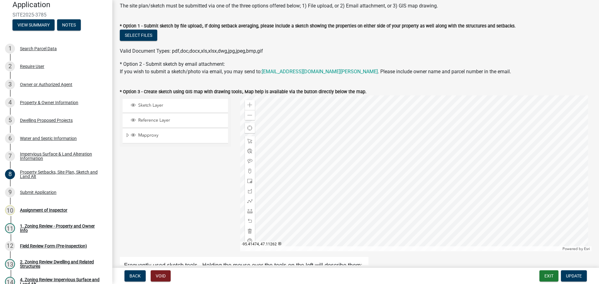
scroll to position [125, 0]
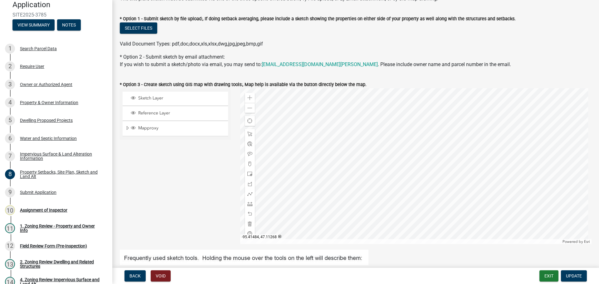
click at [278, 123] on div at bounding box center [416, 166] width 352 height 156
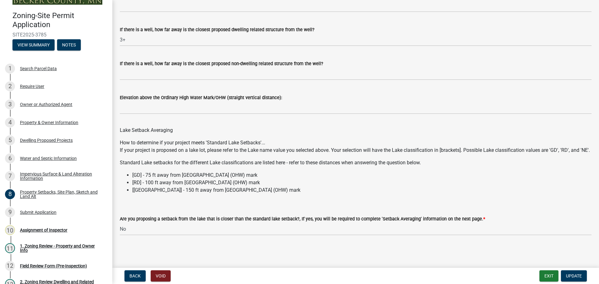
scroll to position [0, 0]
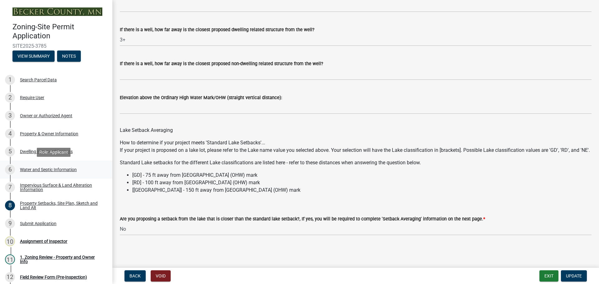
click at [63, 165] on div "6 Water and Septic Information" at bounding box center [53, 170] width 97 height 10
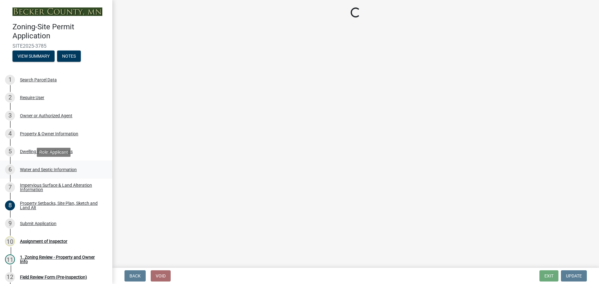
select select "295c6ba3-00c2-4229-aea3-8b4be6316de8"
select select "4828487e-2007-429b-991d-671fae0459c9"
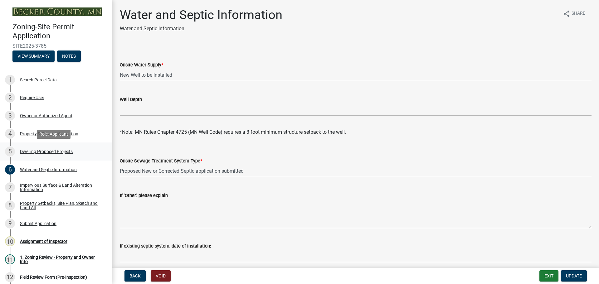
click at [47, 150] on div "Dwelling Proposed Projects" at bounding box center [46, 151] width 53 height 4
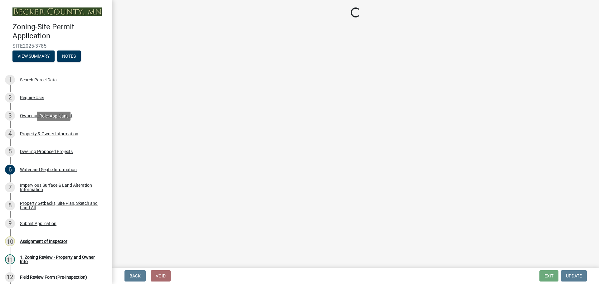
select select "5b8abcc6-67f7-49fb-8f25-c295ccc2b339"
select select "e13aacd2-5b16-46a8-9c16-26b3d7b1c810"
select select "744d8552-d7ef-4cf1-b465-42901748f06c"
select select "638dddef-31f4-4d73-b0b5-0ffc7b344434"
select select "0c863e3c-258e-4b1d-9985-47500660ce44"
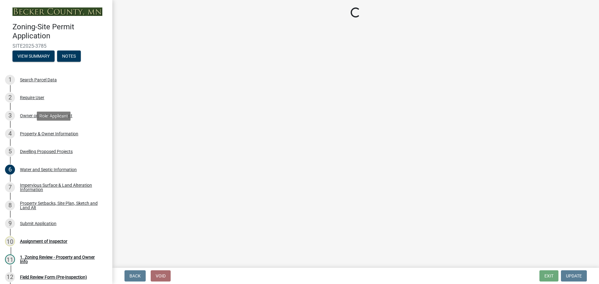
select select "59dc9cee-723e-448c-a454-fe3238b55aba"
select select "1cc45182-8160-4464-8930-8908804d880e"
select select "ab9119d1-7da9-49c4-9fac-8c142204c89d"
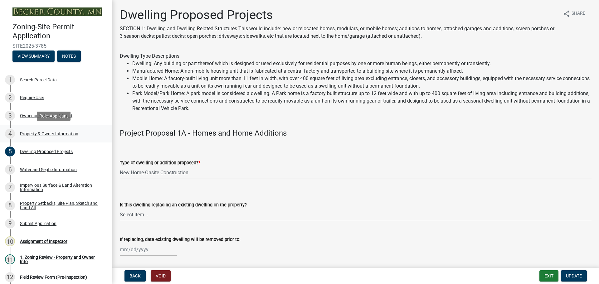
click at [65, 132] on div "Property & Owner Information" at bounding box center [49, 134] width 58 height 4
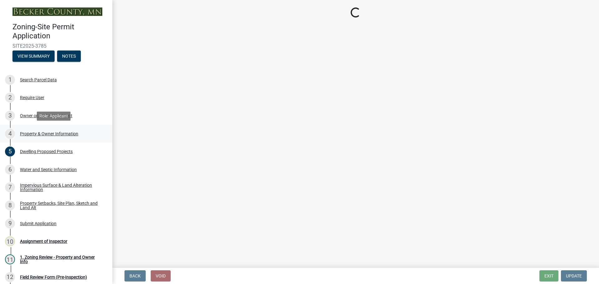
select select "952c78ef-3603-428b-9a7a-234fefdcef74"
select select "f87eba17-8ed9-4ad8-aefc-fe36a3f3544b"
select select "393a978c-6bd5-4cb2-a6a0-db6feb8732b8"
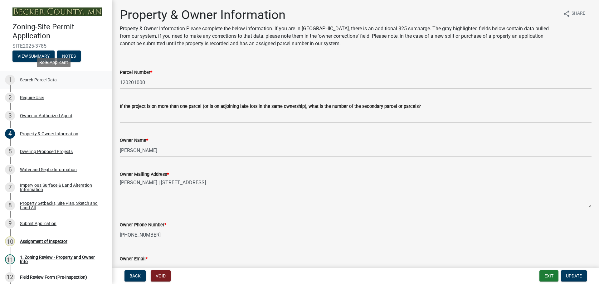
click at [42, 78] on div "Search Parcel Data" at bounding box center [38, 80] width 37 height 4
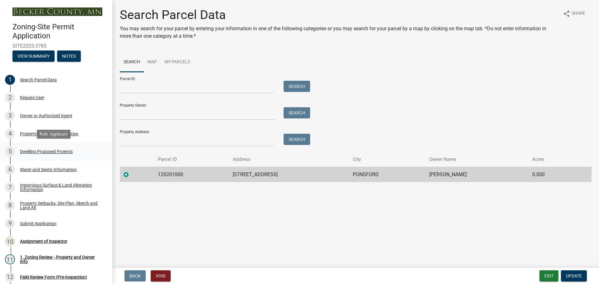
click at [55, 151] on div "Dwelling Proposed Projects" at bounding box center [46, 151] width 53 height 4
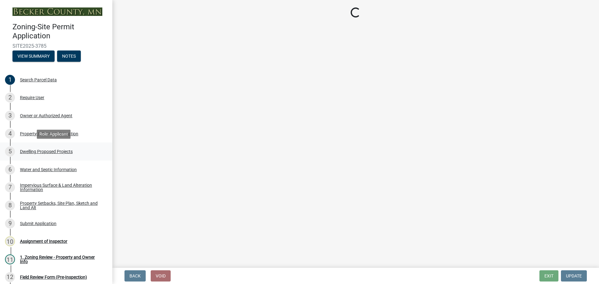
select select "5b8abcc6-67f7-49fb-8f25-c295ccc2b339"
select select "e13aacd2-5b16-46a8-9c16-26b3d7b1c810"
select select "744d8552-d7ef-4cf1-b465-42901748f06c"
select select "638dddef-31f4-4d73-b0b5-0ffc7b344434"
select select "0c863e3c-258e-4b1d-9985-47500660ce44"
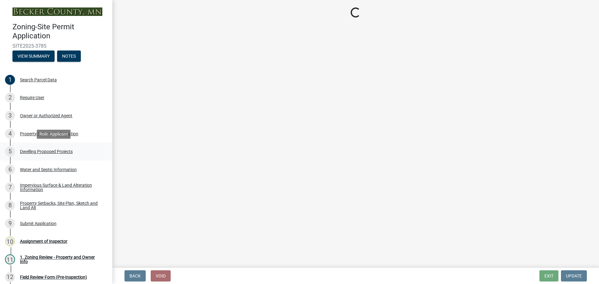
select select "59dc9cee-723e-448c-a454-fe3238b55aba"
select select "1cc45182-8160-4464-8930-8908804d880e"
select select "ab9119d1-7da9-49c4-9fac-8c142204c89d"
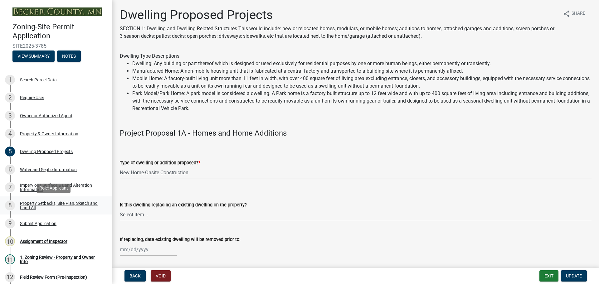
click at [59, 204] on div "Property Setbacks, Site Plan, Sketch and Land Alt" at bounding box center [61, 205] width 82 height 9
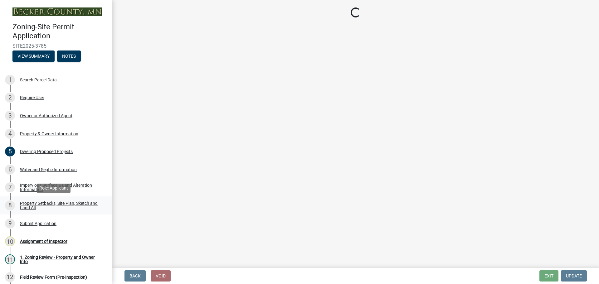
select select "7b13c63f-e699-4112-b373-98fbd28ec536"
select select "6985af9e-5d7a-475f-b5e2-9860e6a4c460"
select select "fd58f24c-a096-4195-863e-b494ea1fd324"
select select "12f785fb-c378-4b18-841c-21c73dc99083"
select select "e8ab2dc3-aa3f-46f3-9b4a-37eb25ad84af"
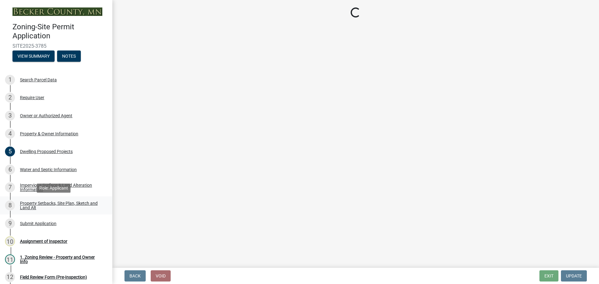
select select "5ad4ab64-b44e-481c-9000-9e5907aa74e1"
select select "e019de12-4845-45f2-ad10-5fb76eee0e55"
select select "c8b8ea71-7088-4e87-a493-7bc88cc2835b"
select select "133211ff-91ce-4a0a-9235-b48a7e2069a0"
select select "19d13e65-c93d-443e-910a-7a17299544cc"
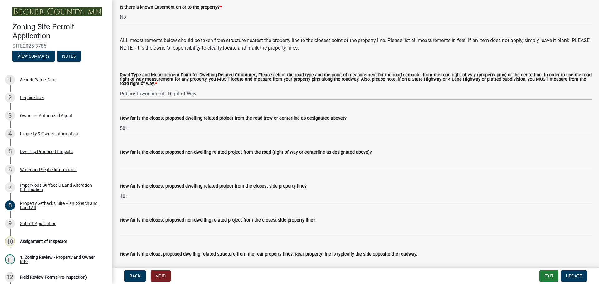
scroll to position [1185, 0]
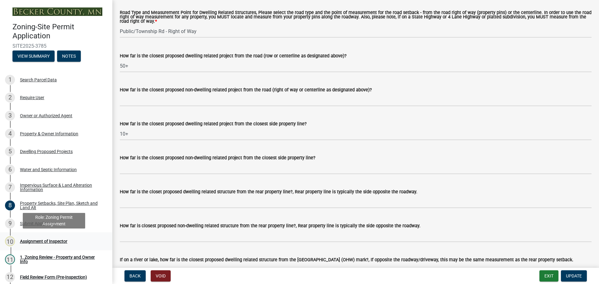
click at [47, 240] on div "Assignment of Inspector" at bounding box center [43, 241] width 47 height 4
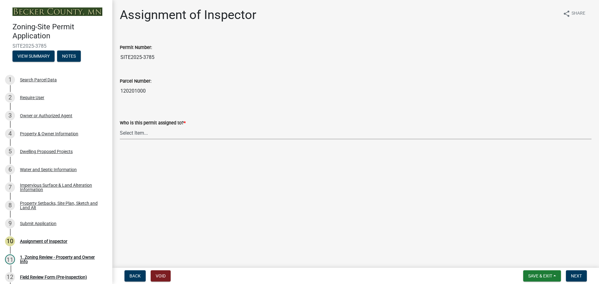
click at [143, 133] on select "Select Item... [PERSON_NAME] [PERSON_NAME] [PERSON_NAME] [PERSON_NAME] [PERSON_…" at bounding box center [356, 133] width 472 height 13
click at [120, 127] on select "Select Item... [PERSON_NAME] [PERSON_NAME] [PERSON_NAME] [PERSON_NAME] [PERSON_…" at bounding box center [356, 133] width 472 height 13
select select "ebd8400e-d8d5-49f8-911f-e671eb76408a"
click at [573, 274] on span "Next" at bounding box center [576, 276] width 11 height 5
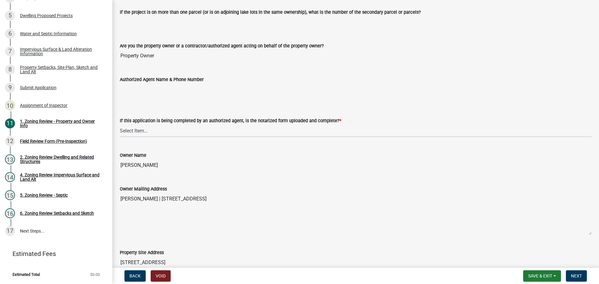
scroll to position [94, 0]
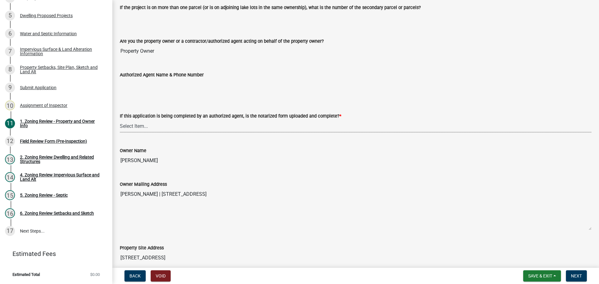
click at [131, 124] on select "Select Item... Yes No N/A" at bounding box center [356, 126] width 472 height 13
click at [120, 120] on select "Select Item... Yes No N/A" at bounding box center [356, 126] width 472 height 13
select select "b279cdb4-a9c7-4e65-a8bd-797316f5be14"
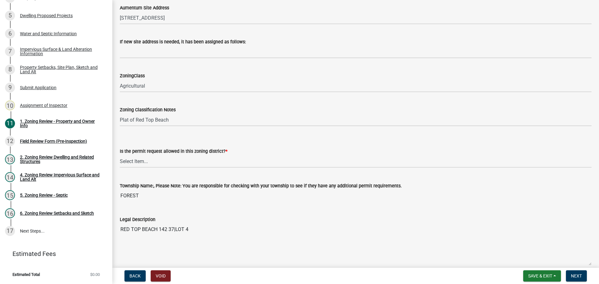
scroll to position [374, 0]
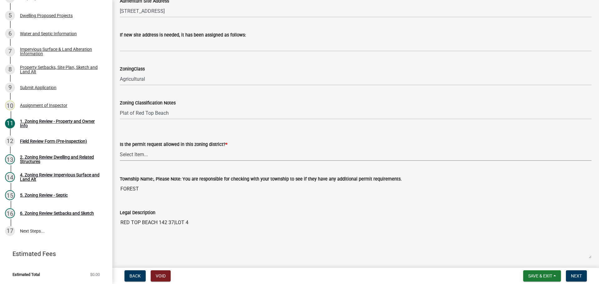
click at [129, 155] on select "Select Item... Yes No" at bounding box center [356, 154] width 472 height 13
click at [120, 148] on select "Select Item... Yes No" at bounding box center [356, 154] width 472 height 13
select select "b4f32c46-6248-4748-b47c-fa4933858724"
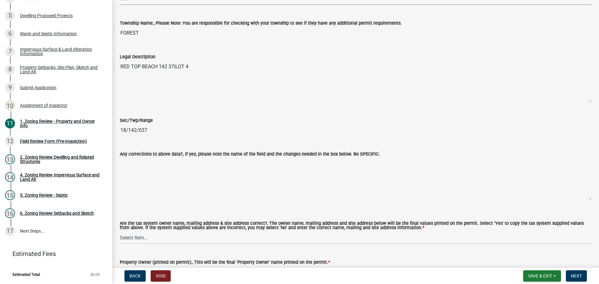
scroll to position [624, 0]
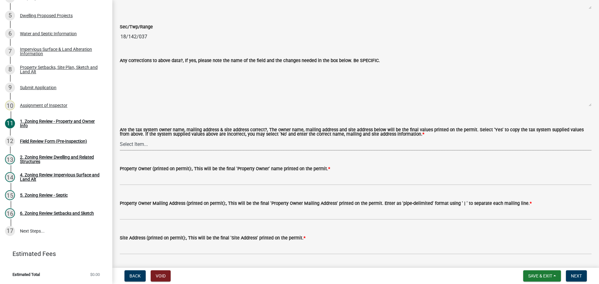
drag, startPoint x: 139, startPoint y: 143, endPoint x: 154, endPoint y: 149, distance: 16.3
click at [139, 143] on select "Select Item... Yes No" at bounding box center [356, 144] width 472 height 13
click at [120, 138] on select "Select Item... Yes No" at bounding box center [356, 144] width 472 height 13
select select "ab6c2257-4786-48e5-86d0-1194833f57c8"
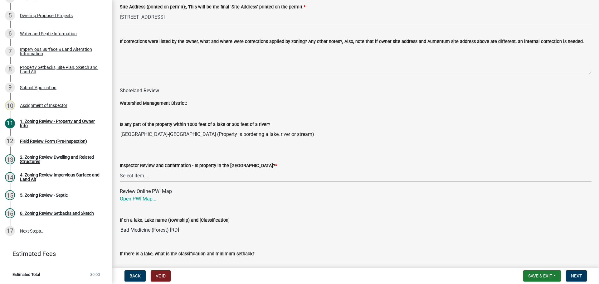
scroll to position [874, 0]
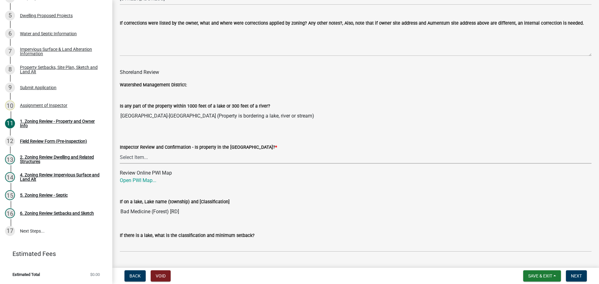
click at [135, 157] on select "Select Item... Within [GEOGRAPHIC_DATA] (SD) Not in [GEOGRAPHIC_DATA] (NOTSL)" at bounding box center [356, 157] width 472 height 13
click at [120, 151] on select "Select Item... Within [GEOGRAPHIC_DATA] (SD) Not in [GEOGRAPHIC_DATA] (NOTSL)" at bounding box center [356, 157] width 472 height 13
select select "de99b201-fb85-4000-88f5-6f49f4ff2101"
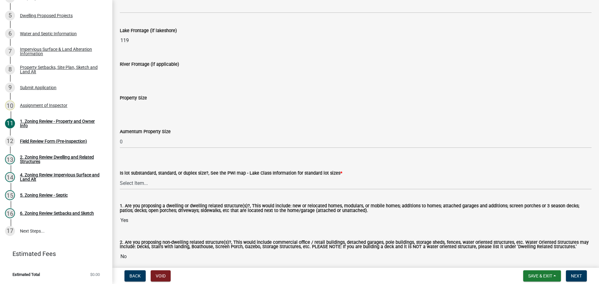
scroll to position [1276, 0]
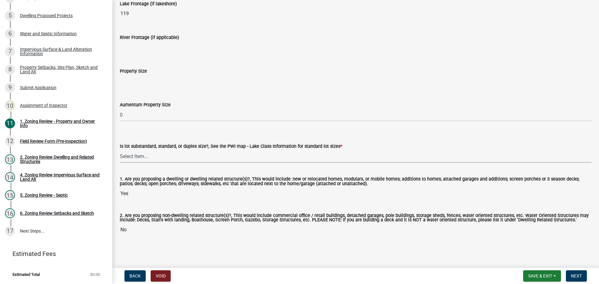
click at [145, 154] on select "Select Item... Non-Riparian and not back lot Substandard Non-Riparian Backlot S…" at bounding box center [356, 156] width 472 height 13
click at [120, 150] on select "Select Item... Non-Riparian and not back lot Substandard Non-Riparian Backlot S…" at bounding box center [356, 156] width 472 height 13
select select "8127fafe-56e8-4ce3-b1f8-70ab85aed4eb"
click at [577, 275] on span "Next" at bounding box center [576, 276] width 11 height 5
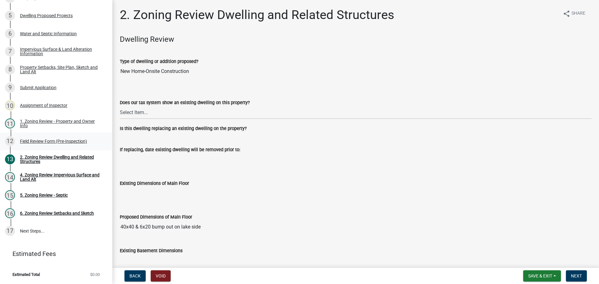
click at [51, 139] on div "Field Review Form (Pre-Inspection)" at bounding box center [53, 141] width 67 height 4
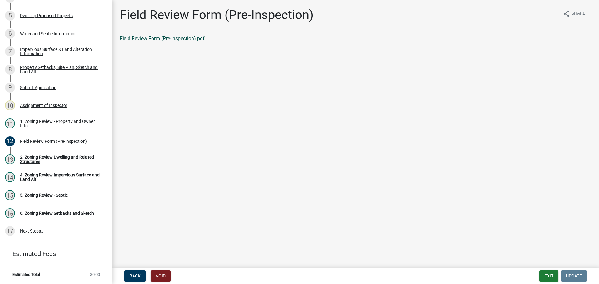
click at [137, 39] on link "Field Review Form (Pre-Inspection).pdf" at bounding box center [162, 39] width 85 height 6
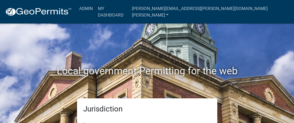
click at [210, 47] on div "Local government Permitting for the web" at bounding box center [147, 58] width 225 height 80
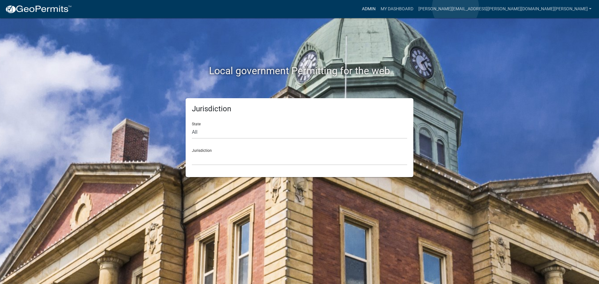
click at [378, 7] on link "Admin" at bounding box center [368, 9] width 19 height 12
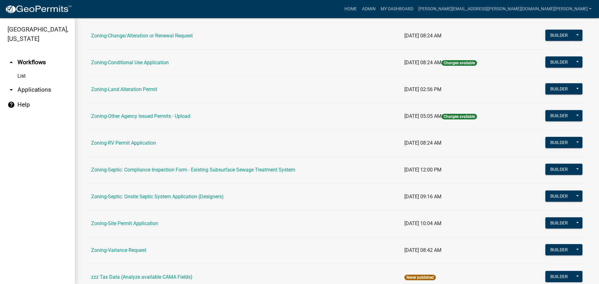
scroll to position [159, 0]
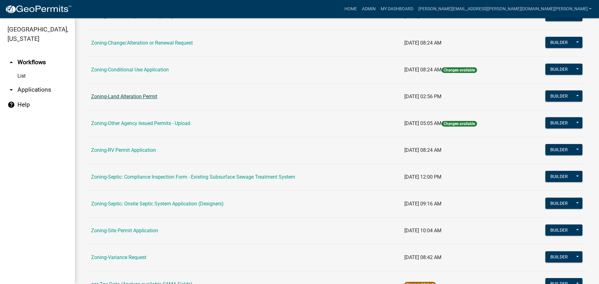
click at [132, 95] on link "Zoning-Land Alteration Permit" at bounding box center [124, 97] width 66 height 6
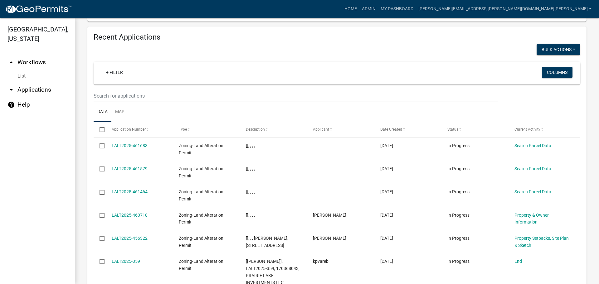
scroll to position [655, 0]
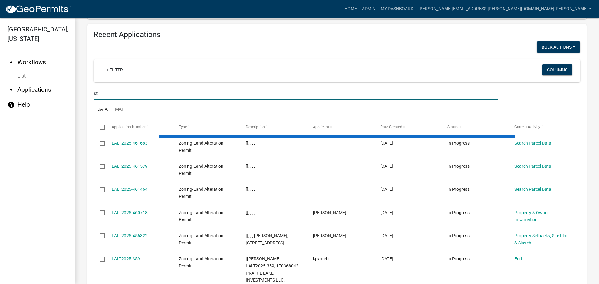
type input "s"
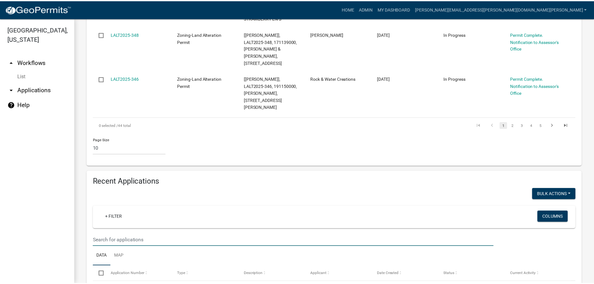
scroll to position [499, 0]
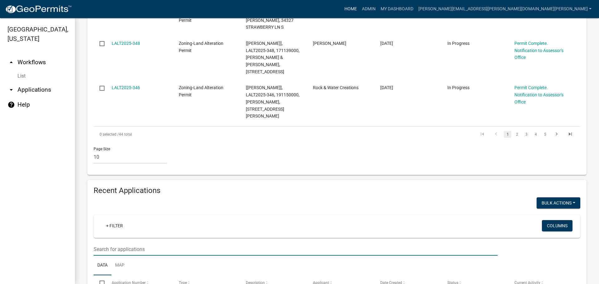
click at [359, 7] on link "Home" at bounding box center [350, 9] width 17 height 12
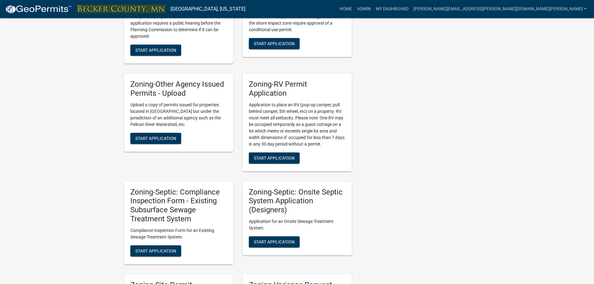
scroll to position [218, 0]
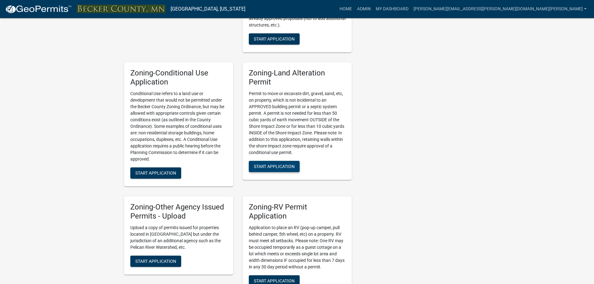
click at [275, 162] on button "Start Application" at bounding box center [274, 166] width 51 height 11
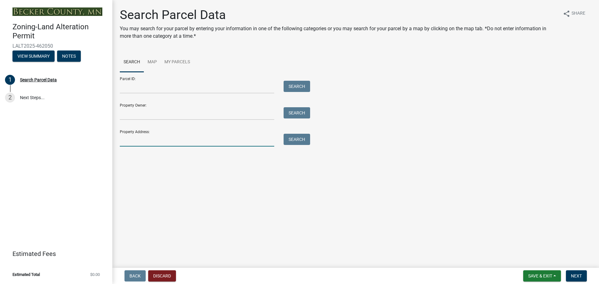
click at [163, 143] on input "Property Address:" at bounding box center [197, 140] width 154 height 13
click at [168, 140] on input "Property Address:" at bounding box center [197, 140] width 154 height 13
paste input "120123002"
type input "120123002"
click at [303, 141] on button "Search" at bounding box center [297, 139] width 27 height 11
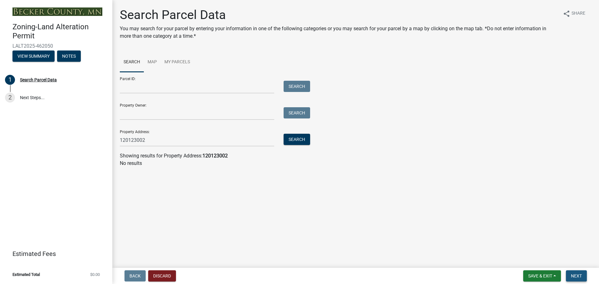
click at [579, 274] on span "Next" at bounding box center [576, 276] width 11 height 5
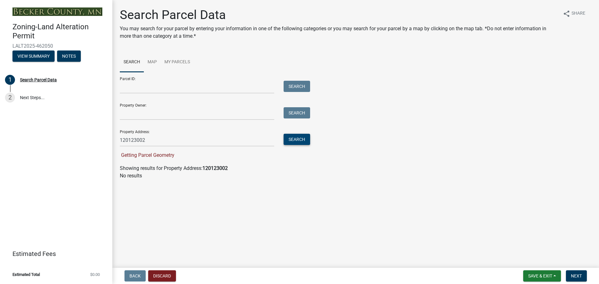
click at [301, 138] on button "Search" at bounding box center [297, 139] width 27 height 11
click at [36, 78] on div "Search Parcel Data" at bounding box center [38, 80] width 37 height 4
click at [299, 143] on button "Search" at bounding box center [297, 139] width 27 height 11
click at [579, 272] on button "Next" at bounding box center [576, 275] width 21 height 11
drag, startPoint x: 156, startPoint y: 139, endPoint x: 85, endPoint y: 130, distance: 71.4
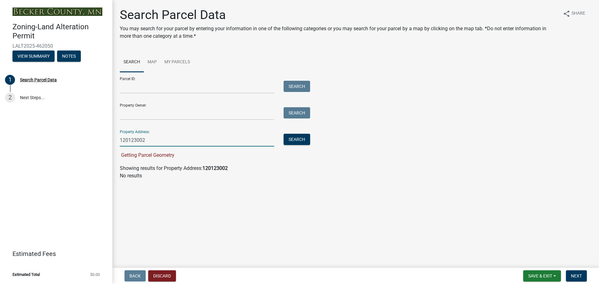
click at [85, 130] on div "Zoning-Land Alteration Permit LALT2025-462050 View Summary Notes 1 Search Parce…" at bounding box center [299, 142] width 599 height 284
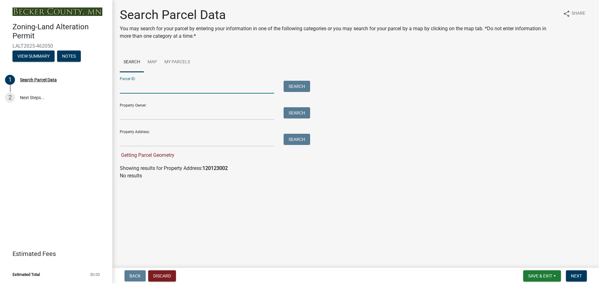
paste input "120123002"
type input "120123002"
click at [299, 81] on button "Search" at bounding box center [297, 86] width 27 height 11
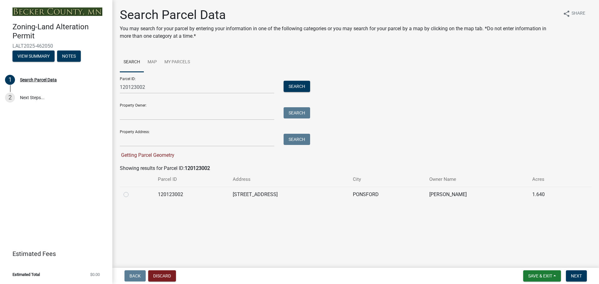
click at [131, 191] on label at bounding box center [131, 191] width 0 height 0
click at [131, 195] on input "radio" at bounding box center [133, 193] width 4 height 4
radio input "true"
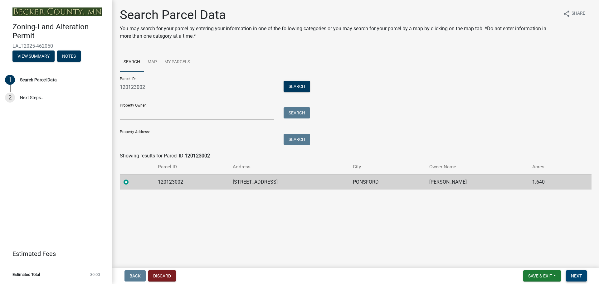
click at [582, 277] on button "Next" at bounding box center [576, 275] width 21 height 11
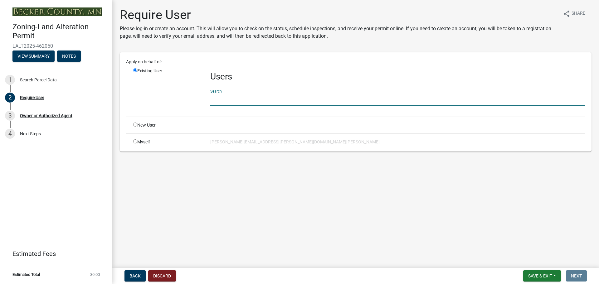
click at [222, 98] on input "text" at bounding box center [397, 99] width 375 height 13
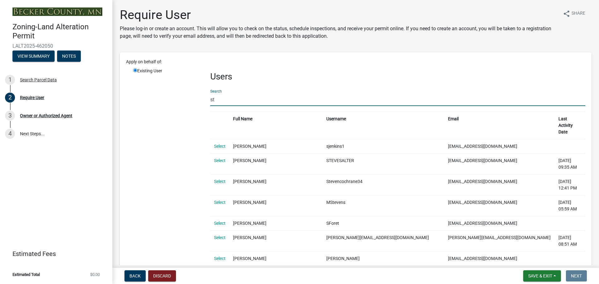
type input "s"
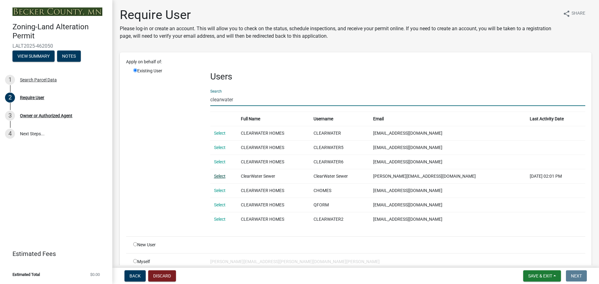
type input "clearwater"
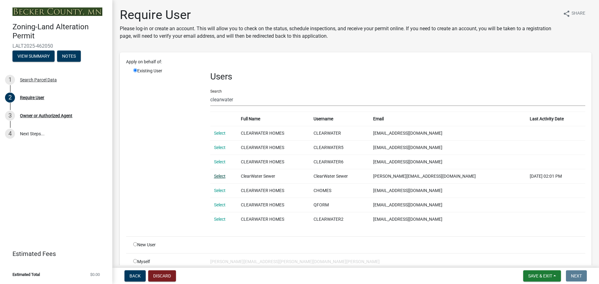
click at [220, 174] on link "Select" at bounding box center [220, 176] width 12 height 5
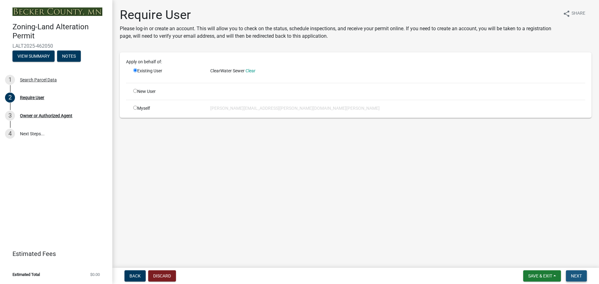
click at [571, 275] on span "Next" at bounding box center [576, 276] width 11 height 5
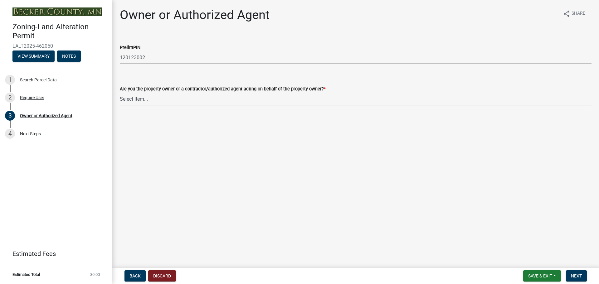
click at [130, 97] on select "Select Item... Property Owner Authorized Agent" at bounding box center [356, 99] width 472 height 13
click at [120, 93] on select "Select Item... Property Owner Authorized Agent" at bounding box center [356, 99] width 472 height 13
select select "7a309aef-9196-40c4-8ed8-2618524942cc"
click at [578, 278] on span "Next" at bounding box center [576, 276] width 11 height 5
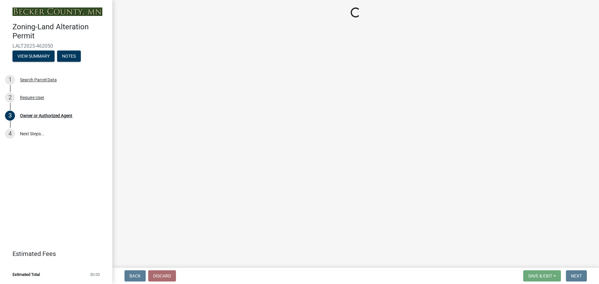
select select "aae20bd2-309c-428d-a056-4f4853f62644"
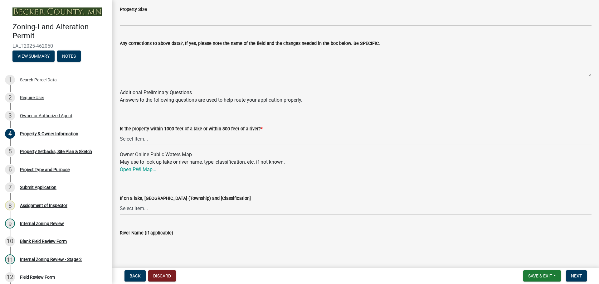
scroll to position [593, 0]
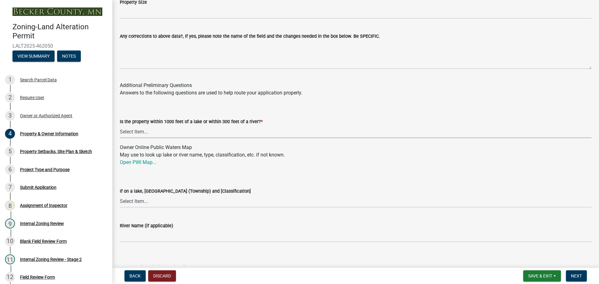
click at [132, 132] on select "Select Item... Yes No" at bounding box center [356, 131] width 472 height 13
click at [120, 125] on select "Select Item... Yes No" at bounding box center [356, 131] width 472 height 13
select select "d4d80fd2-4592-4b42-b162-92c6ae87a66c"
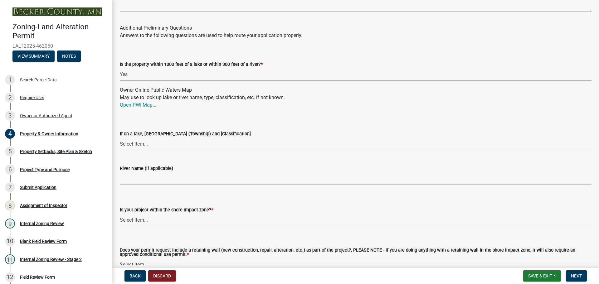
scroll to position [686, 0]
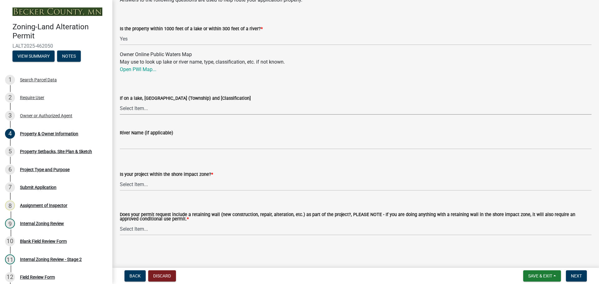
click at [131, 108] on select "Select Item... [GEOGRAPHIC_DATA] is not listed below [GEOGRAPHIC_DATA] ([GEOGRA…" at bounding box center [356, 108] width 472 height 13
click at [120, 102] on select "Select Item... [GEOGRAPHIC_DATA] is not listed below [GEOGRAPHIC_DATA] ([GEOGRA…" at bounding box center [356, 108] width 472 height 13
select select "fa11a9c2-2528-4699-8fd2-4fd5679a199d"
click at [137, 182] on select "Select Item... No: I am outside of the shore impact zone for a lake or river. Y…" at bounding box center [356, 184] width 472 height 13
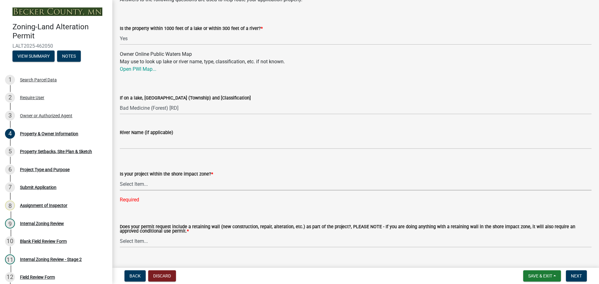
click at [142, 183] on select "Select Item... No: I am outside of the shore impact zone for a lake or river. Y…" at bounding box center [356, 184] width 472 height 13
click at [120, 178] on select "Select Item... No: I am outside of the shore impact zone for a lake or river. Y…" at bounding box center [356, 184] width 472 height 13
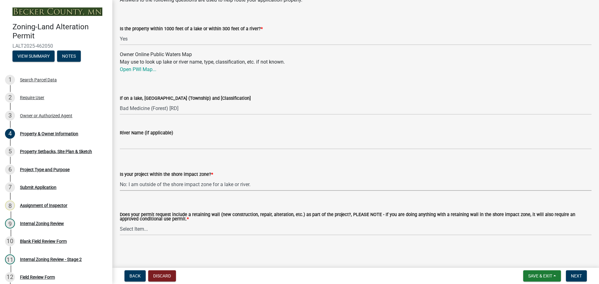
select select "a20b5604-88ec-44b1-8277-10e6e0ae6ac6"
click at [138, 227] on select "Select Item... Yes No" at bounding box center [356, 229] width 472 height 13
click at [120, 223] on select "Select Item... Yes No" at bounding box center [356, 229] width 472 height 13
select select "c1c19f9b-ed98-4a80-b19c-b5d7b660d61e"
click at [572, 275] on span "Next" at bounding box center [576, 276] width 11 height 5
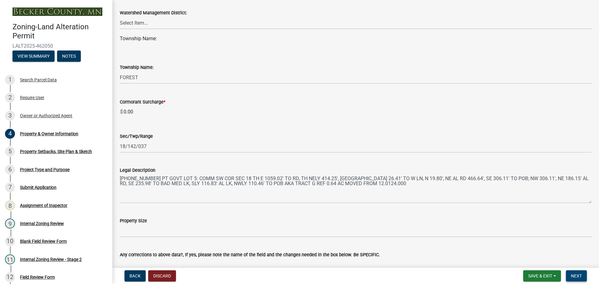
scroll to position [171, 0]
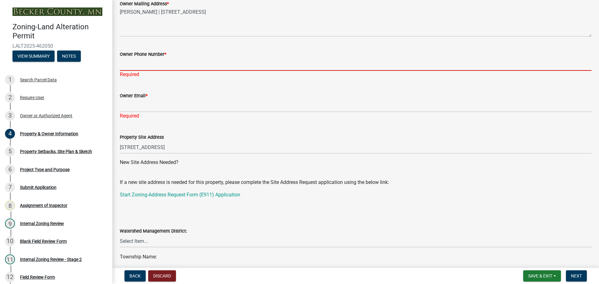
click at [129, 64] on input "Owner Phone Number *" at bounding box center [356, 64] width 472 height 13
click at [165, 63] on input "Owner Phone Number *" at bounding box center [356, 64] width 472 height 13
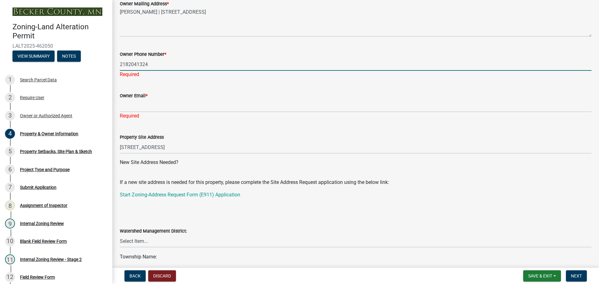
click at [128, 64] on input "2182041324" at bounding box center [356, 64] width 472 height 13
click at [137, 64] on input "[PHONE_NUMBER]" at bounding box center [356, 64] width 472 height 13
type input "[PHONE_NUMBER]"
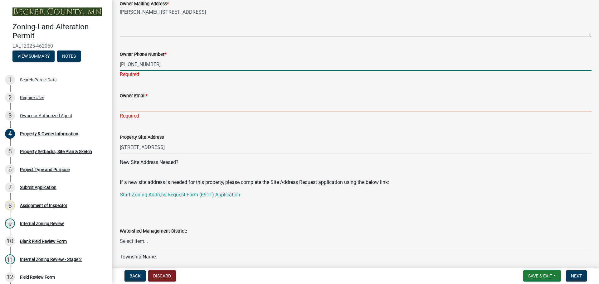
click at [152, 109] on div "Owner Email * Required" at bounding box center [356, 101] width 472 height 37
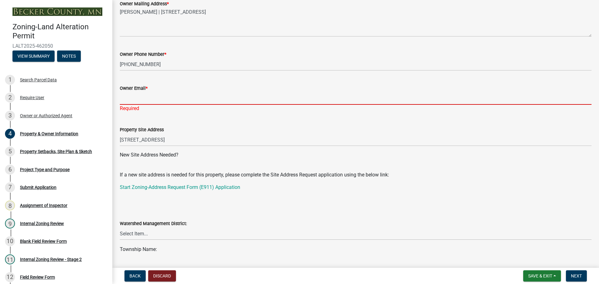
click at [135, 97] on input "Owner Email *" at bounding box center [356, 98] width 472 height 13
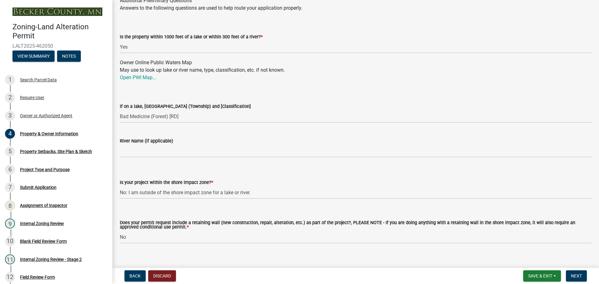
scroll to position [694, 0]
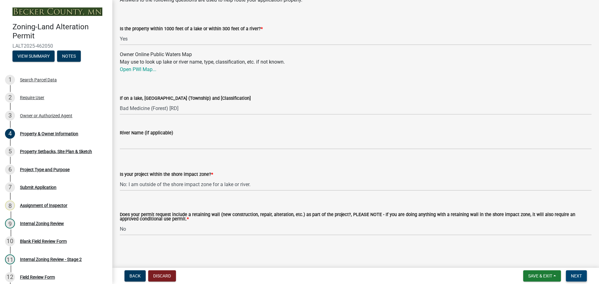
type input "[EMAIL_ADDRESS][DOMAIN_NAME]"
click at [581, 275] on span "Next" at bounding box center [576, 276] width 11 height 5
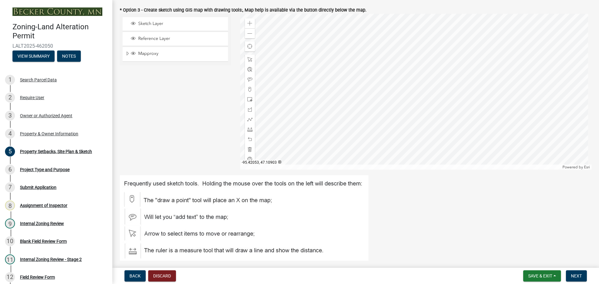
scroll to position [94, 0]
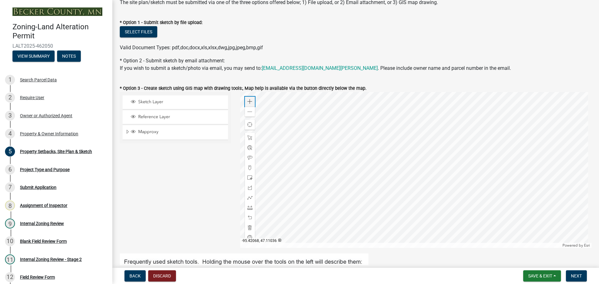
click at [247, 98] on div "Zoom in" at bounding box center [250, 102] width 10 height 10
click at [292, 221] on div at bounding box center [416, 170] width 352 height 156
click at [379, 226] on div at bounding box center [416, 170] width 352 height 156
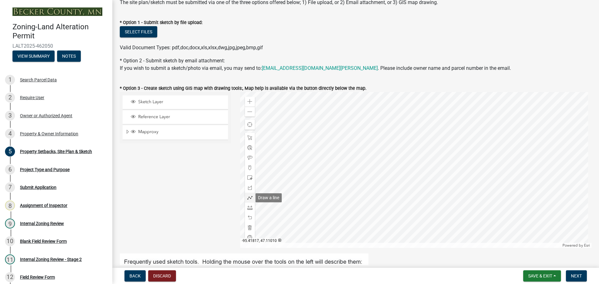
click at [246, 197] on div at bounding box center [250, 198] width 10 height 10
click at [435, 162] on div at bounding box center [416, 170] width 352 height 156
click at [435, 149] on div at bounding box center [416, 170] width 352 height 156
click at [428, 140] on div at bounding box center [416, 170] width 352 height 156
click at [410, 130] on div at bounding box center [416, 170] width 352 height 156
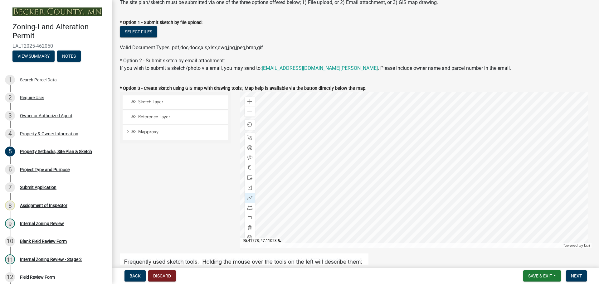
click at [394, 129] on div at bounding box center [416, 170] width 352 height 156
click at [372, 132] on div at bounding box center [416, 170] width 352 height 156
click at [367, 140] on div at bounding box center [416, 170] width 352 height 156
click at [359, 153] on div at bounding box center [416, 170] width 352 height 156
click at [359, 158] on div at bounding box center [416, 170] width 352 height 156
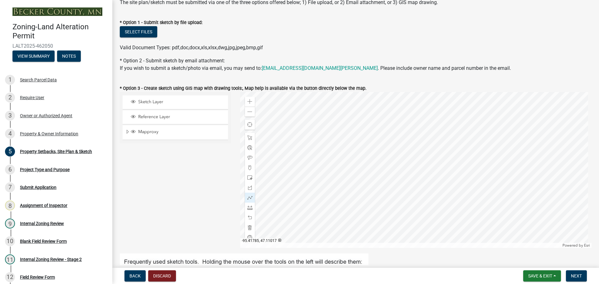
click at [364, 164] on div at bounding box center [416, 170] width 352 height 156
click at [367, 177] on div at bounding box center [416, 170] width 352 height 156
click at [377, 184] on div at bounding box center [416, 170] width 352 height 156
click at [387, 190] on div at bounding box center [416, 170] width 352 height 156
click at [402, 192] on div at bounding box center [416, 170] width 352 height 156
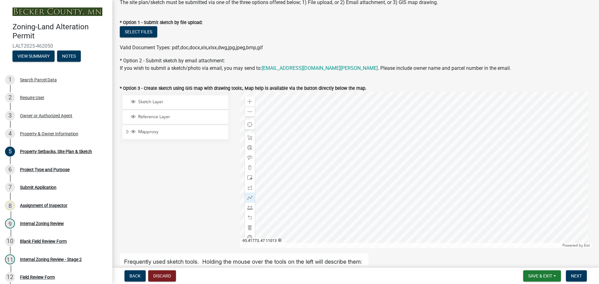
click at [412, 188] on div at bounding box center [416, 170] width 352 height 156
click at [418, 183] on div at bounding box center [416, 170] width 352 height 156
click at [433, 168] on div at bounding box center [416, 170] width 352 height 156
click at [434, 162] on div at bounding box center [416, 170] width 352 height 156
click at [433, 162] on div at bounding box center [416, 170] width 352 height 156
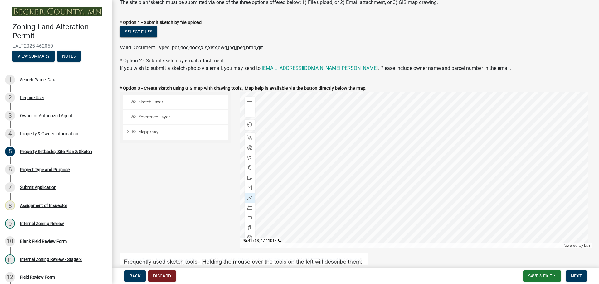
click at [433, 162] on div at bounding box center [416, 170] width 352 height 156
click at [245, 155] on div at bounding box center [250, 158] width 10 height 10
click at [394, 161] on div at bounding box center [416, 170] width 352 height 156
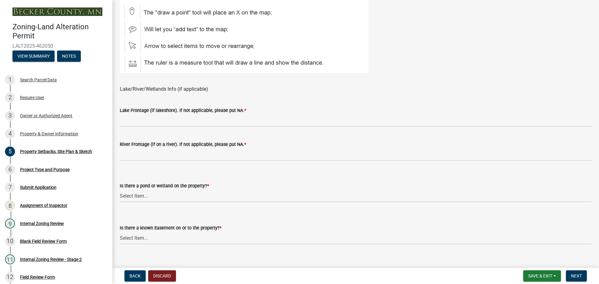
scroll to position [369, 0]
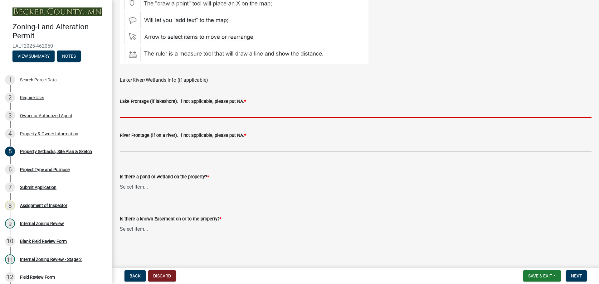
click at [148, 114] on input "Lake Frontage (if lakeshore). If not applicable, please put NA. *" at bounding box center [356, 111] width 472 height 13
type input "NA"
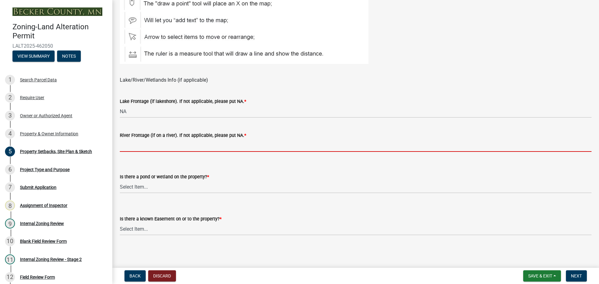
click at [158, 146] on input "River Frontage (if on a river). If not applicable, please put NA. *" at bounding box center [356, 145] width 472 height 13
type input "NA"
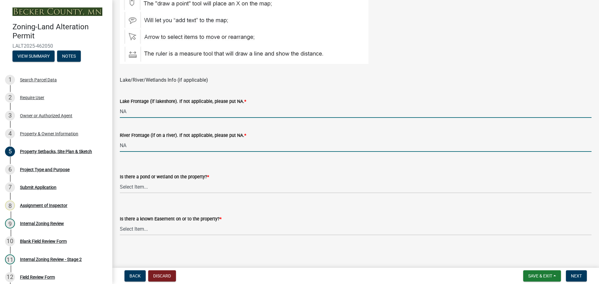
click at [123, 109] on input "NA" at bounding box center [356, 111] width 472 height 13
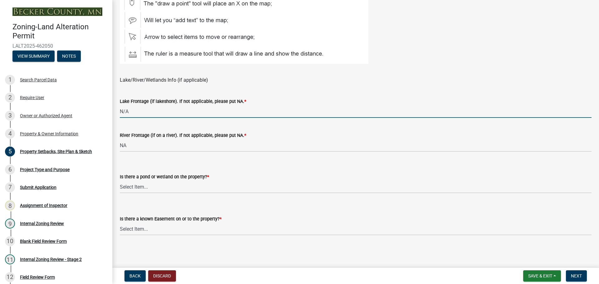
type input "N/A"
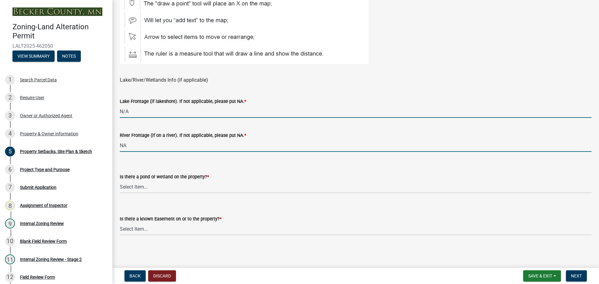
click at [123, 145] on input "NA" at bounding box center [356, 145] width 472 height 13
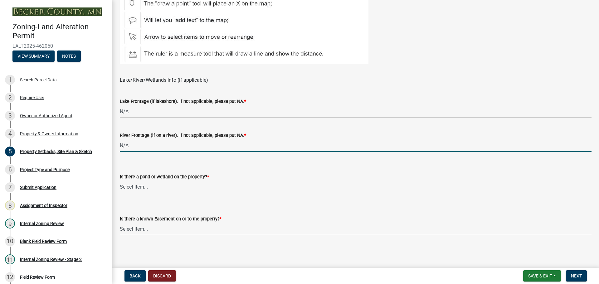
type input "N/A"
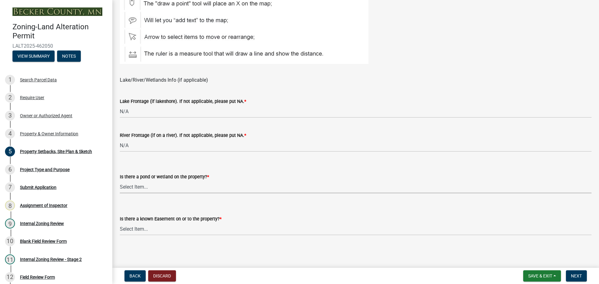
click at [168, 184] on select "Select Item... Yes No" at bounding box center [356, 187] width 472 height 13
click at [120, 181] on select "Select Item... Yes No" at bounding box center [356, 187] width 472 height 13
select select "023fca83-4df2-42b9-94ed-3498437255e1"
click at [142, 229] on select "Select Item... Yes No" at bounding box center [356, 229] width 472 height 13
click at [120, 223] on select "Select Item... Yes No" at bounding box center [356, 229] width 472 height 13
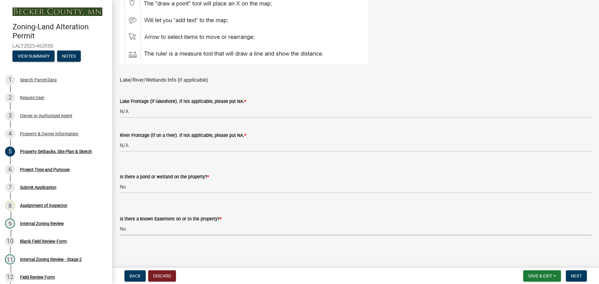
select select "84ece663-5328-4739-b2f5-2b1393f0600c"
click at [577, 274] on span "Next" at bounding box center [576, 276] width 11 height 5
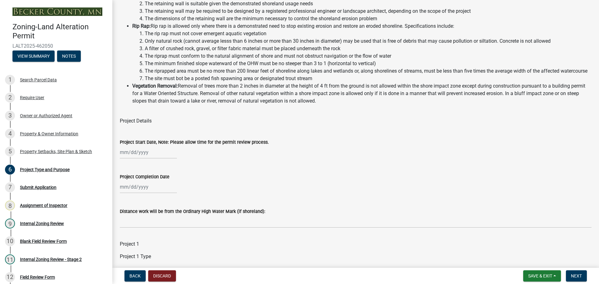
scroll to position [156, 0]
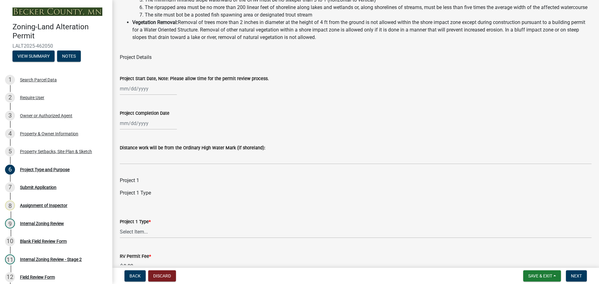
select select "8"
select select "2025"
click at [152, 95] on div "[PERSON_NAME] Feb Mar Apr [PERSON_NAME][DATE] Oct Nov [DATE] 1526 1527 1528 152…" at bounding box center [148, 88] width 57 height 13
click at [258, 117] on div "Project Completion Date" at bounding box center [356, 113] width 472 height 7
click at [139, 94] on div at bounding box center [148, 88] width 57 height 13
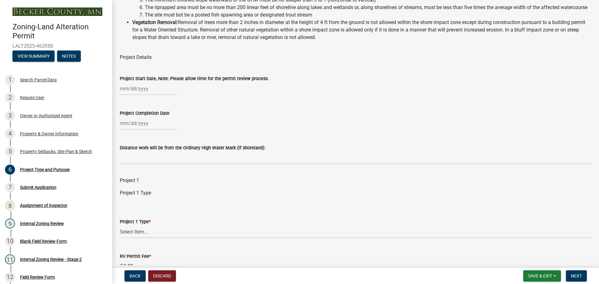
select select "8"
select select "2025"
click at [211, 101] on wm-data-entity-input "Project Start Date, Note: Please allow time for the permit review process. [PER…" at bounding box center [356, 83] width 472 height 35
click at [164, 81] on label "Project Start Date, Note: Please allow time for the permit review process." at bounding box center [194, 79] width 149 height 4
click at [164, 87] on input "Project Start Date, Note: Please allow time for the permit review process." at bounding box center [148, 88] width 57 height 13
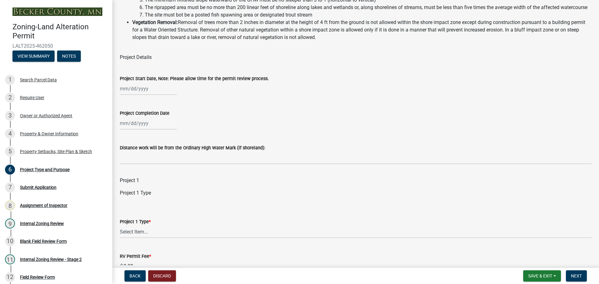
select select "8"
select select "2025"
click at [126, 146] on div "11" at bounding box center [126, 142] width 10 height 10
type input "[DATE]"
click at [146, 130] on div at bounding box center [148, 123] width 57 height 13
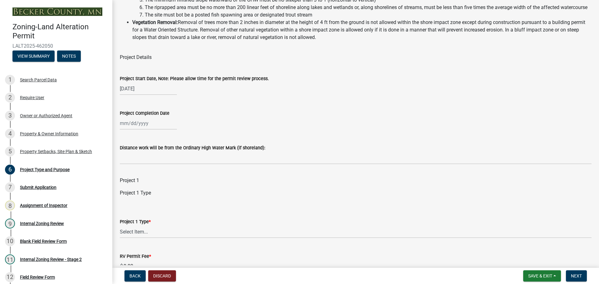
select select "8"
select select "2025"
click at [142, 141] on select "Jan Feb Mar Apr May Jun [DATE] Aug Sep Oct Nov Dec" at bounding box center [144, 136] width 25 height 9
click at [132, 139] on select "Jan Feb Mar Apr May Jun [DATE] Aug Sep Oct Nov Dec" at bounding box center [144, 136] width 25 height 9
click at [144, 141] on select "Jan Feb Mar Apr May Jun [DATE] Aug Sep Oct Nov Dec" at bounding box center [144, 136] width 25 height 9
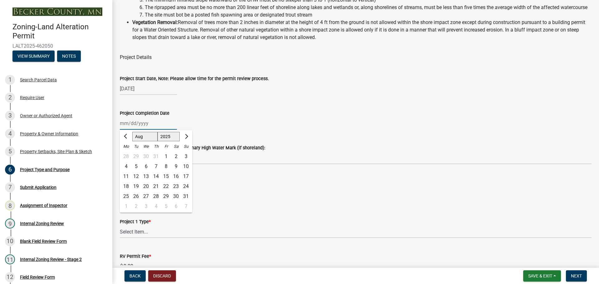
select select "11"
click at [132, 139] on select "Jan Feb Mar Apr May Jun [DATE] Aug Sep Oct Nov Dec" at bounding box center [144, 136] width 25 height 9
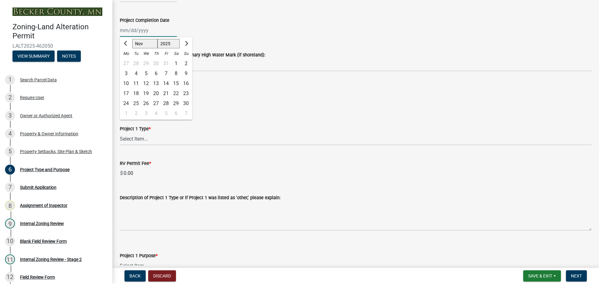
scroll to position [250, 0]
click at [144, 145] on select "Select Item... Beach Sand Blanket (installation, repair, or replacement) Fill O…" at bounding box center [356, 138] width 472 height 13
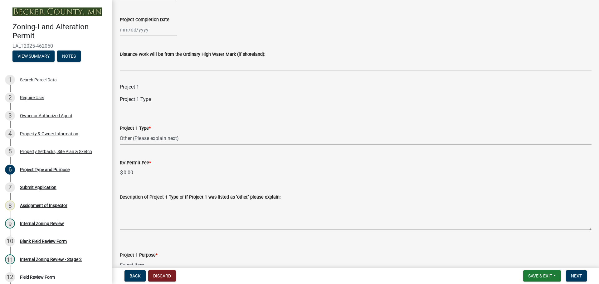
click at [120, 139] on select "Select Item... Beach Sand Blanket (installation, repair, or replacement) Fill O…" at bounding box center [356, 138] width 472 height 13
select select "01e2a01a-b556-49ee-a6a2-c6a398ef1577"
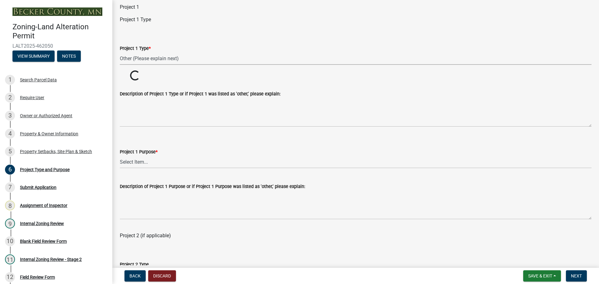
scroll to position [343, 0]
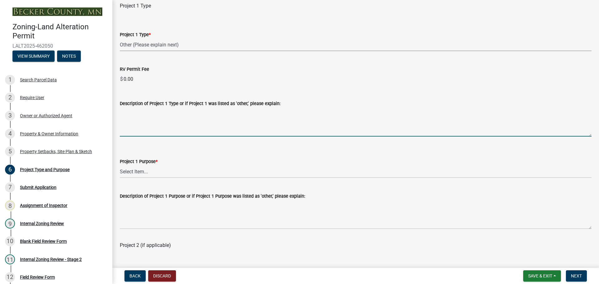
click at [164, 132] on textarea "Description of Project 1 Type or if Project 1 was listed as 'other,' please exp…" at bounding box center [356, 121] width 472 height 29
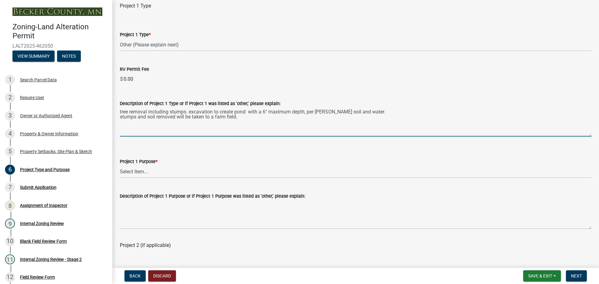
type textarea "tree removal including stumps. excavation to create pond with a 6" maximum dept…"
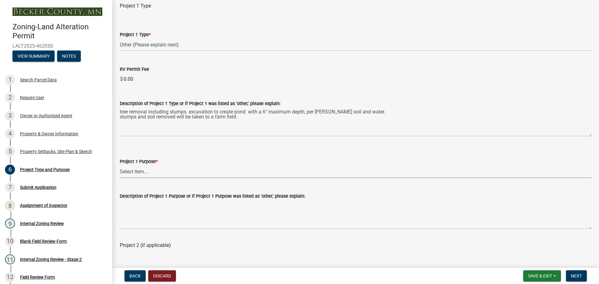
click at [146, 175] on select "Select Item... Beach Sand Blanket Clear Land Driveway or Road Elevate Building …" at bounding box center [356, 171] width 472 height 13
click at [120, 173] on select "Select Item... Beach Sand Blanket Clear Land Driveway or Road Elevate Building …" at bounding box center [356, 171] width 472 height 13
select select "01399c93-f3af-4409-b115-658e1b2bda8f"
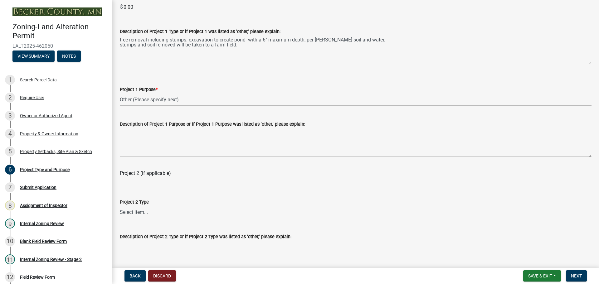
scroll to position [468, 0]
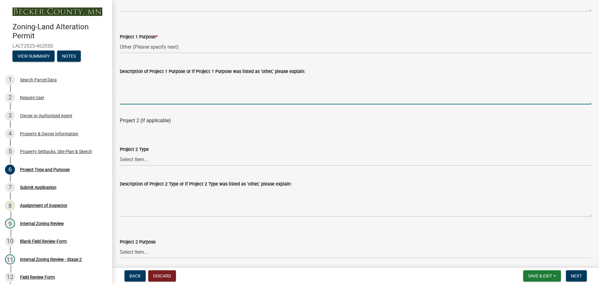
click at [138, 95] on textarea "Description of Project 1 Purpose or if Project 1 Purpose was listed as 'other,'…" at bounding box center [356, 89] width 472 height 29
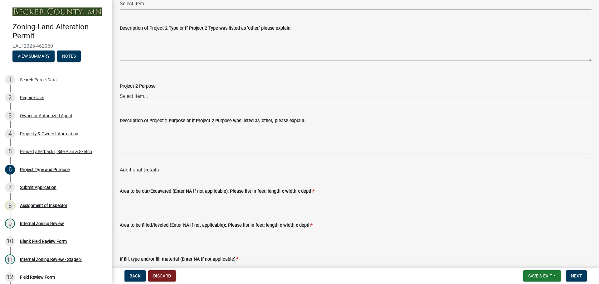
scroll to position [655, 0]
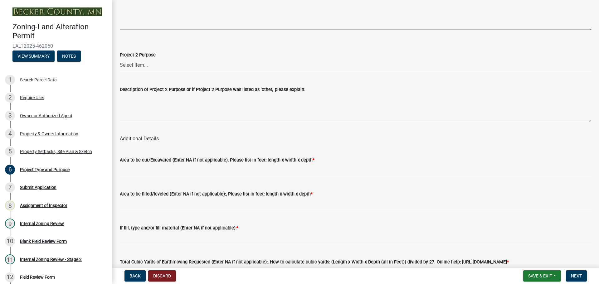
type textarea "create holding pond before existing culvert to lake"
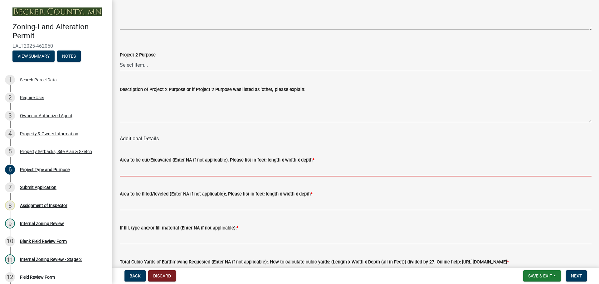
click at [133, 177] on input "Area to be cut/Excavated (Enter NA if not applicable), Please list in feet: len…" at bounding box center [356, 170] width 472 height 13
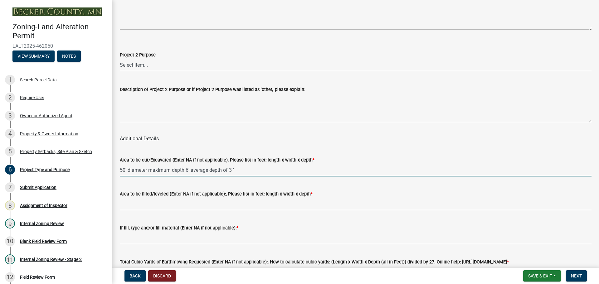
type input "50' diameter maximum depth 6' average depth of 3 '"
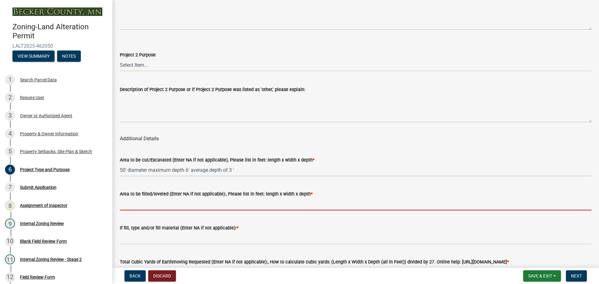
click at [162, 211] on input "Area to be filled/leveled (Enter NA if not applicable):, Please list in feet: l…" at bounding box center [356, 204] width 472 height 13
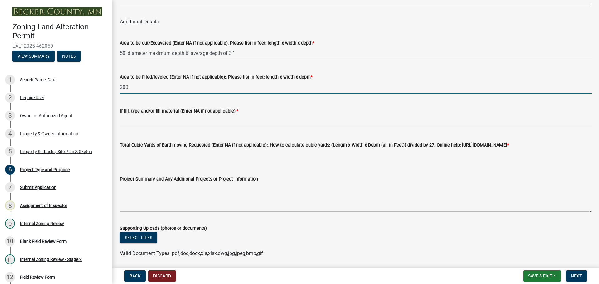
scroll to position [842, 0]
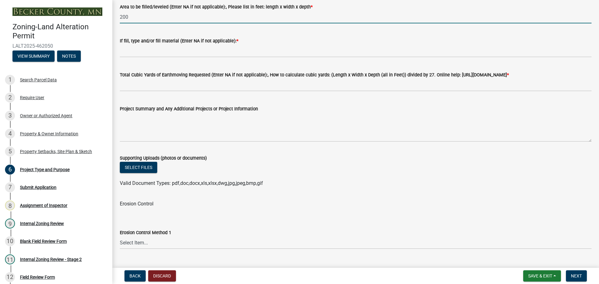
type input "200"
click at [139, 227] on div "Erosion Control Method 1 Select Item... Sod Seed Only Mulch Only Stake-Sod Seed…" at bounding box center [356, 231] width 472 height 37
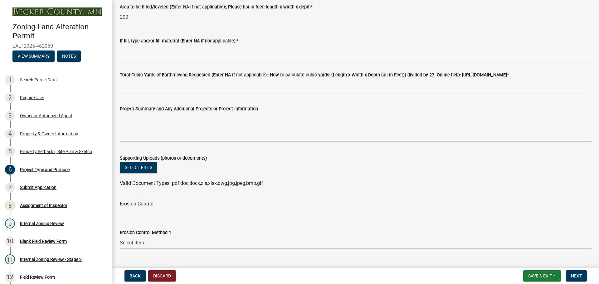
scroll to position [905, 0]
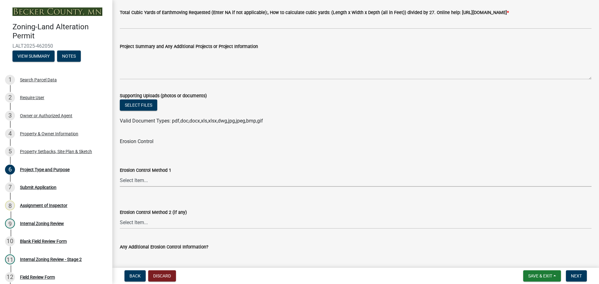
click at [137, 187] on select "Select Item... Sod Seed Only Mulch Only Stake-Sod Seed & Mulch Other (Please sp…" at bounding box center [356, 180] width 472 height 13
click at [120, 182] on select "Select Item... Sod Seed Only Mulch Only Stake-Sod Seed & Mulch Other (Please sp…" at bounding box center [356, 180] width 472 height 13
select select "0bb29b78-ca51-4f27-b7a3-bb3a6a109b2c"
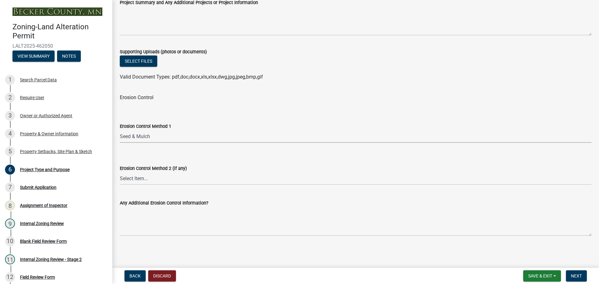
scroll to position [956, 0]
click at [581, 274] on span "Next" at bounding box center [576, 276] width 11 height 5
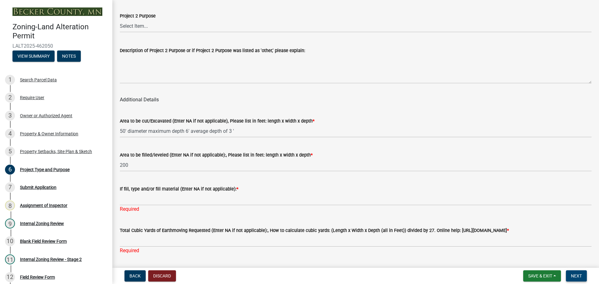
scroll to position [753, 0]
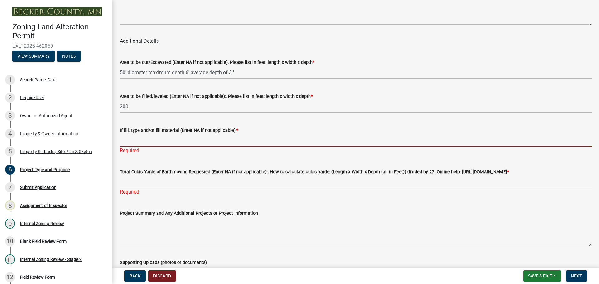
click at [153, 147] on input "If fill, type and/or fill material (Enter NA if not applicable): *" at bounding box center [356, 140] width 472 height 13
type input "N/A"
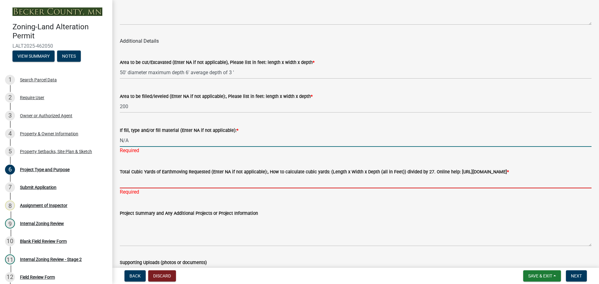
click at [148, 189] on div "Total Cubic Yards of Earthmoving Requested (Enter NA if not applicable):, How t…" at bounding box center [356, 177] width 472 height 37
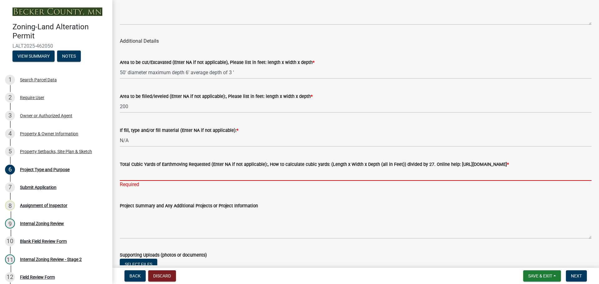
type input "N/A"
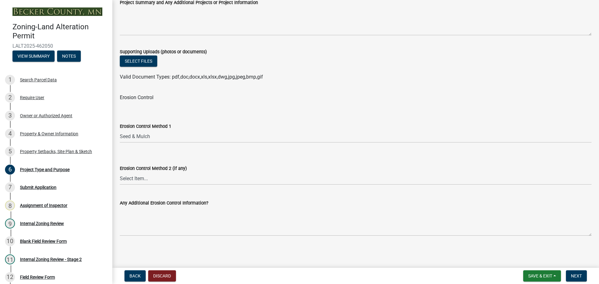
scroll to position [964, 0]
click at [578, 276] on span "Next" at bounding box center [576, 276] width 11 height 5
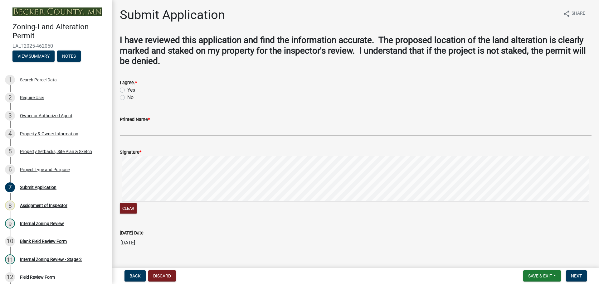
click at [127, 89] on label "Yes" at bounding box center [131, 89] width 8 height 7
click at [127, 89] on input "Yes" at bounding box center [129, 88] width 4 height 4
radio input "true"
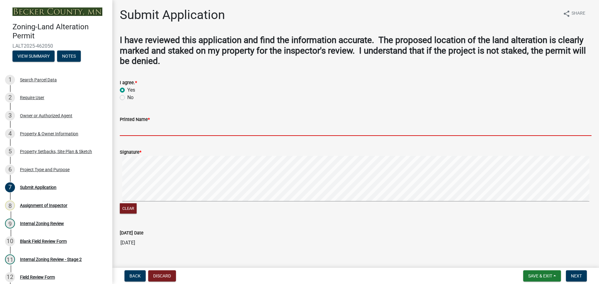
click at [143, 126] on input "Printed Name *" at bounding box center [356, 129] width 472 height 13
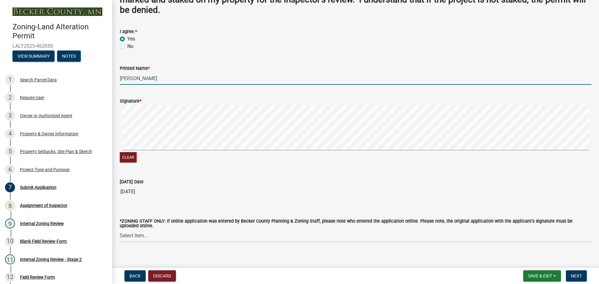
scroll to position [58, 0]
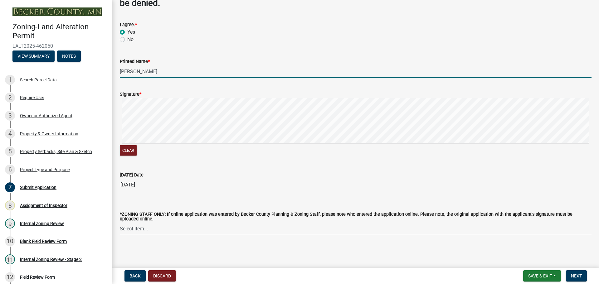
type input "[PERSON_NAME]"
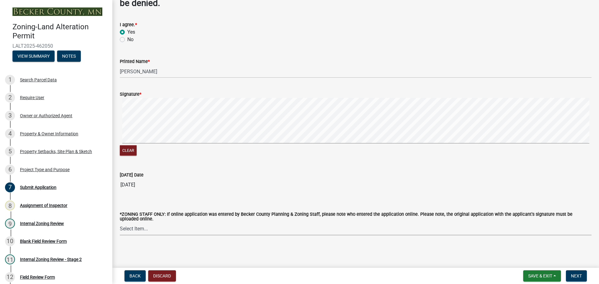
click at [134, 230] on select "Select Item... [PERSON_NAME] [PERSON_NAME] [PERSON_NAME] [PERSON_NAME] [PERSON_…" at bounding box center [356, 229] width 472 height 13
click at [120, 223] on select "Select Item... [PERSON_NAME] [PERSON_NAME] [PERSON_NAME] [PERSON_NAME] [PERSON_…" at bounding box center [356, 229] width 472 height 13
select select "ebd8400e-d8d5-49f8-911f-e671eb76408a"
click at [571, 275] on button "Next" at bounding box center [576, 275] width 21 height 11
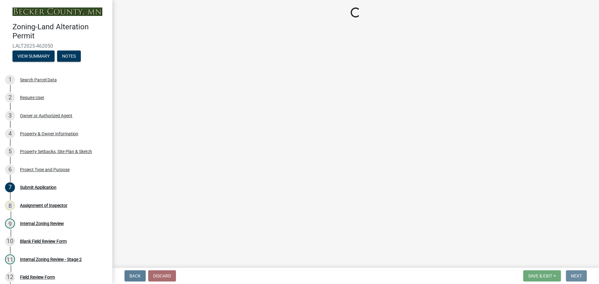
scroll to position [0, 0]
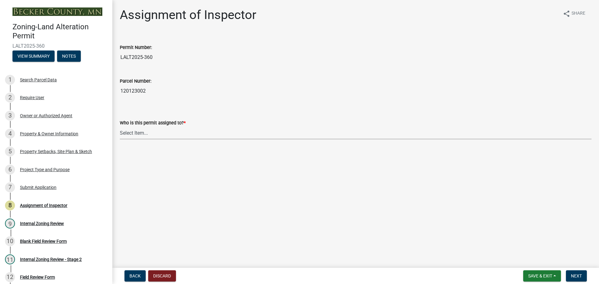
click at [135, 134] on select "Select Item... [PERSON_NAME] [PERSON_NAME] [PERSON_NAME] [PERSON_NAME] [PERSON_…" at bounding box center [356, 133] width 472 height 13
click at [120, 127] on select "Select Item... [PERSON_NAME] [PERSON_NAME] [PERSON_NAME] [PERSON_NAME] [PERSON_…" at bounding box center [356, 133] width 472 height 13
select select "ebd8400e-d8d5-49f8-911f-e671eb76408a"
click at [574, 272] on button "Next" at bounding box center [576, 275] width 21 height 11
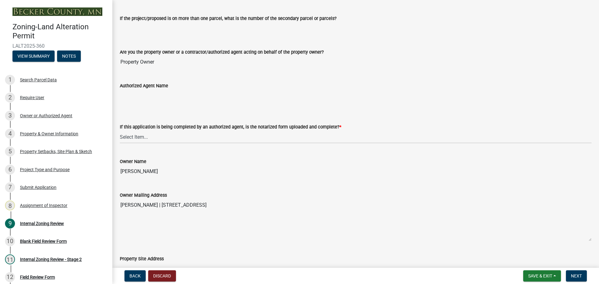
scroll to position [94, 0]
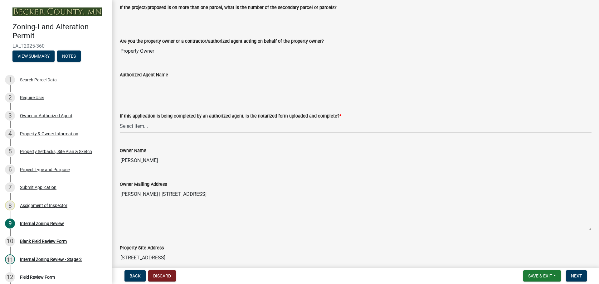
click at [136, 125] on select "Select Item... Yes No N/A" at bounding box center [356, 126] width 472 height 13
click at [120, 120] on select "Select Item... Yes No N/A" at bounding box center [356, 126] width 472 height 13
select select "6ffd7da5-69ef-4be0-b4a7-d413baace353"
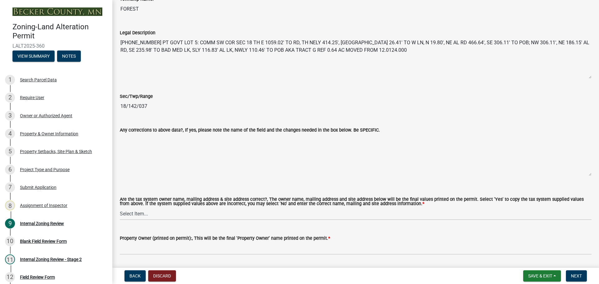
scroll to position [530, 0]
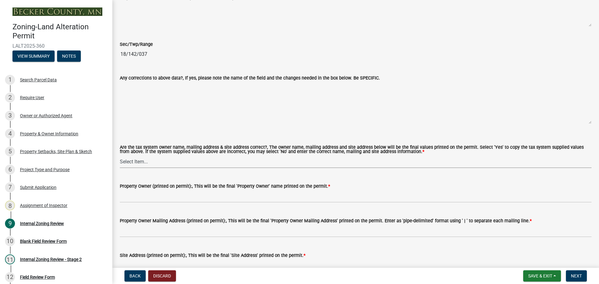
click at [126, 163] on select "Select Item... Yes No" at bounding box center [356, 161] width 472 height 13
click at [120, 156] on select "Select Item... Yes No" at bounding box center [356, 161] width 472 height 13
select select "6148013f-864b-4451-a841-96f115ea18ae"
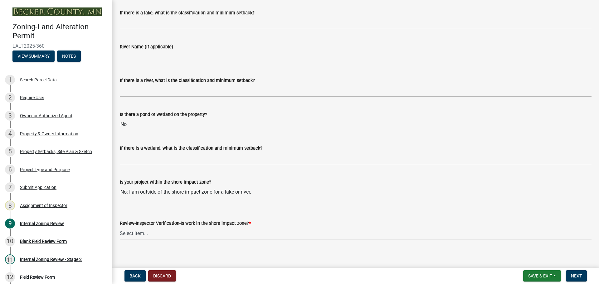
scroll to position [1012, 0]
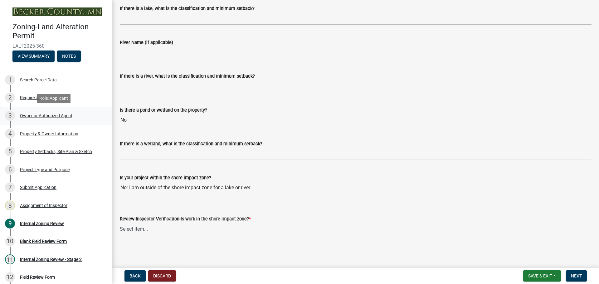
drag, startPoint x: 111, startPoint y: 115, endPoint x: 97, endPoint y: 114, distance: 14.4
click at [96, 114] on div "Zoning-Land Alteration Permit LALT2025-360 View Summary Notes 1 Search Parcel D…" at bounding box center [299, 142] width 599 height 284
click at [134, 228] on select "Select Item... Yes No" at bounding box center [356, 229] width 472 height 13
click at [120, 223] on select "Select Item... Yes No" at bounding box center [356, 229] width 472 height 13
select select "73f00776-b17e-4d52-9bf5-8542a1a8e8be"
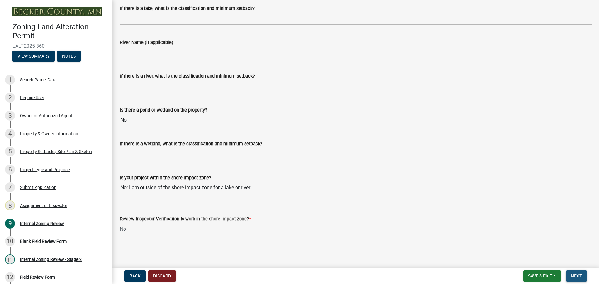
click at [578, 274] on span "Next" at bounding box center [576, 276] width 11 height 5
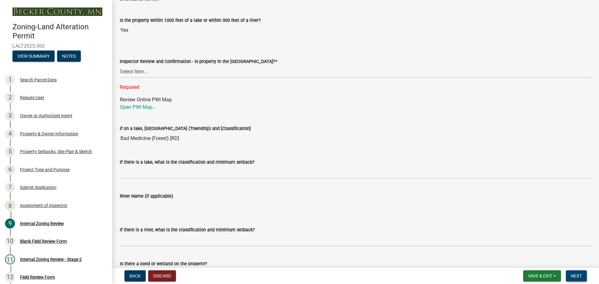
scroll to position [806, 0]
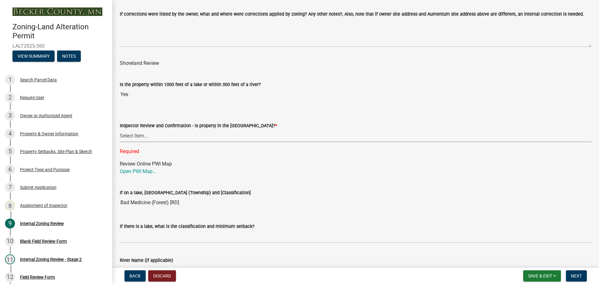
click at [126, 136] on select "Select Item... Within [GEOGRAPHIC_DATA] (SD) Not in [GEOGRAPHIC_DATA] (NOTSL)" at bounding box center [356, 135] width 472 height 13
click at [120, 130] on select "Select Item... Within [GEOGRAPHIC_DATA] (SD) Not in [GEOGRAPHIC_DATA] (NOTSL)" at bounding box center [356, 135] width 472 height 13
select select "697dcaac-08ce-4c28-8d67-f136d2186ab9"
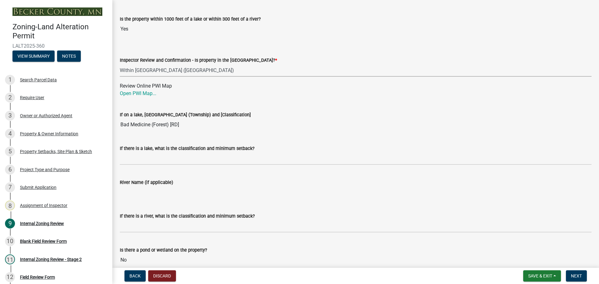
scroll to position [874, 0]
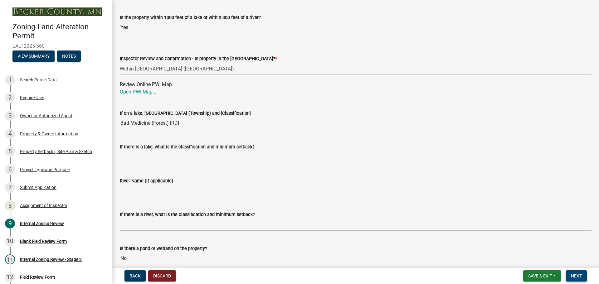
click at [573, 274] on span "Next" at bounding box center [576, 276] width 11 height 5
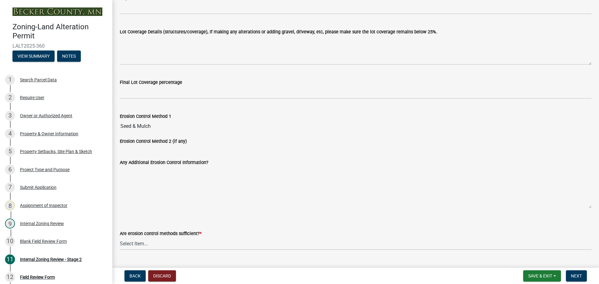
scroll to position [1088, 0]
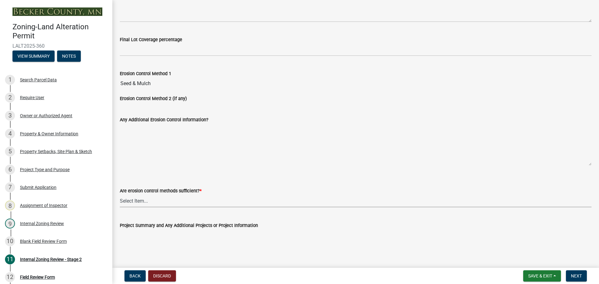
click at [129, 200] on select "Select Item... Yes No (if no, please state additional requirements below)" at bounding box center [356, 201] width 472 height 13
click at [120, 195] on select "Select Item... Yes No (if no, please state additional requirements below)" at bounding box center [356, 201] width 472 height 13
select select "d6c7d689-2a59-4338-9af6-06b0740d40b6"
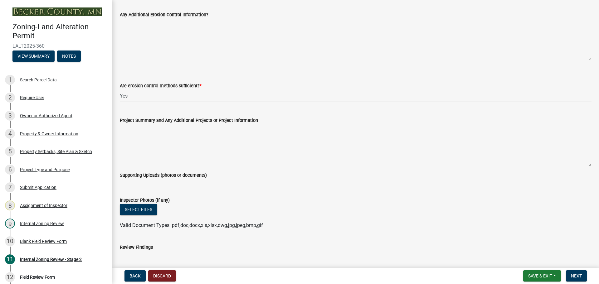
scroll to position [1213, 0]
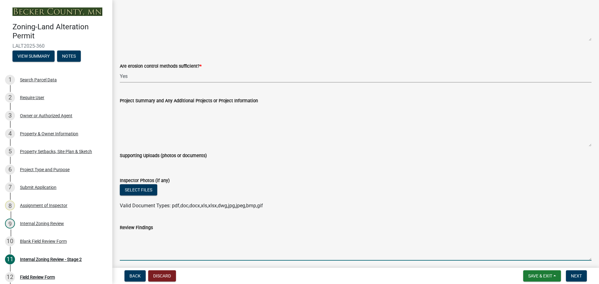
click at [127, 244] on textarea "Review Findings" at bounding box center [356, 245] width 472 height 29
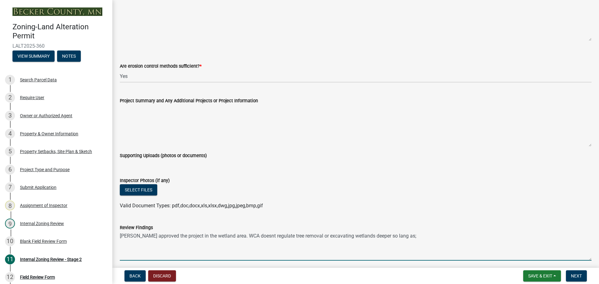
click at [255, 236] on textarea "[PERSON_NAME] approved the project in the wetland area. WCA doesnt regulate tre…" at bounding box center [356, 245] width 472 height 29
click at [408, 234] on textarea "[PERSON_NAME] approved the project in the wetland area. WCA doesn't regulate tr…" at bounding box center [356, 245] width 472 height 29
click at [146, 241] on textarea "[PERSON_NAME] approved the project in the wetland area. WCA doesn't regulate tr…" at bounding box center [356, 245] width 472 height 29
click at [176, 242] on textarea "[PERSON_NAME] approved the project in the wetland area. WCA doesn't regulate tr…" at bounding box center [356, 245] width 472 height 29
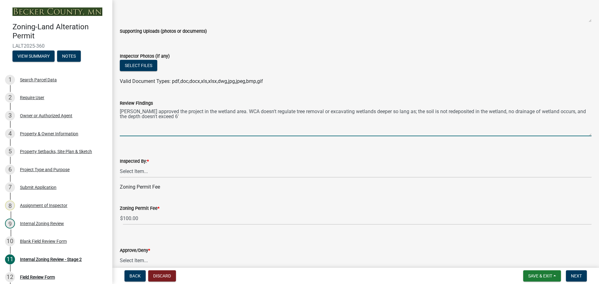
scroll to position [1337, 0]
type textarea "[PERSON_NAME] approved the project in the wetland area. WCA doesn't regulate tr…"
click at [141, 170] on select "Select Item... [PERSON_NAME] [PERSON_NAME] [PERSON_NAME] [PERSON_NAME] [PERSON_…" at bounding box center [356, 171] width 472 height 13
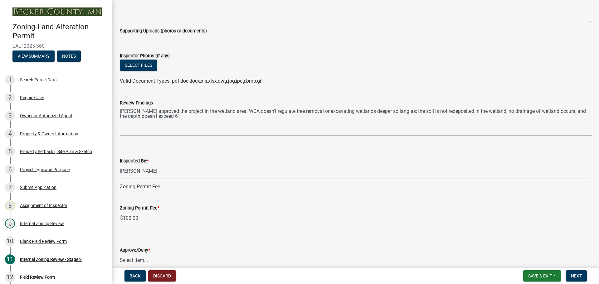
click at [120, 165] on select "Select Item... [PERSON_NAME] [PERSON_NAME] [PERSON_NAME] [PERSON_NAME] [PERSON_…" at bounding box center [356, 171] width 472 height 13
select select "ebd8400e-d8d5-49f8-911f-e671eb76408a"
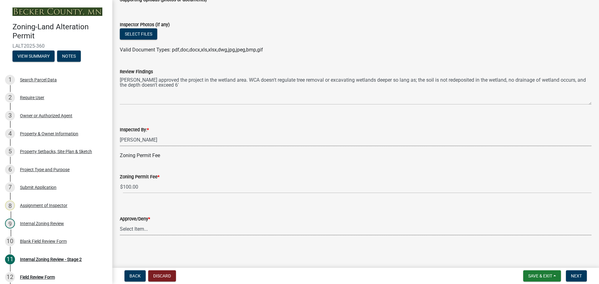
click at [139, 228] on select "Select Item... Approve Deny" at bounding box center [356, 229] width 472 height 13
click at [120, 223] on select "Select Item... Approve Deny" at bounding box center [356, 229] width 472 height 13
select select "065da37d-bbc4-4106-9363-f58d230017e3"
click at [573, 274] on span "Next" at bounding box center [576, 276] width 11 height 5
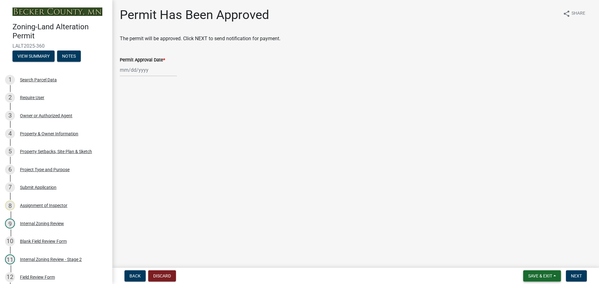
click at [547, 274] on span "Save & Exit" at bounding box center [540, 276] width 24 height 5
click at [527, 259] on button "Save & Exit" at bounding box center [536, 259] width 50 height 15
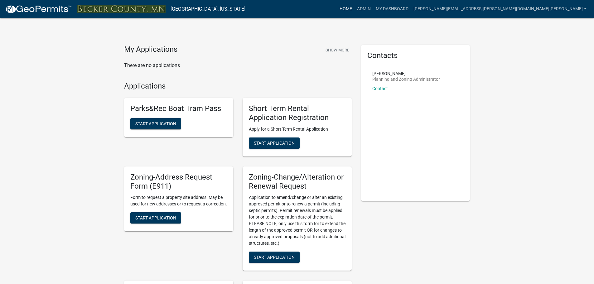
click at [355, 9] on link "Home" at bounding box center [345, 9] width 17 height 12
click at [355, 10] on link "Home" at bounding box center [345, 9] width 17 height 12
click at [373, 7] on link "Admin" at bounding box center [364, 9] width 19 height 12
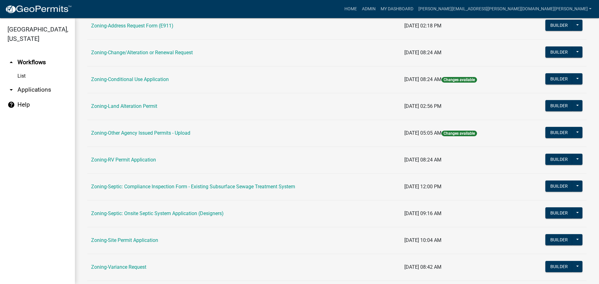
scroll to position [156, 0]
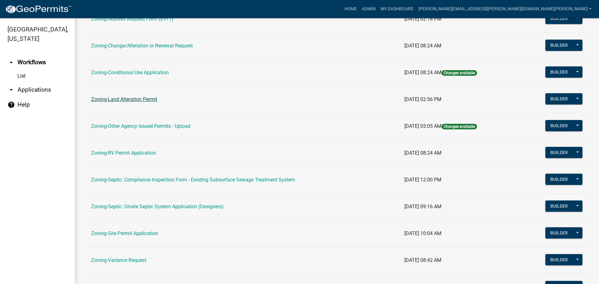
click at [143, 98] on link "Zoning-Land Alteration Permit" at bounding box center [124, 99] width 66 height 6
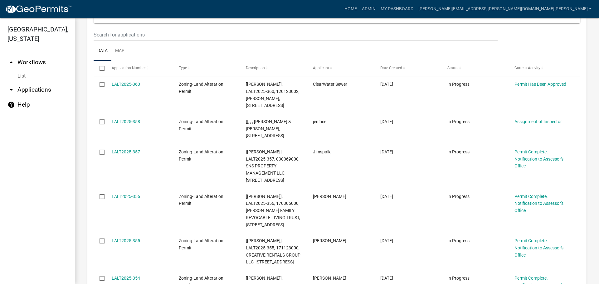
scroll to position [156, 0]
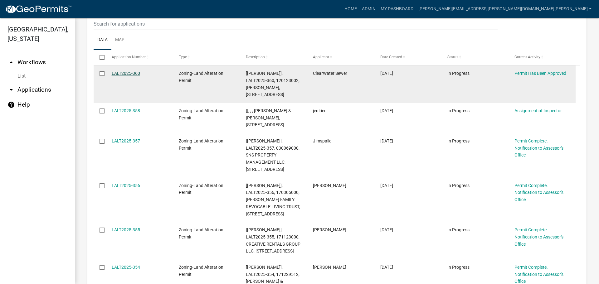
click at [129, 72] on link "LALT2025-360" at bounding box center [126, 73] width 28 height 5
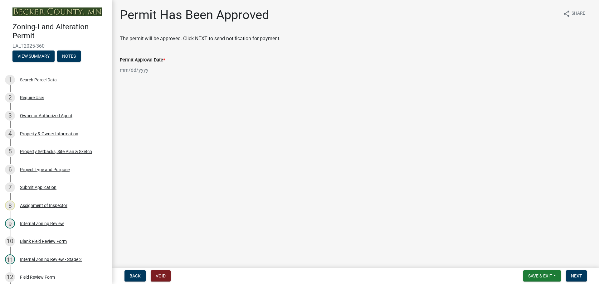
click at [143, 70] on div at bounding box center [148, 70] width 57 height 13
select select "8"
select select "2025"
click at [122, 119] on div "11" at bounding box center [126, 123] width 10 height 10
type input "[DATE]"
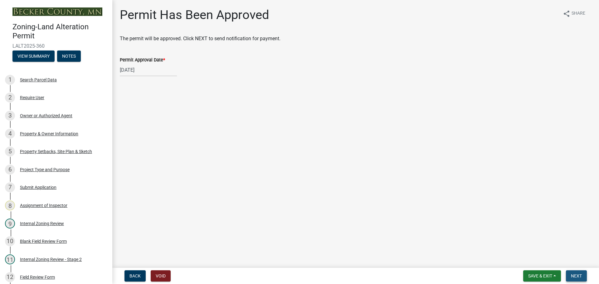
click at [579, 275] on span "Next" at bounding box center [576, 276] width 11 height 5
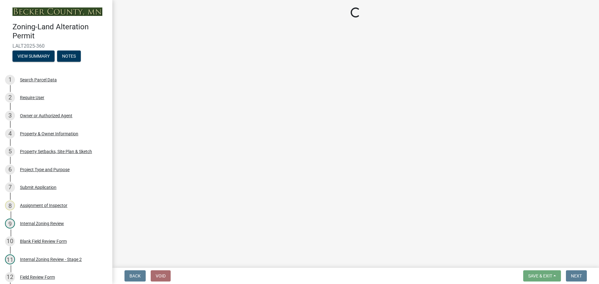
select select "3: 3"
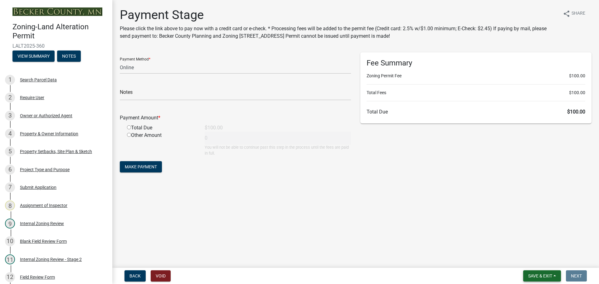
click at [535, 275] on span "Save & Exit" at bounding box center [540, 276] width 24 height 5
click at [524, 257] on button "Save & Exit" at bounding box center [536, 259] width 50 height 15
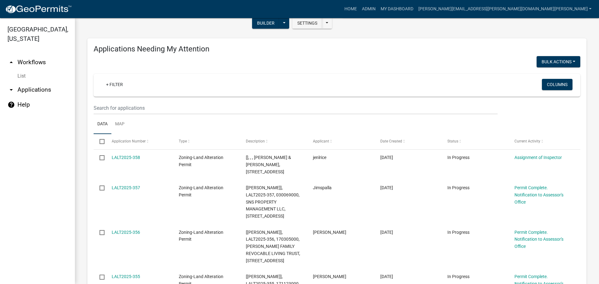
scroll to position [125, 0]
